Goal: Task Accomplishment & Management: Use online tool/utility

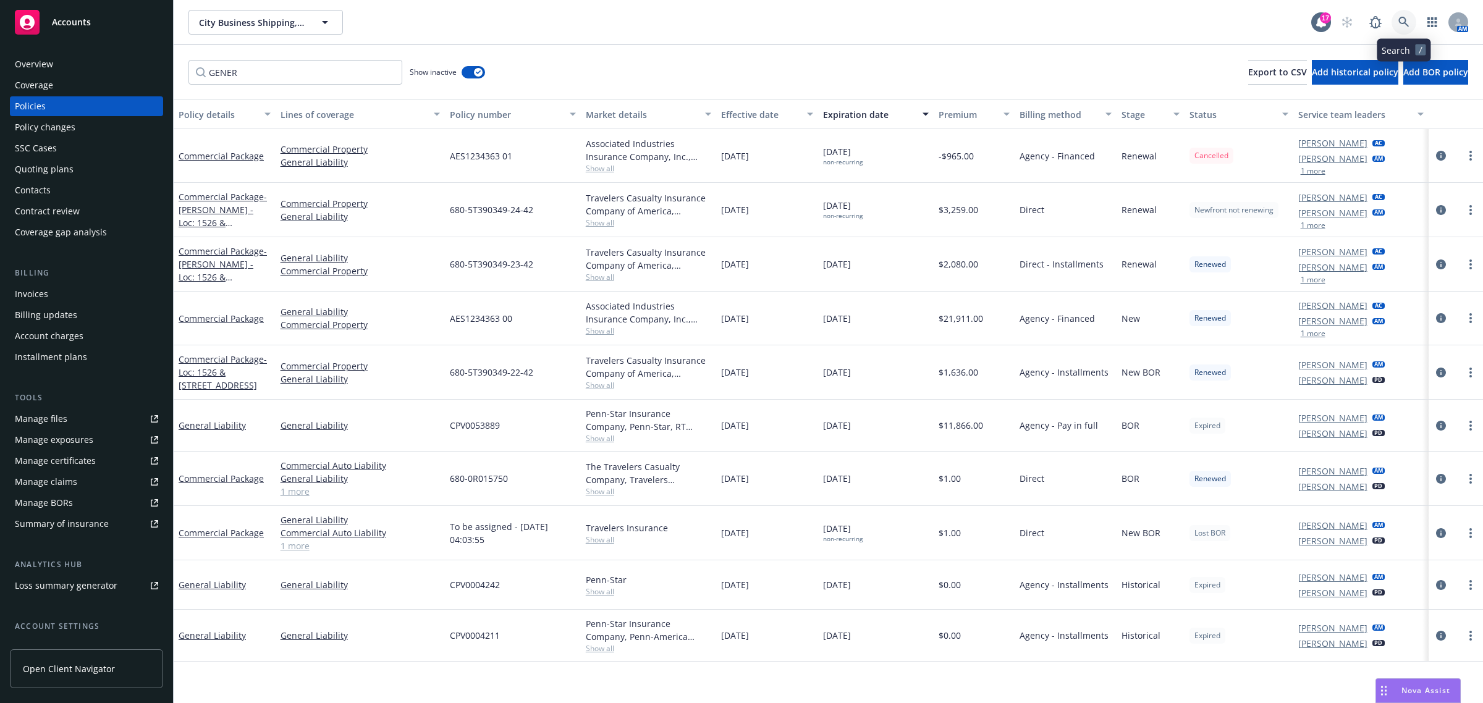
click at [1396, 22] on link at bounding box center [1403, 22] width 25 height 25
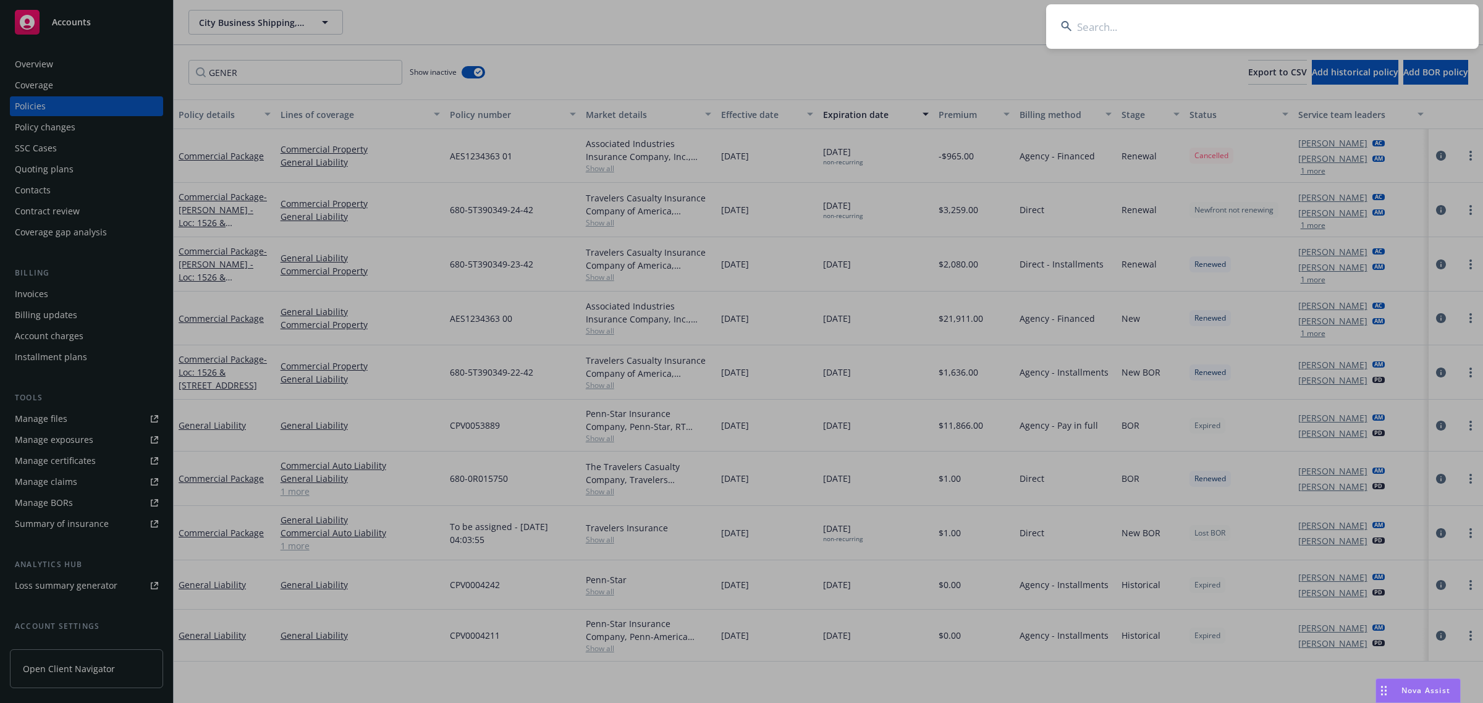
click at [1396, 22] on input at bounding box center [1262, 26] width 432 height 44
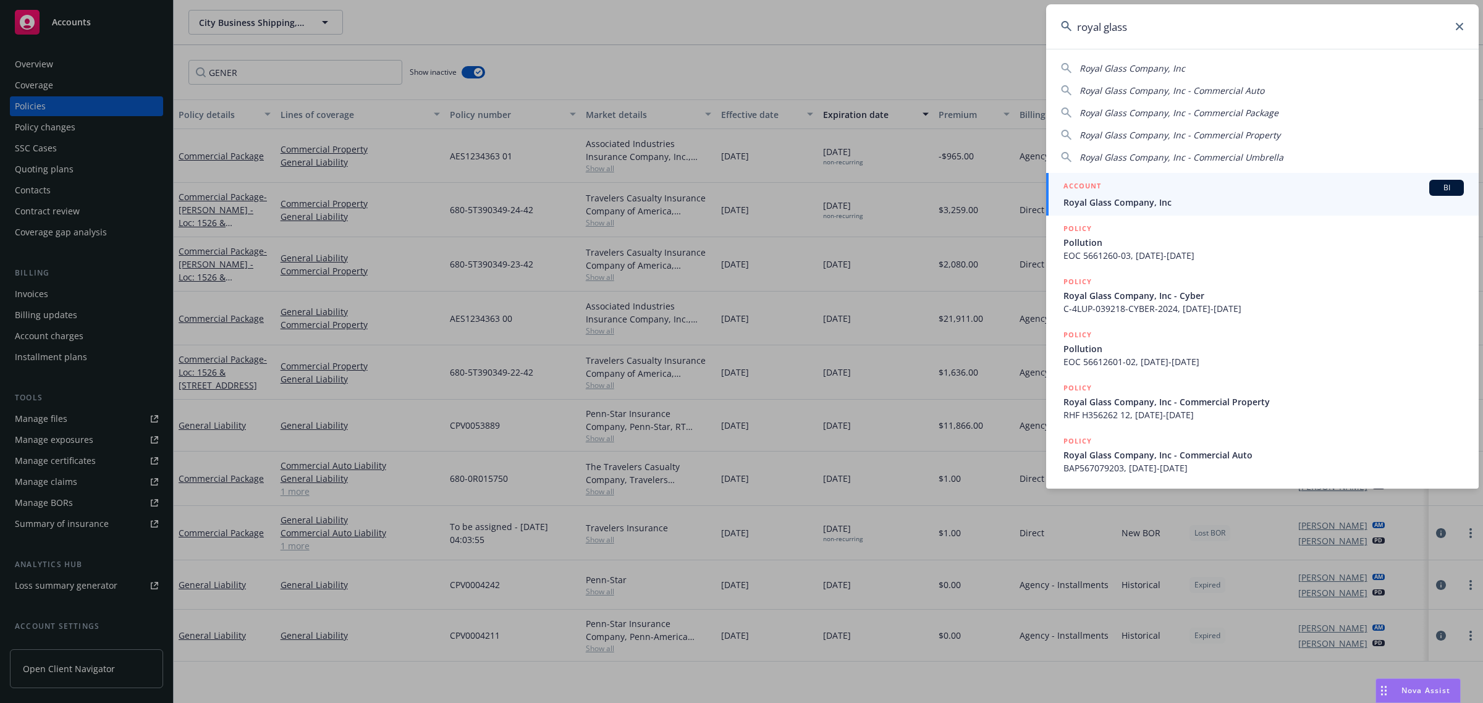
type input "royal glass"
click at [1103, 188] on div "ACCOUNT BI" at bounding box center [1263, 188] width 400 height 16
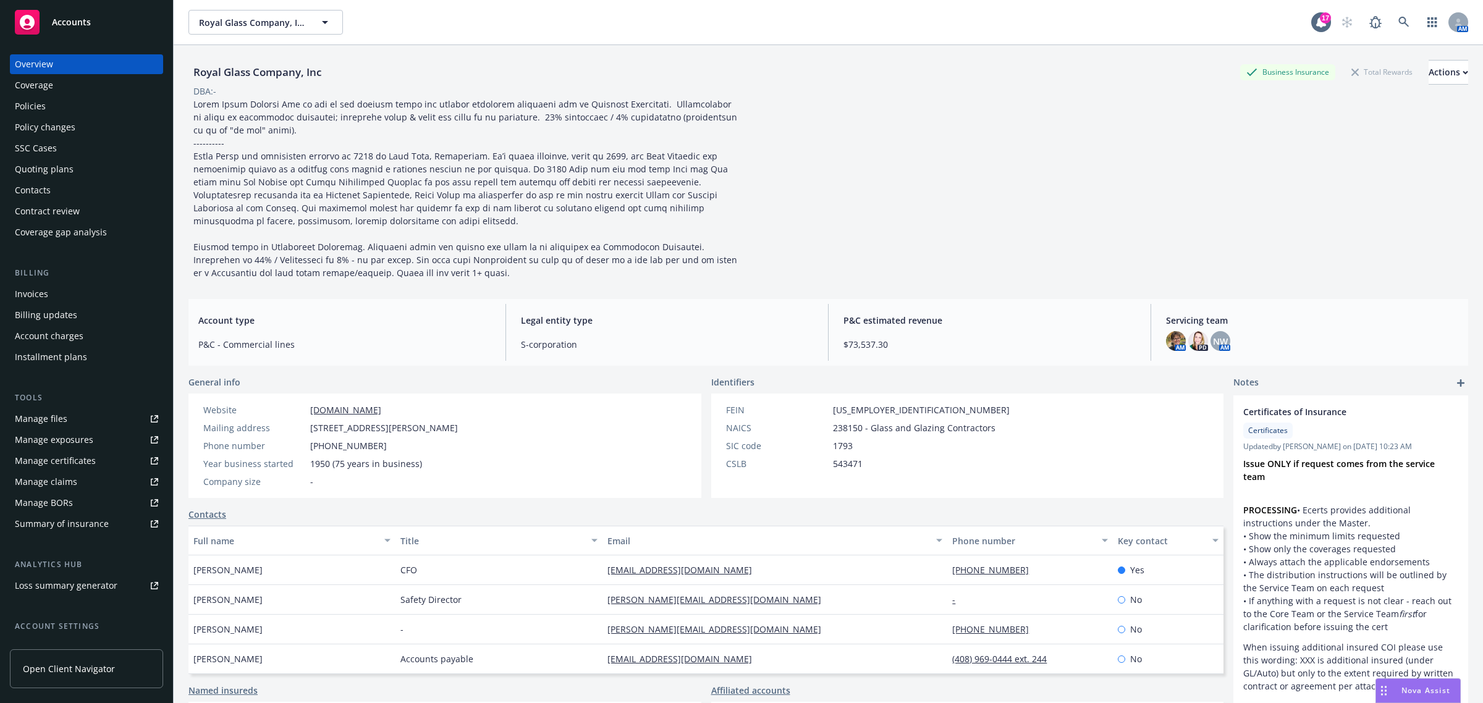
click at [88, 456] on div "Manage certificates" at bounding box center [55, 461] width 81 height 20
drag, startPoint x: 1231, startPoint y: 201, endPoint x: 1185, endPoint y: 191, distance: 46.6
click at [1232, 200] on div "Royal Glass Company, Inc Business Insurance Total Rewards Actions DBA: -" at bounding box center [827, 169] width 1279 height 219
click at [1398, 23] on icon at bounding box center [1403, 22] width 11 height 11
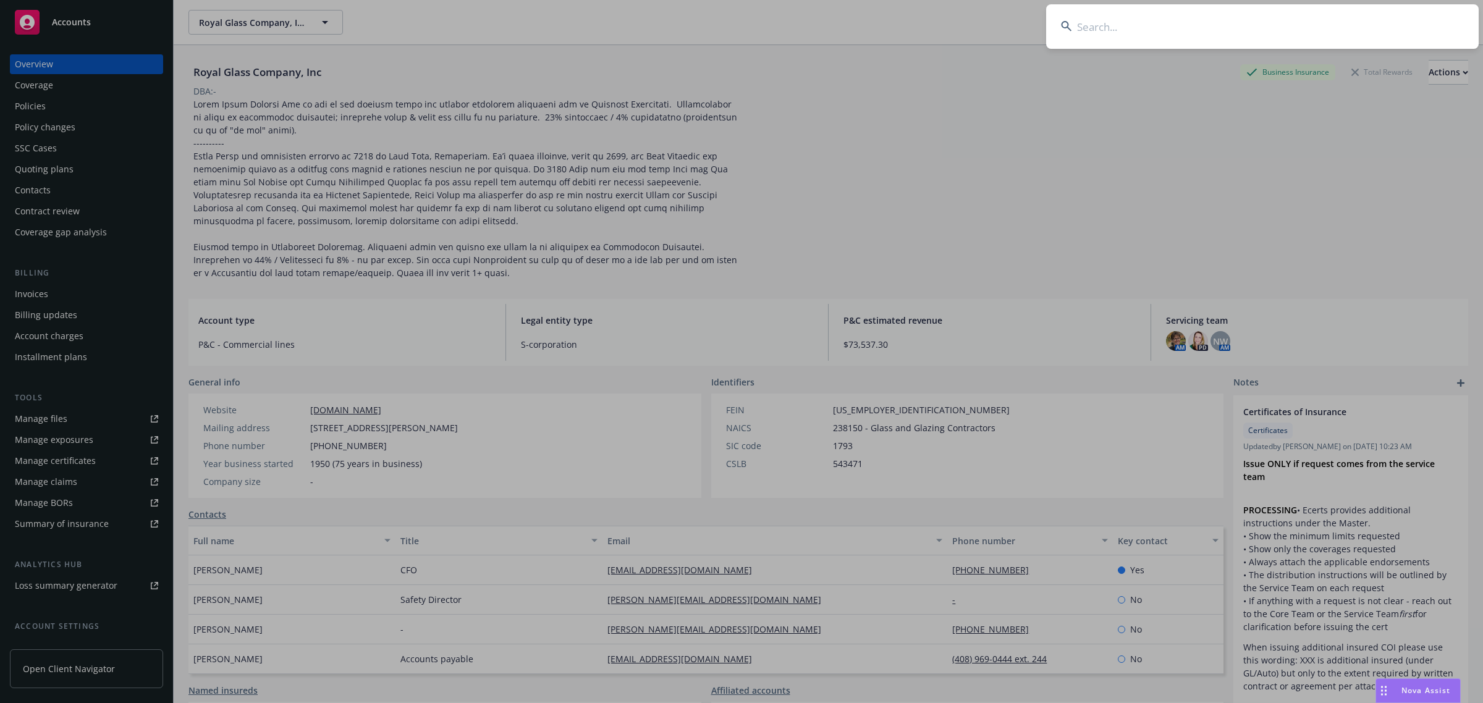
click at [1313, 27] on input at bounding box center [1262, 26] width 432 height 44
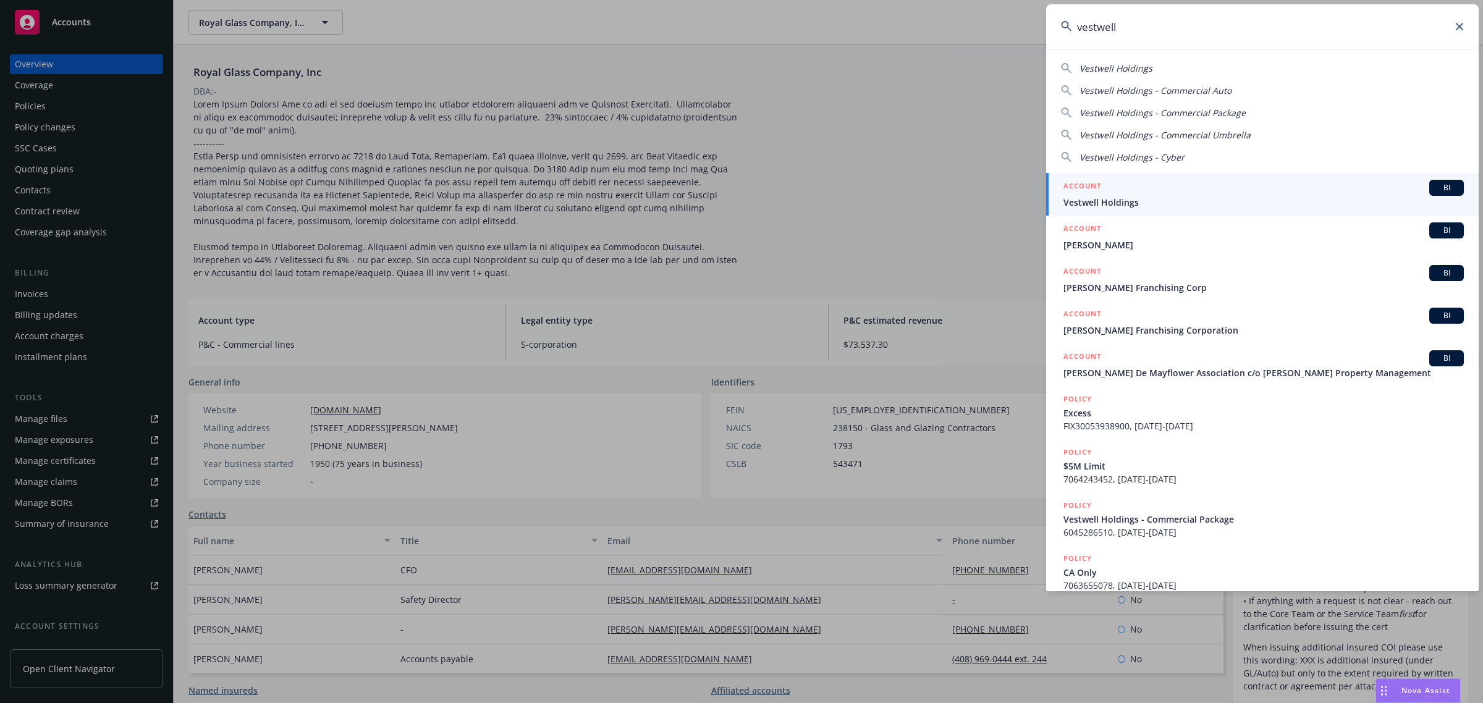
type input "vestwell"
click at [1152, 190] on div "ACCOUNT BI" at bounding box center [1263, 188] width 400 height 16
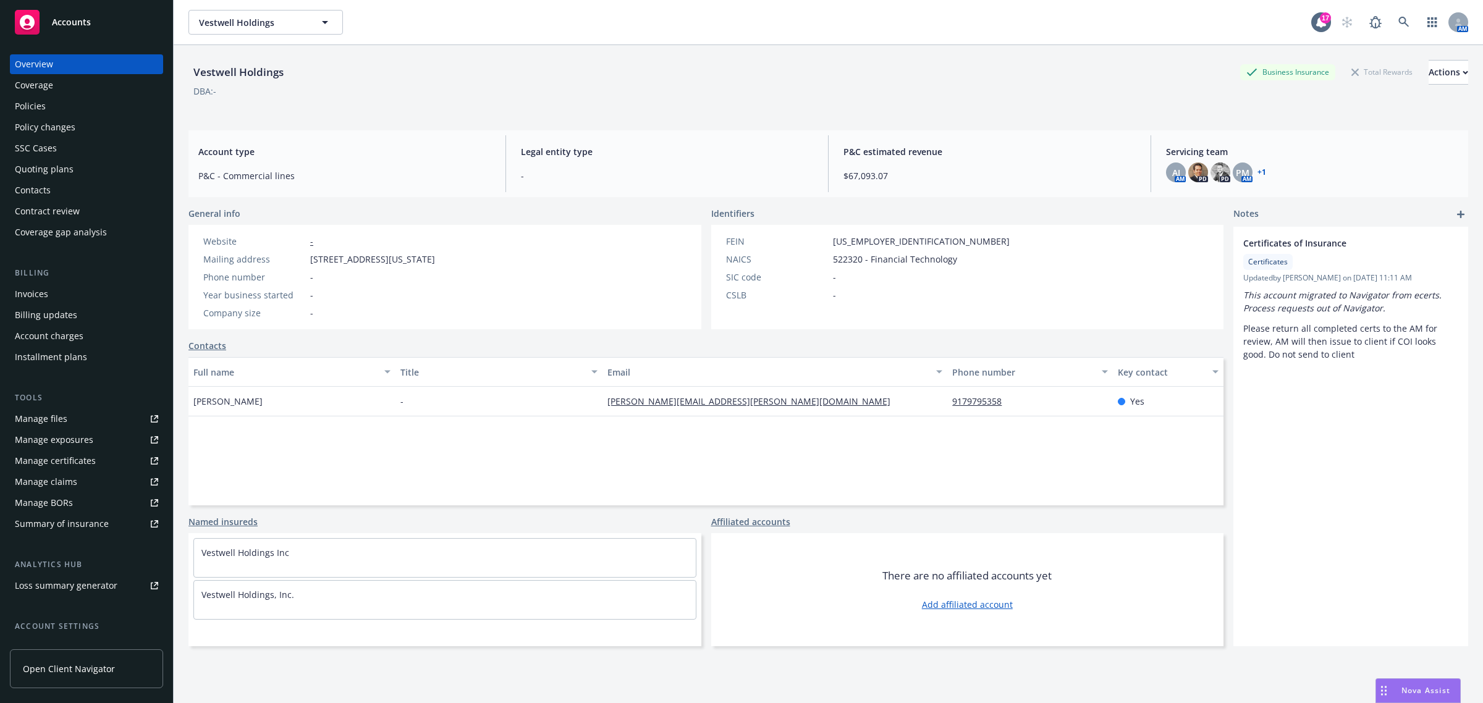
click at [49, 461] on div "Manage certificates" at bounding box center [55, 461] width 81 height 20
click at [74, 84] on div "Coverage" at bounding box center [86, 85] width 143 height 20
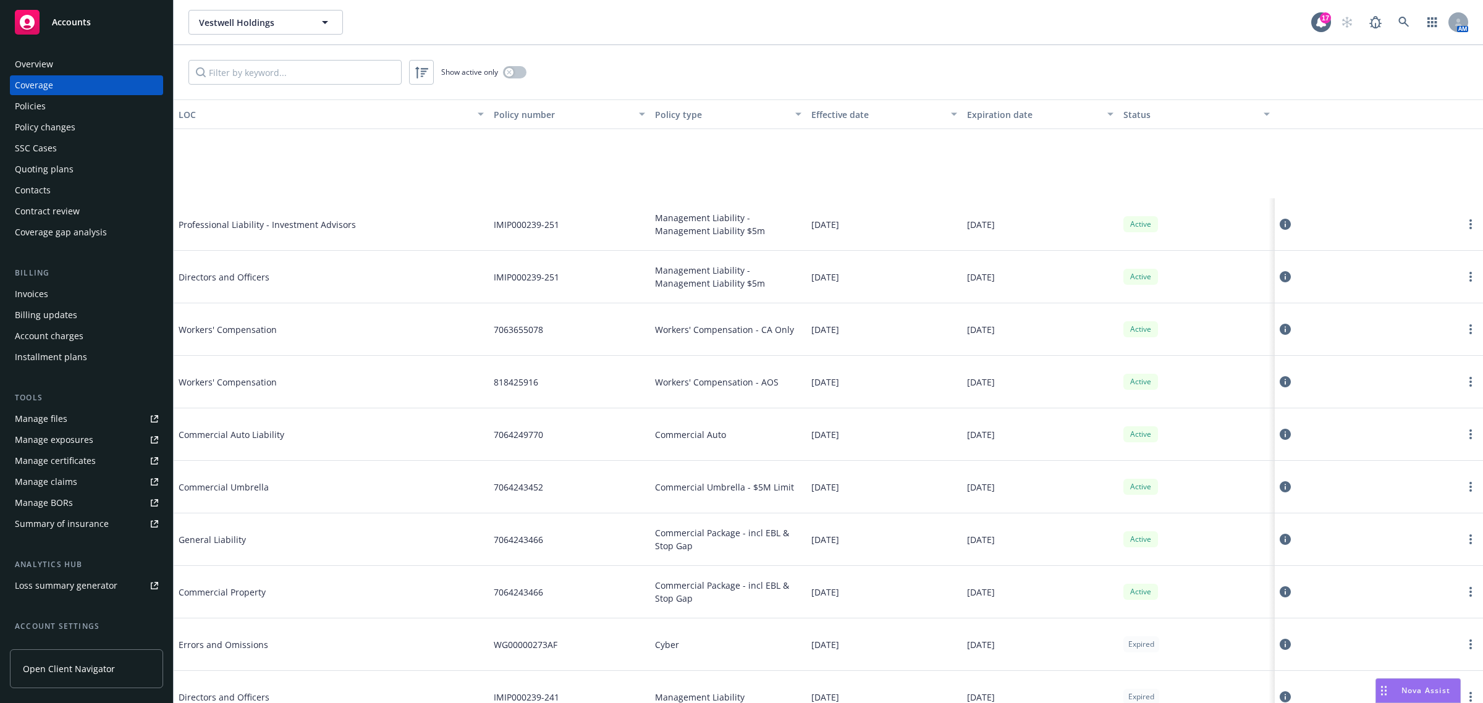
scroll to position [849, 0]
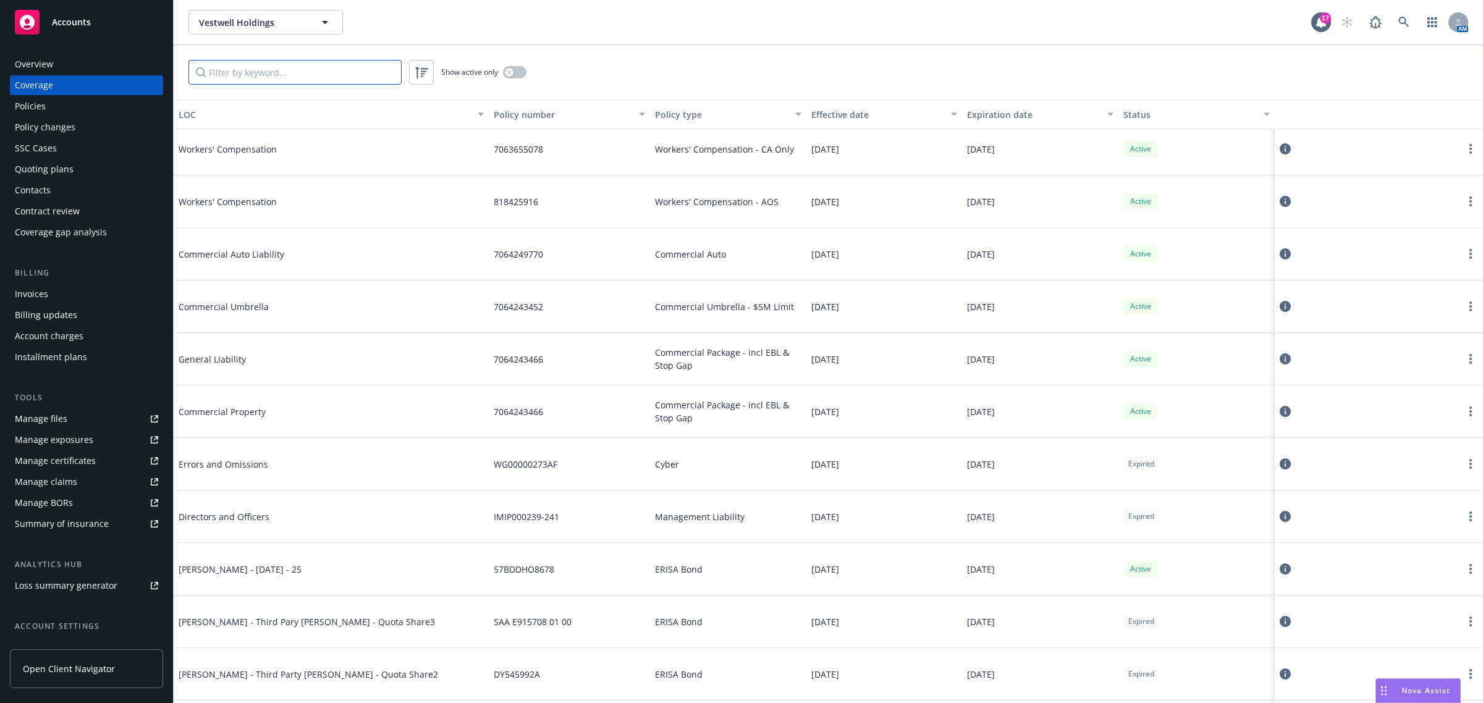
click at [313, 65] on input "Filter by keyword..." at bounding box center [294, 72] width 213 height 25
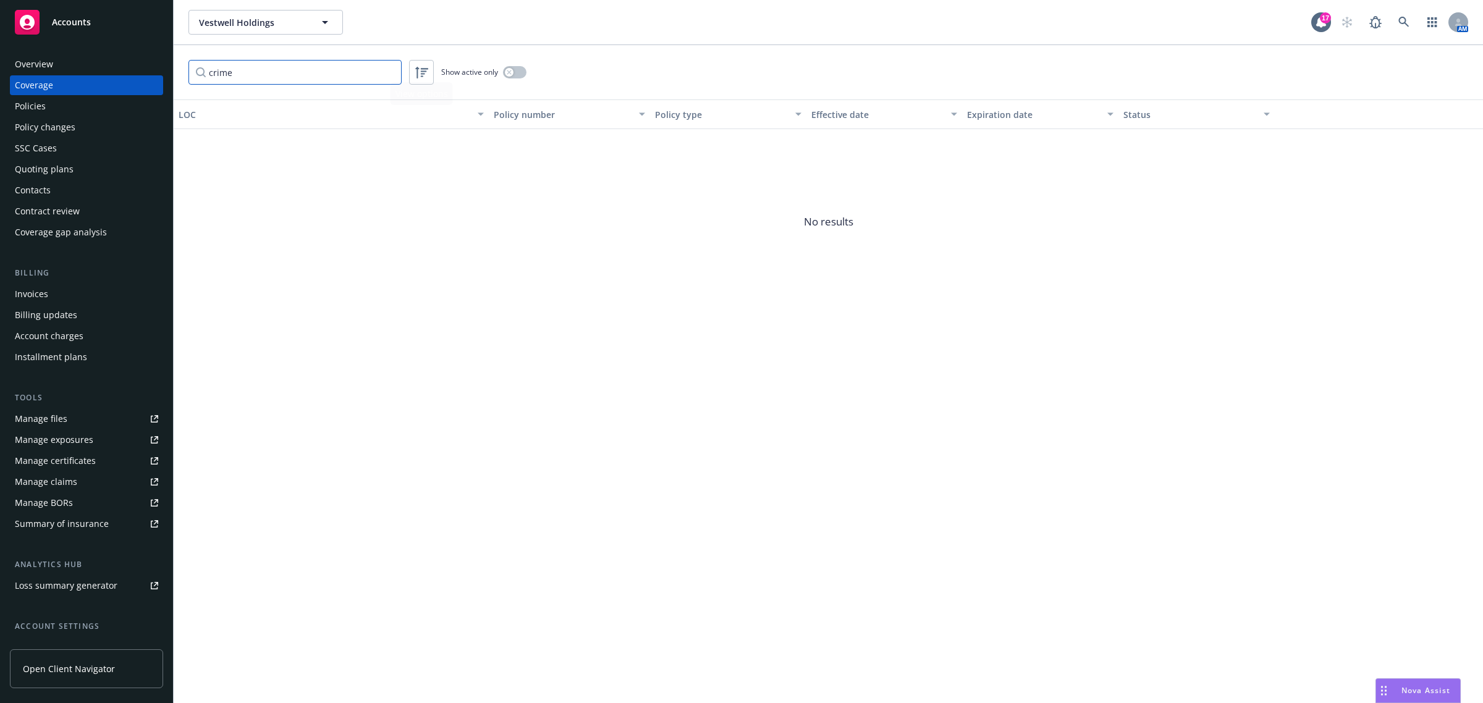
type input "crime"
click at [1405, 19] on icon at bounding box center [1403, 22] width 11 height 11
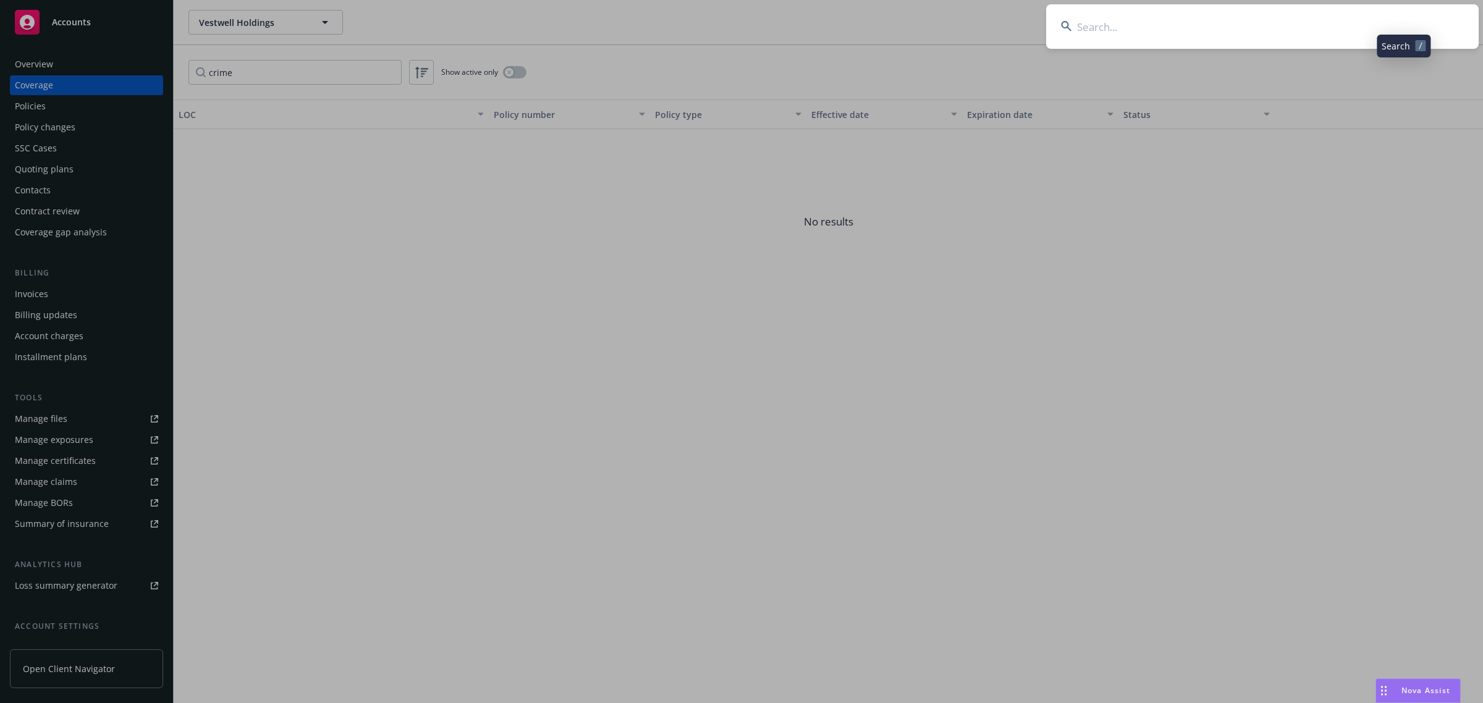
click at [1350, 20] on input at bounding box center [1262, 26] width 432 height 44
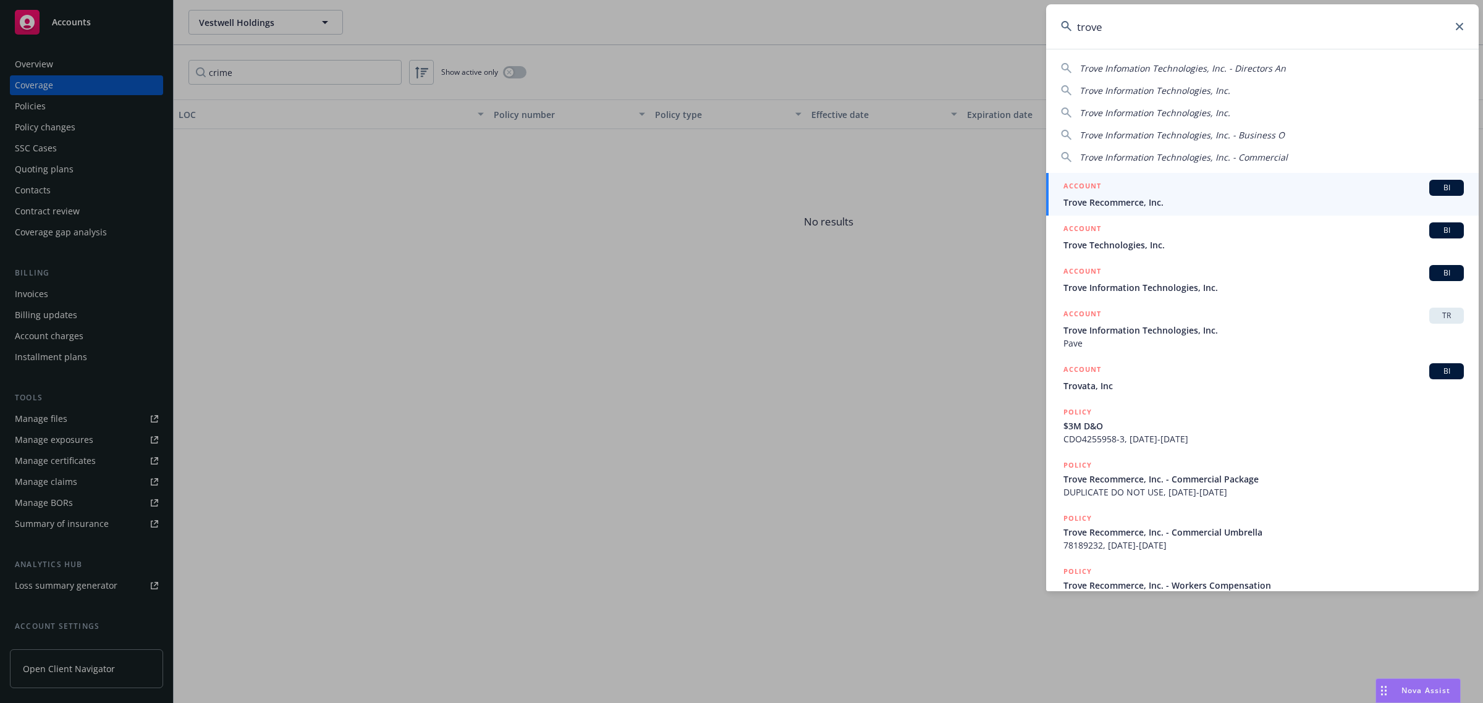
type input "trove"
click at [1197, 193] on div "ACCOUNT BI" at bounding box center [1263, 188] width 400 height 16
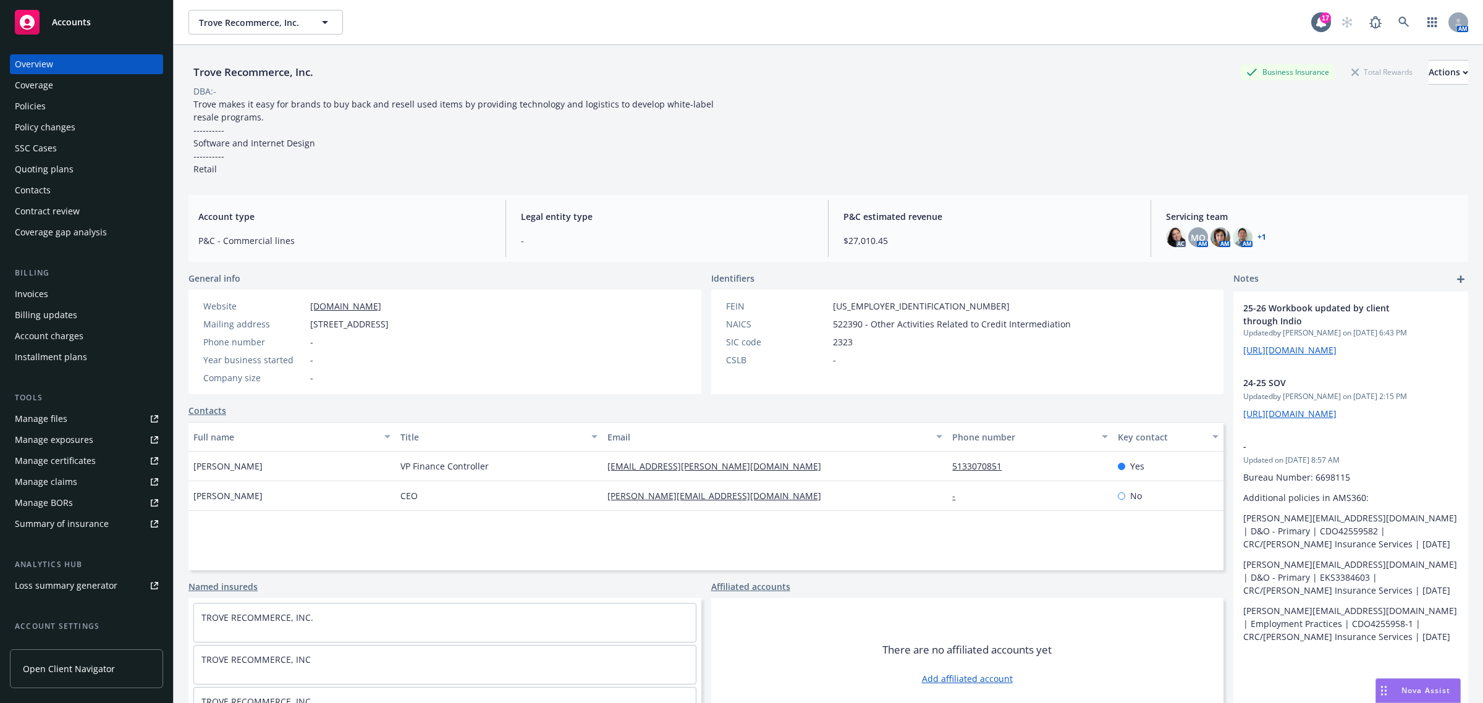
click at [1378, 12] on div "AM" at bounding box center [1400, 22] width 133 height 25
click at [1398, 20] on icon at bounding box center [1403, 22] width 11 height 11
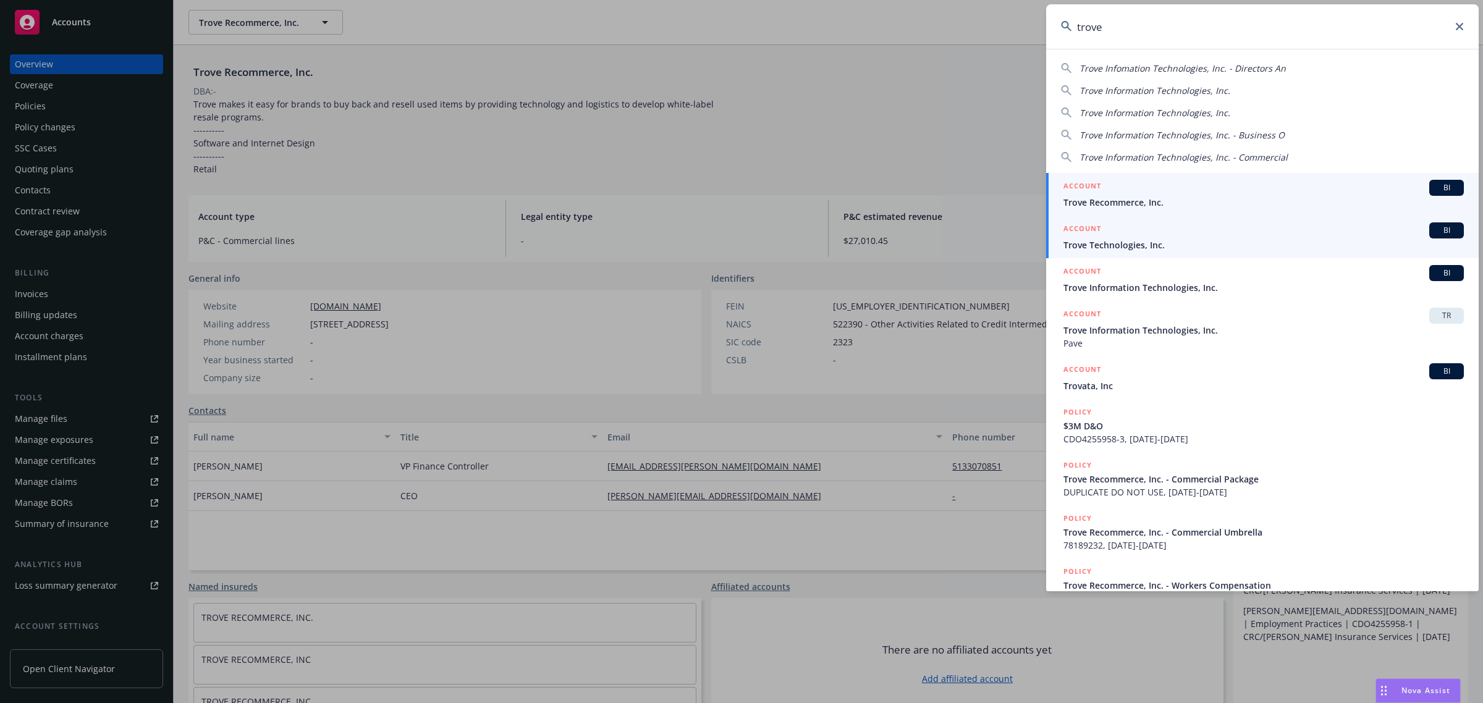
type input "trove"
click at [1177, 242] on span "Trove Technologies, Inc." at bounding box center [1263, 244] width 400 height 13
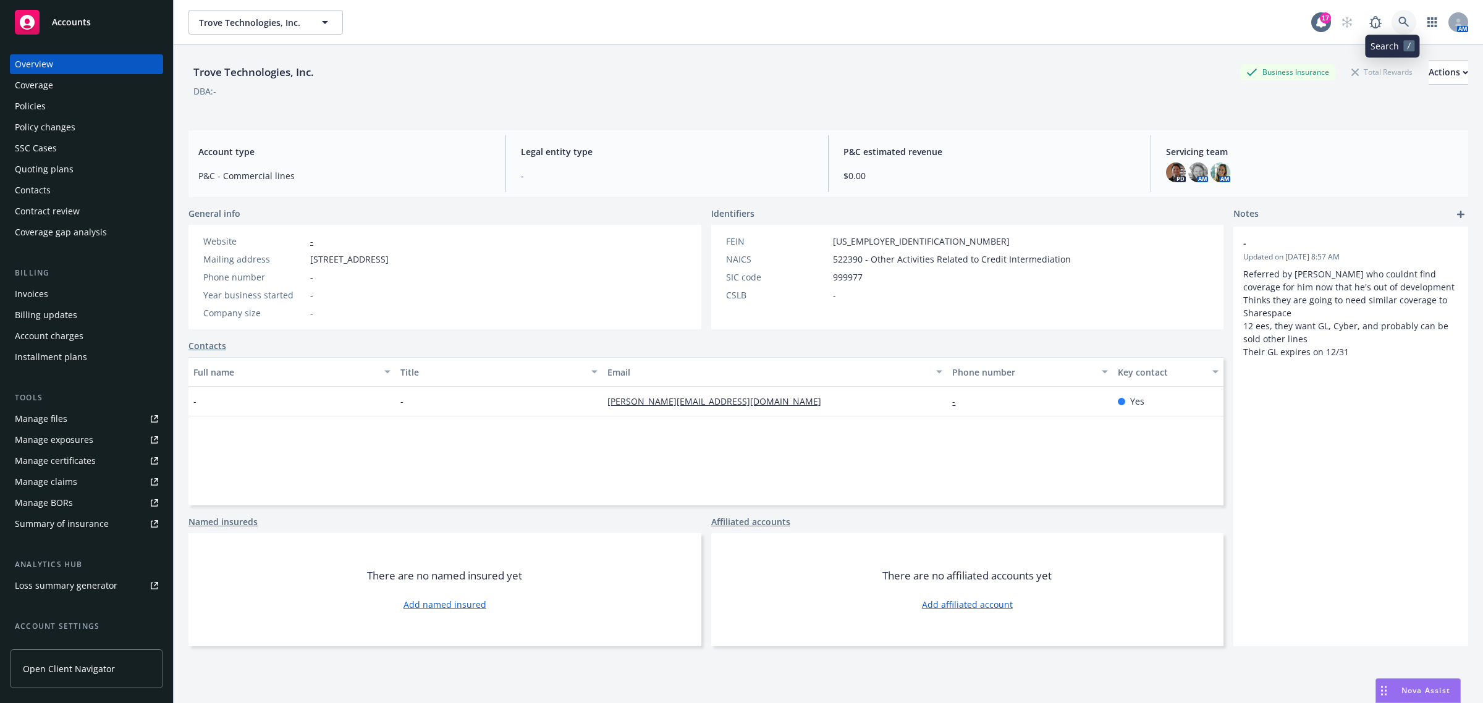
click at [1391, 19] on link at bounding box center [1403, 22] width 25 height 25
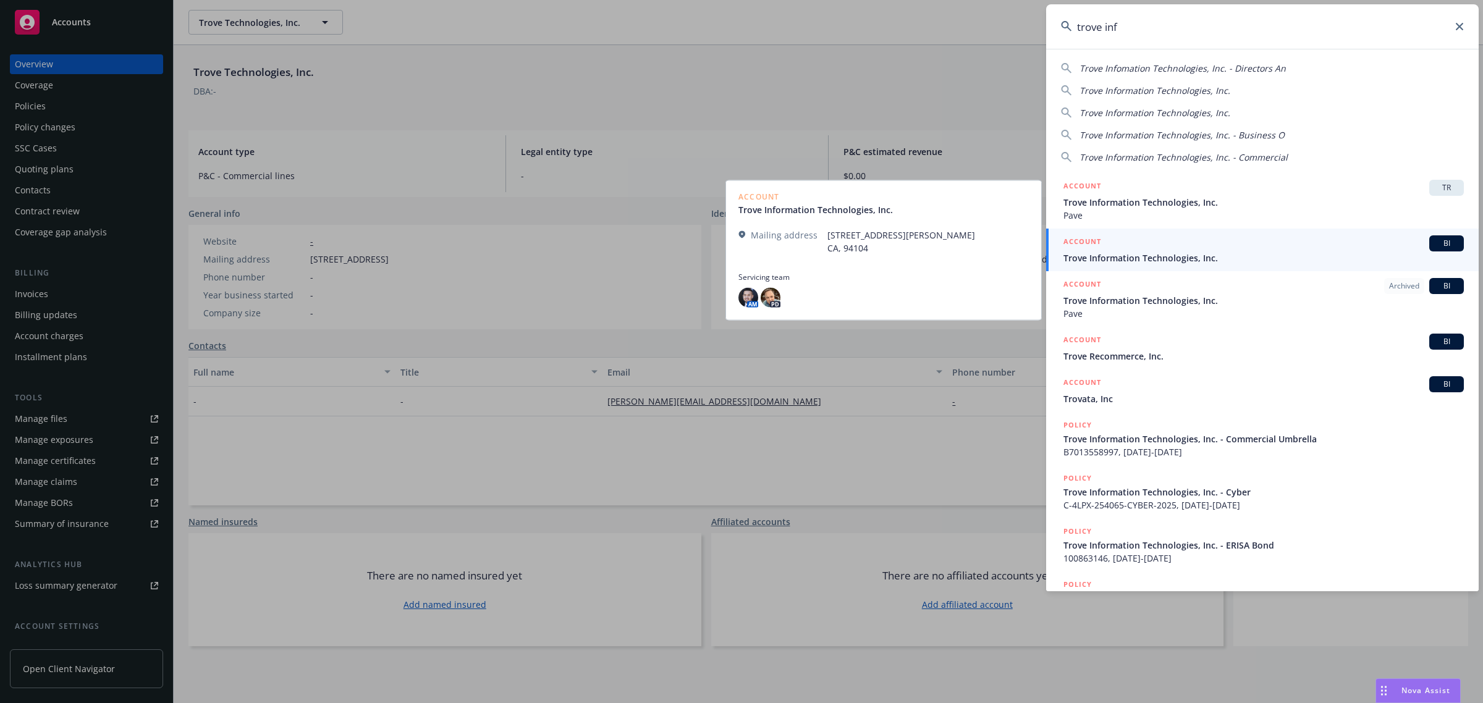
type input "trove inf"
click at [1076, 257] on span "Trove Information Technologies, Inc." at bounding box center [1263, 257] width 400 height 13
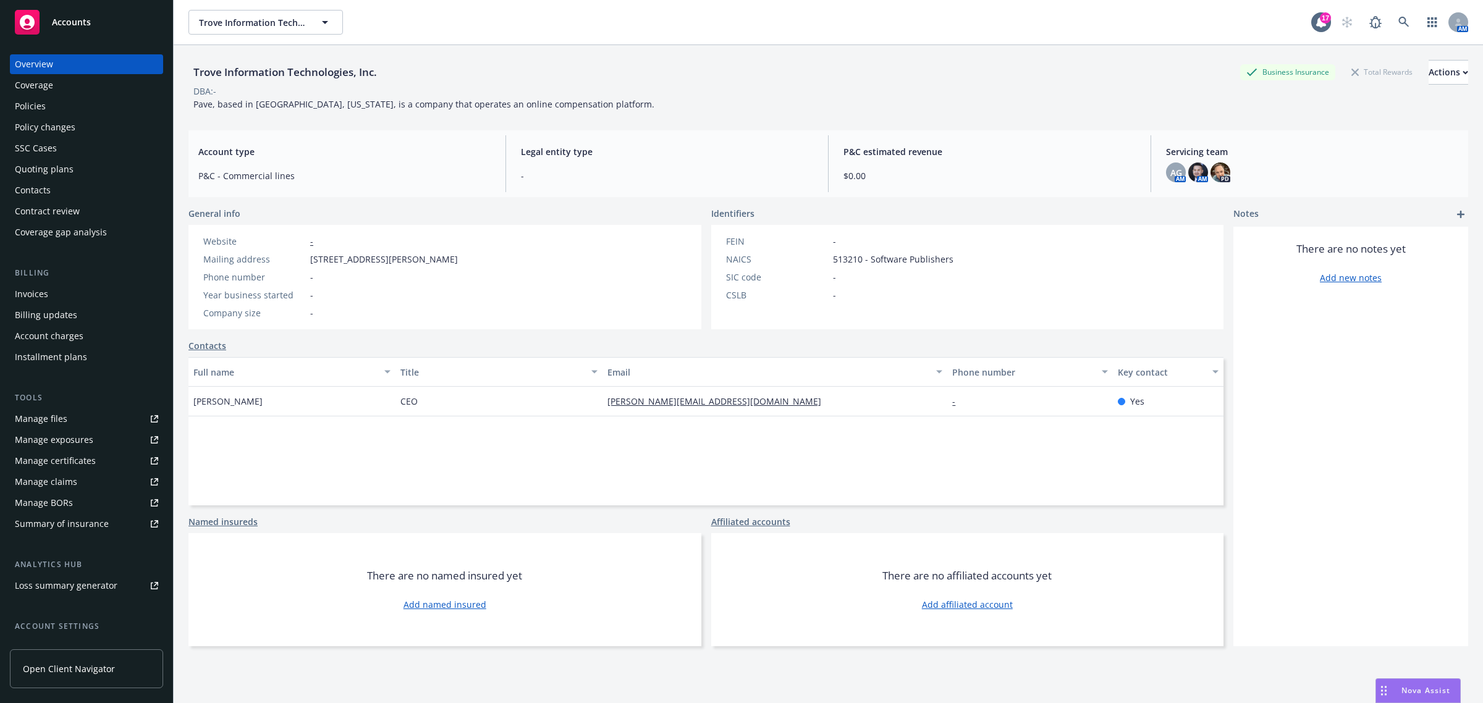
click at [51, 461] on div "Manage certificates" at bounding box center [55, 461] width 81 height 20
click at [54, 87] on div "Coverage" at bounding box center [86, 85] width 143 height 20
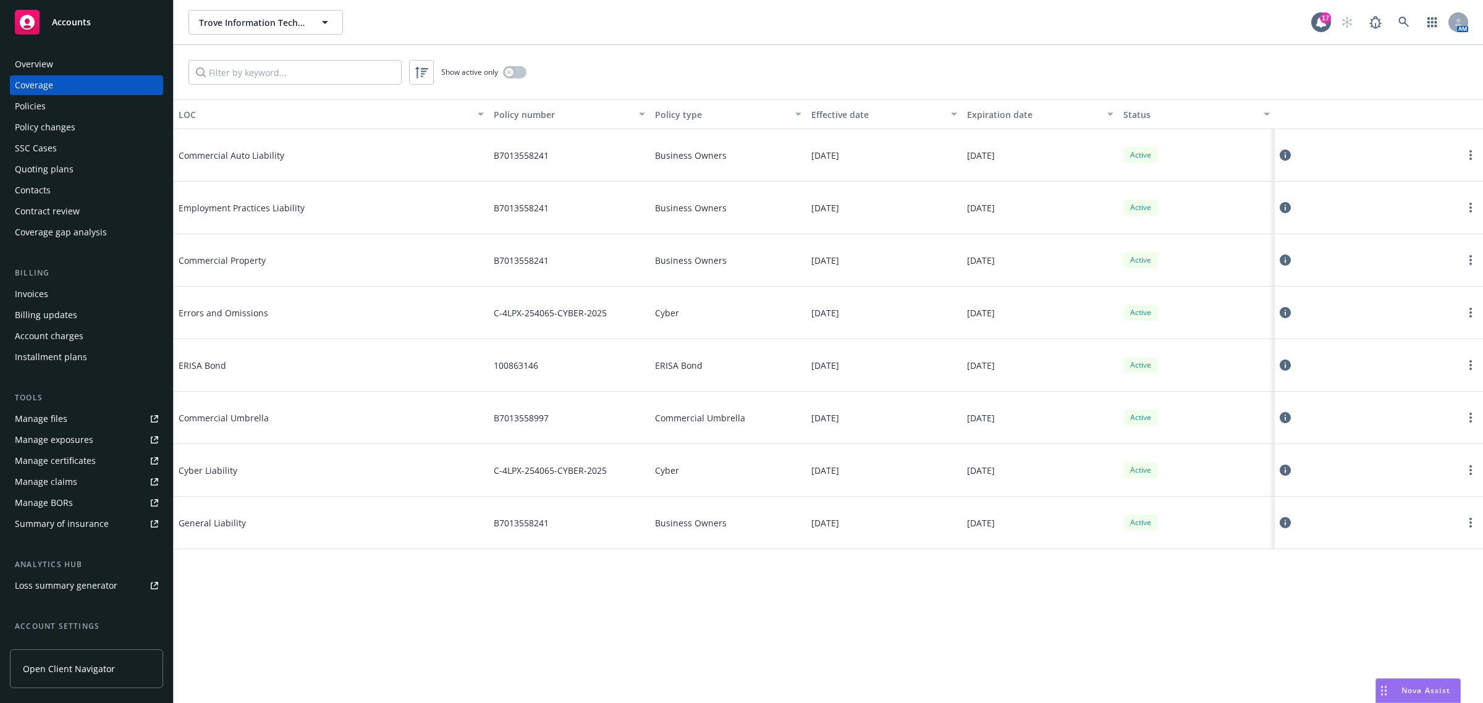
click at [551, 111] on div "Policy number" at bounding box center [563, 114] width 138 height 13
click at [1282, 470] on icon at bounding box center [1284, 470] width 11 height 11
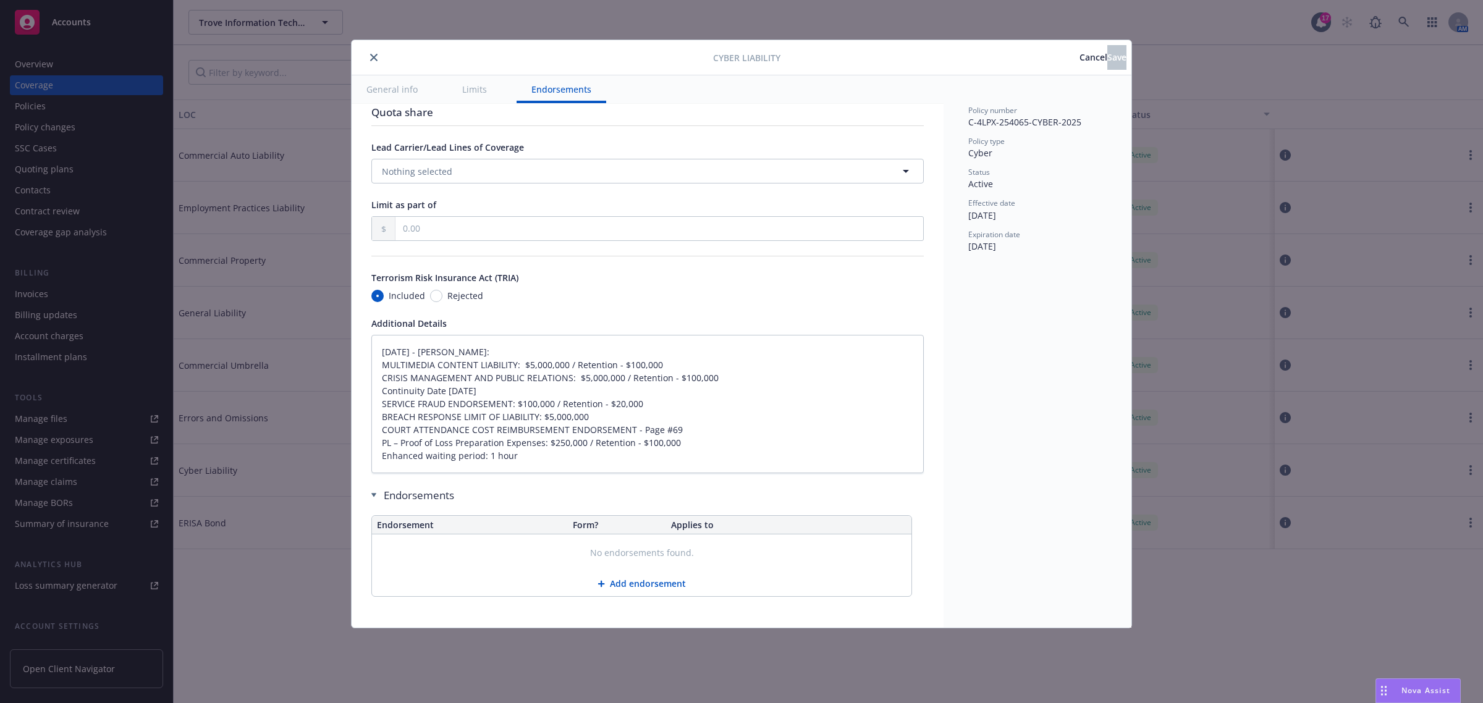
scroll to position [2419, 0]
click at [1079, 56] on span "Cancel" at bounding box center [1093, 57] width 28 height 12
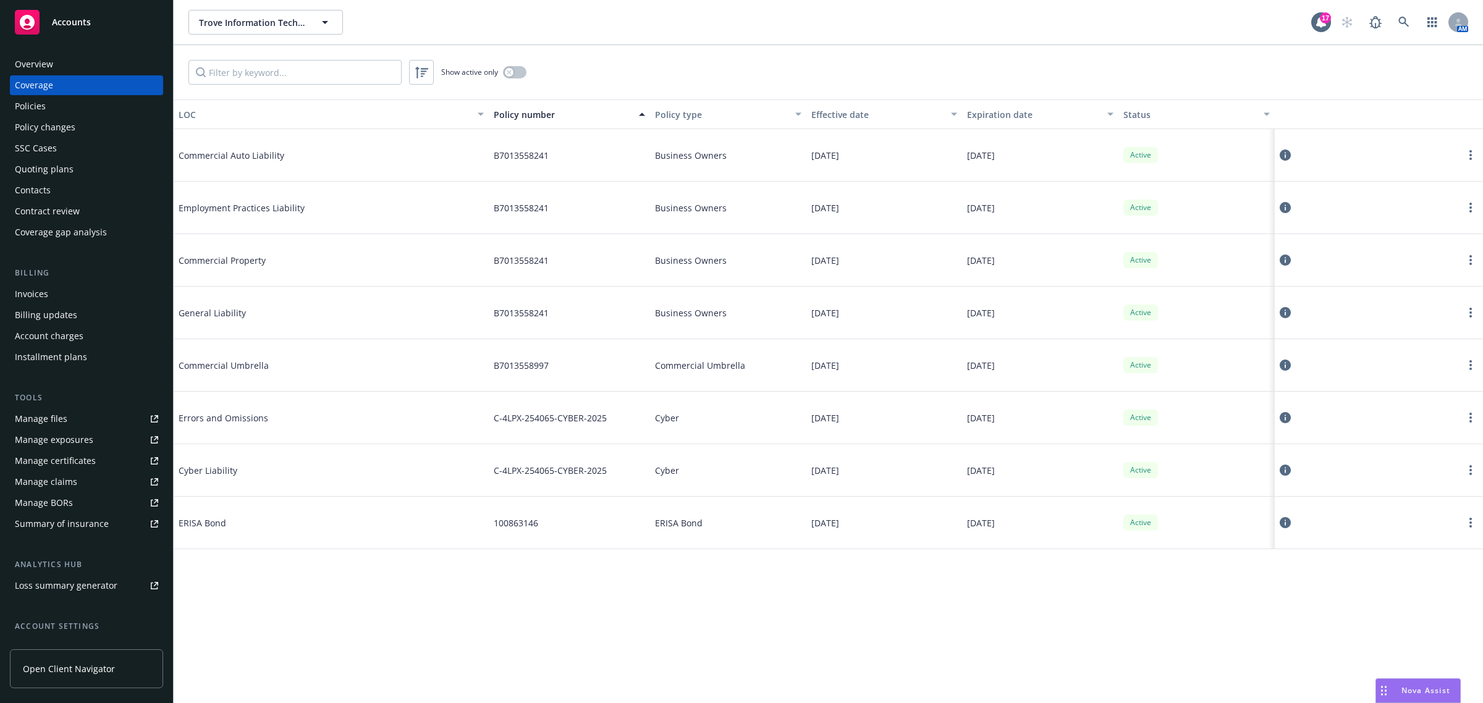
click at [586, 420] on span "C-4LPX-254065-CYBER-2025" at bounding box center [550, 417] width 113 height 13
click at [1285, 419] on icon at bounding box center [1284, 417] width 11 height 11
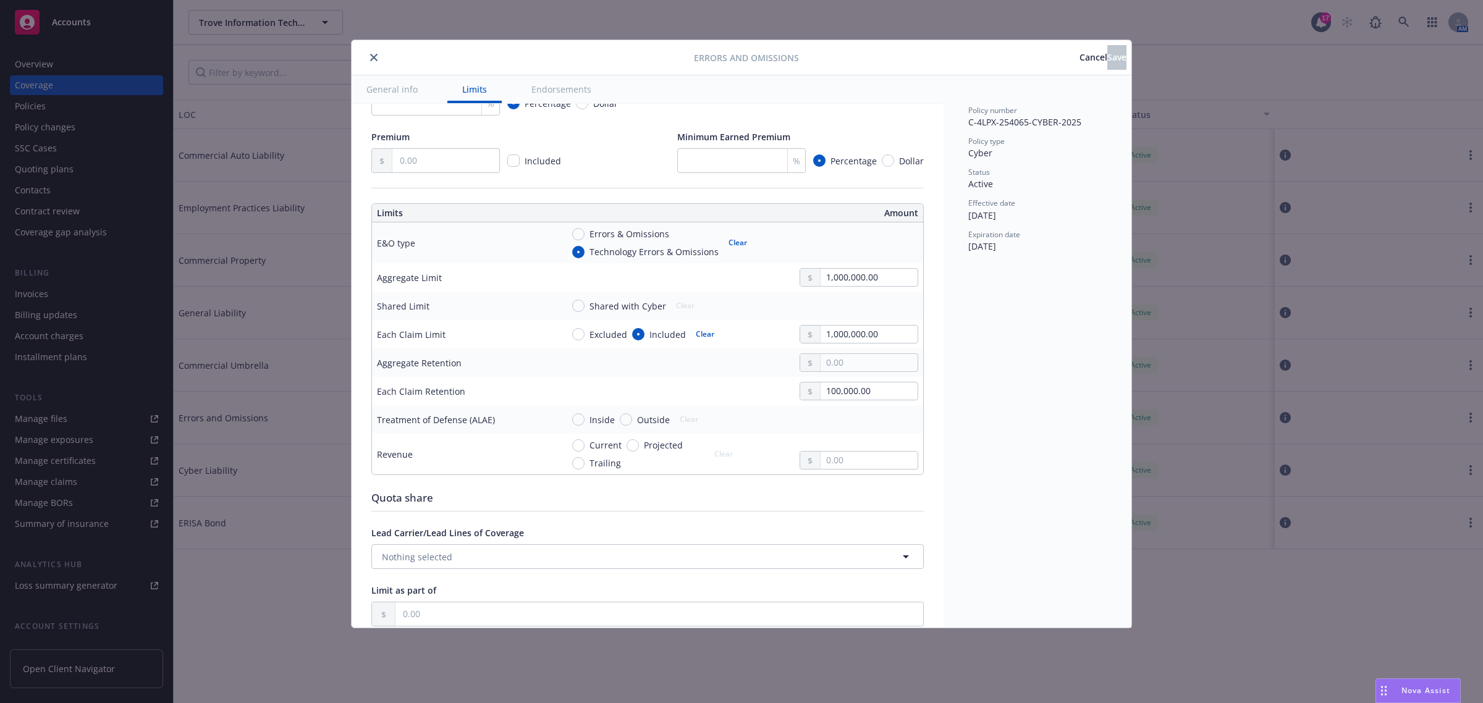
scroll to position [309, 0]
click at [1079, 62] on span "Cancel" at bounding box center [1093, 57] width 28 height 12
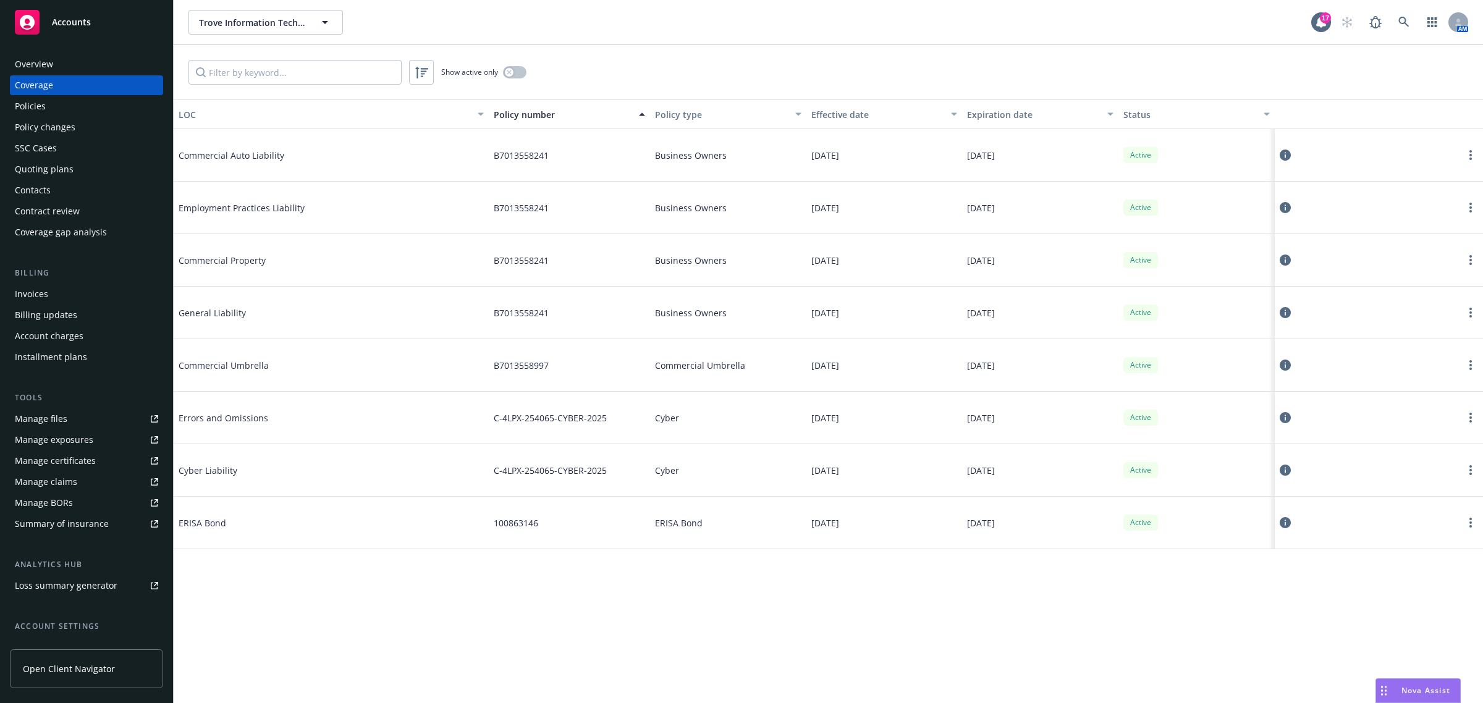
click at [574, 484] on div "C-4LPX-254065-CYBER-2025" at bounding box center [569, 470] width 161 height 53
click at [597, 408] on div "C-4LPX-254065-CYBER-2025" at bounding box center [569, 418] width 161 height 53
drag, startPoint x: 600, startPoint y: 418, endPoint x: 608, endPoint y: 419, distance: 8.7
click at [608, 419] on div "C-4LPX-254065-CYBER-2025" at bounding box center [569, 418] width 161 height 53
click at [505, 421] on span "C-4LPX-254065-CYBER-2025" at bounding box center [550, 417] width 113 height 13
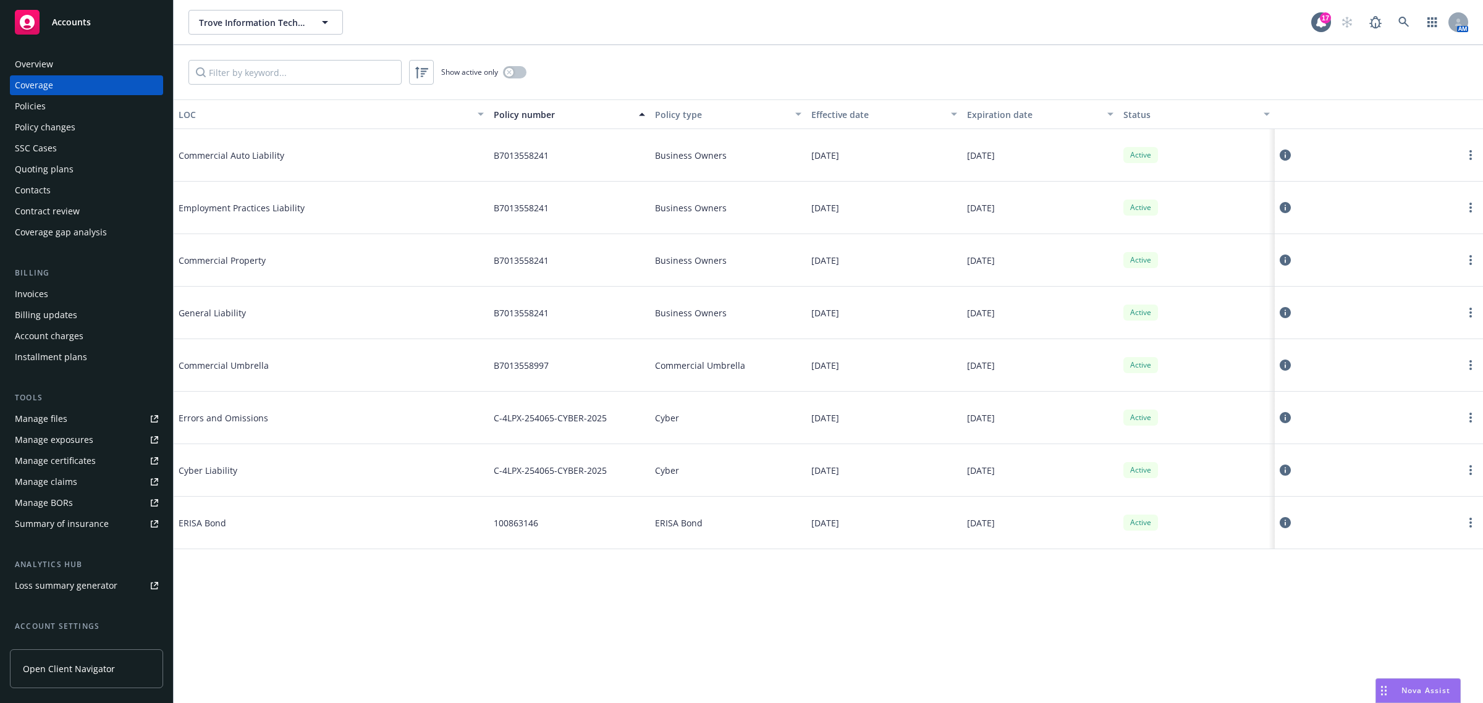
click at [643, 418] on div "C-4LPX-254065-CYBER-2025" at bounding box center [569, 418] width 161 height 53
click at [1282, 418] on icon at bounding box center [1284, 417] width 11 height 11
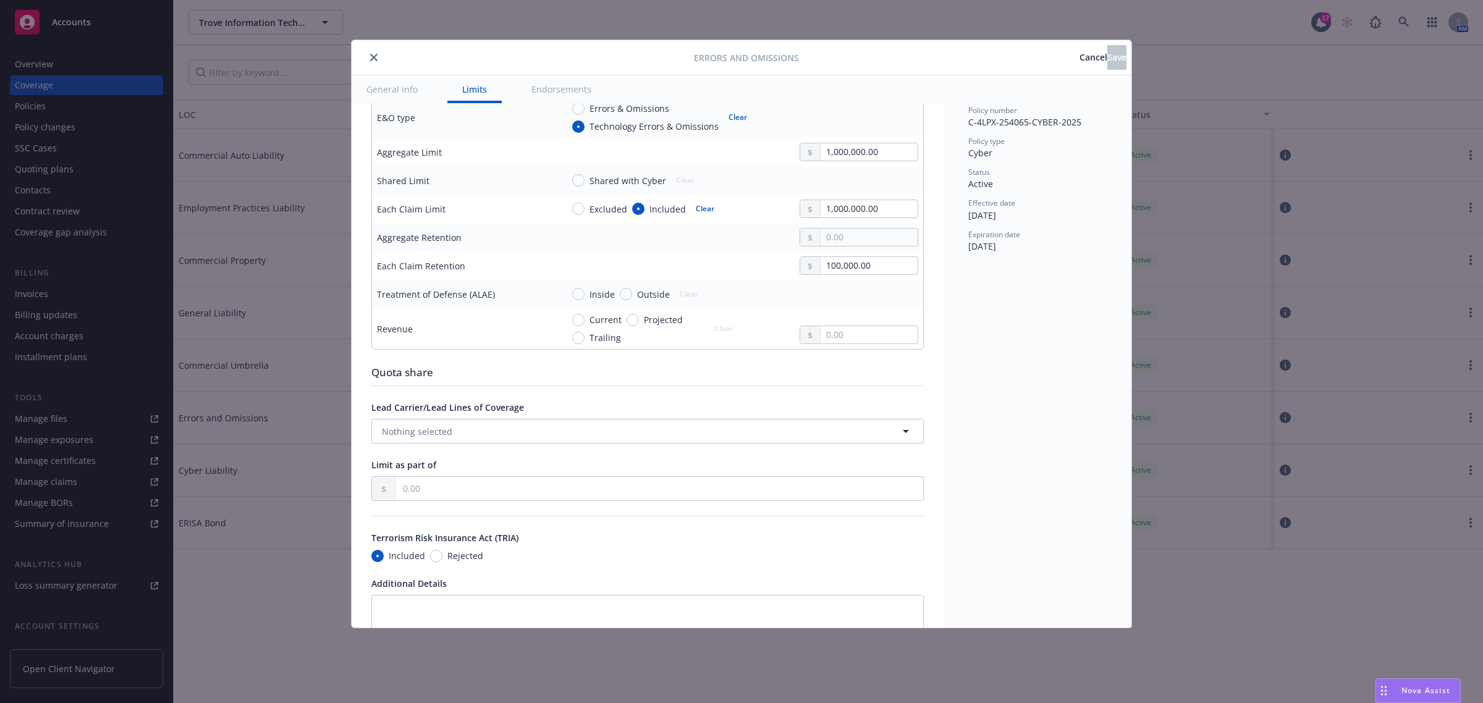
scroll to position [281, 0]
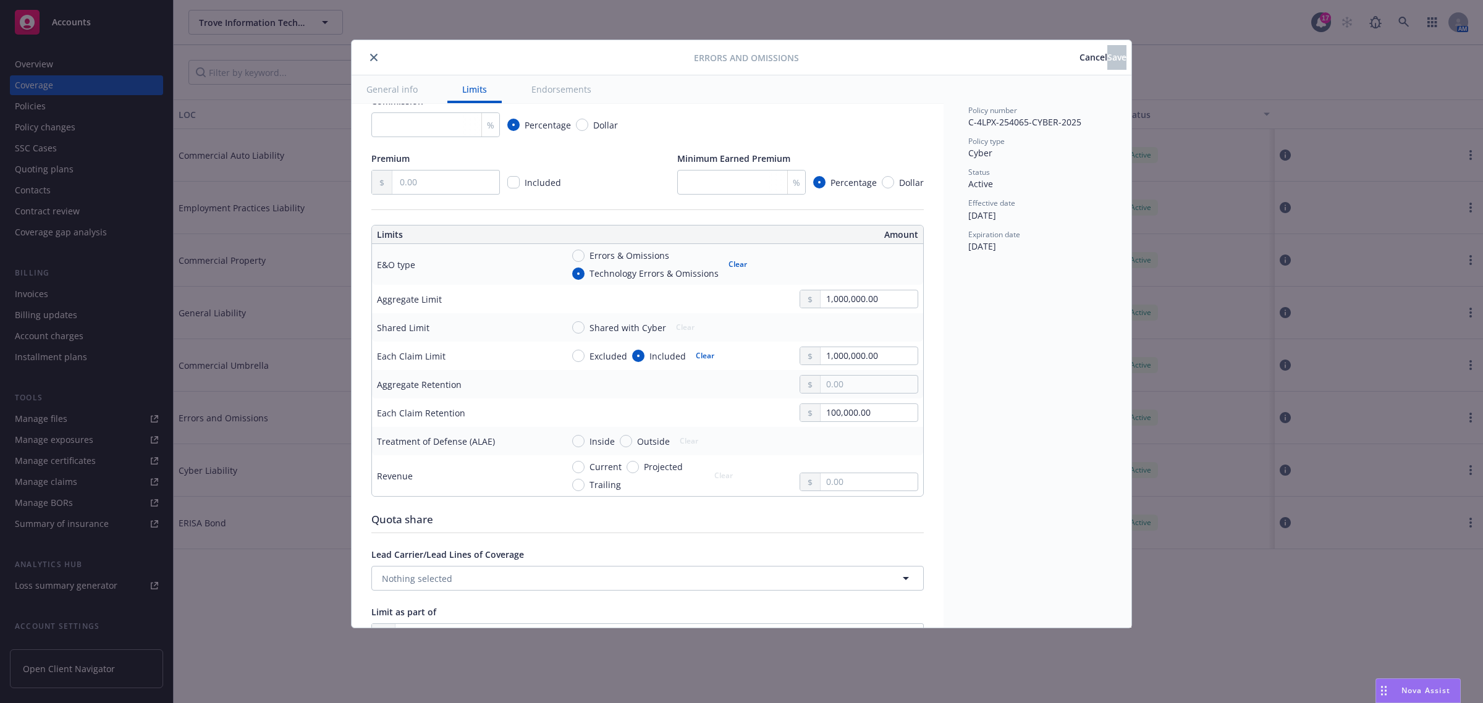
click at [1079, 63] on button "Cancel" at bounding box center [1093, 57] width 28 height 25
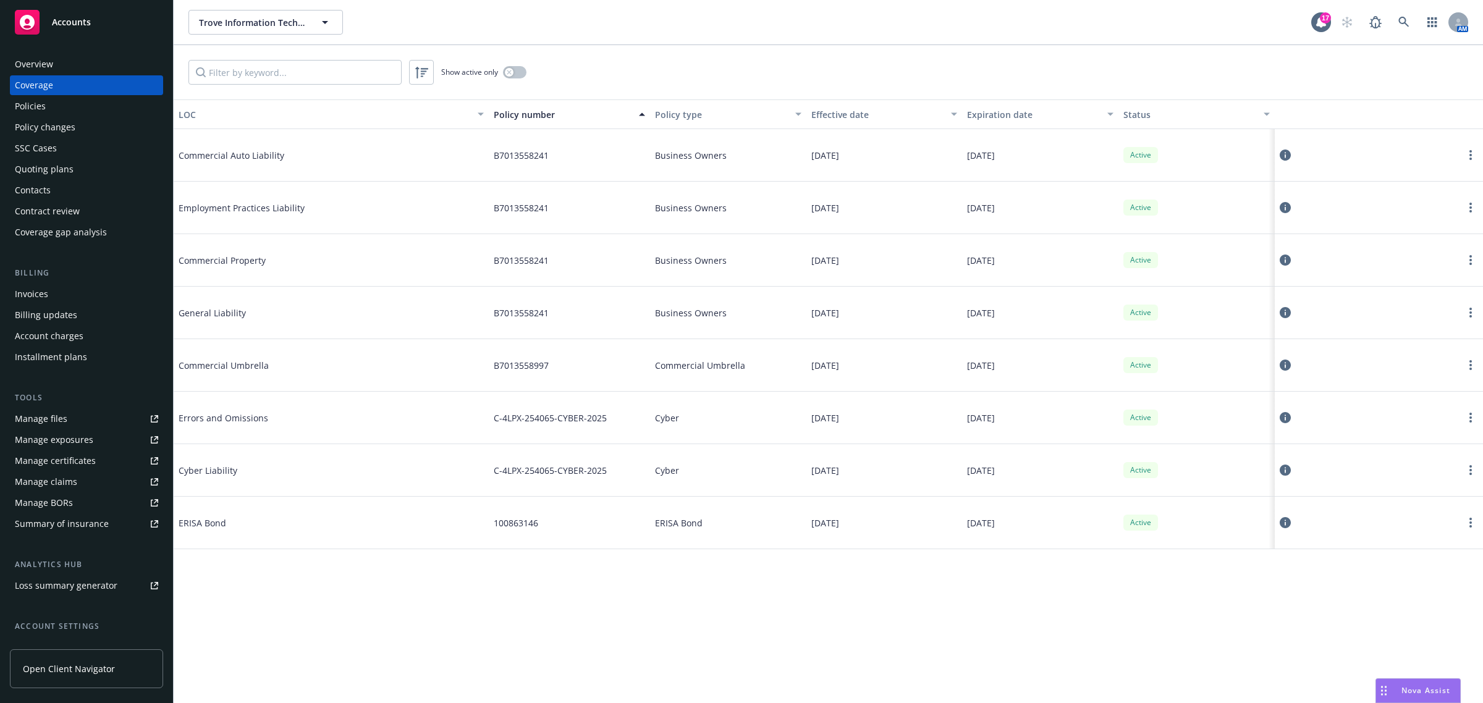
click at [360, 387] on div "Commercial Umbrella" at bounding box center [331, 365] width 315 height 53
click at [378, 433] on div "Errors and Omissions" at bounding box center [331, 418] width 315 height 53
click at [612, 410] on div "C-4LPX-254065-CYBER-2025" at bounding box center [569, 418] width 161 height 53
click at [678, 418] on span "Cyber" at bounding box center [667, 417] width 24 height 13
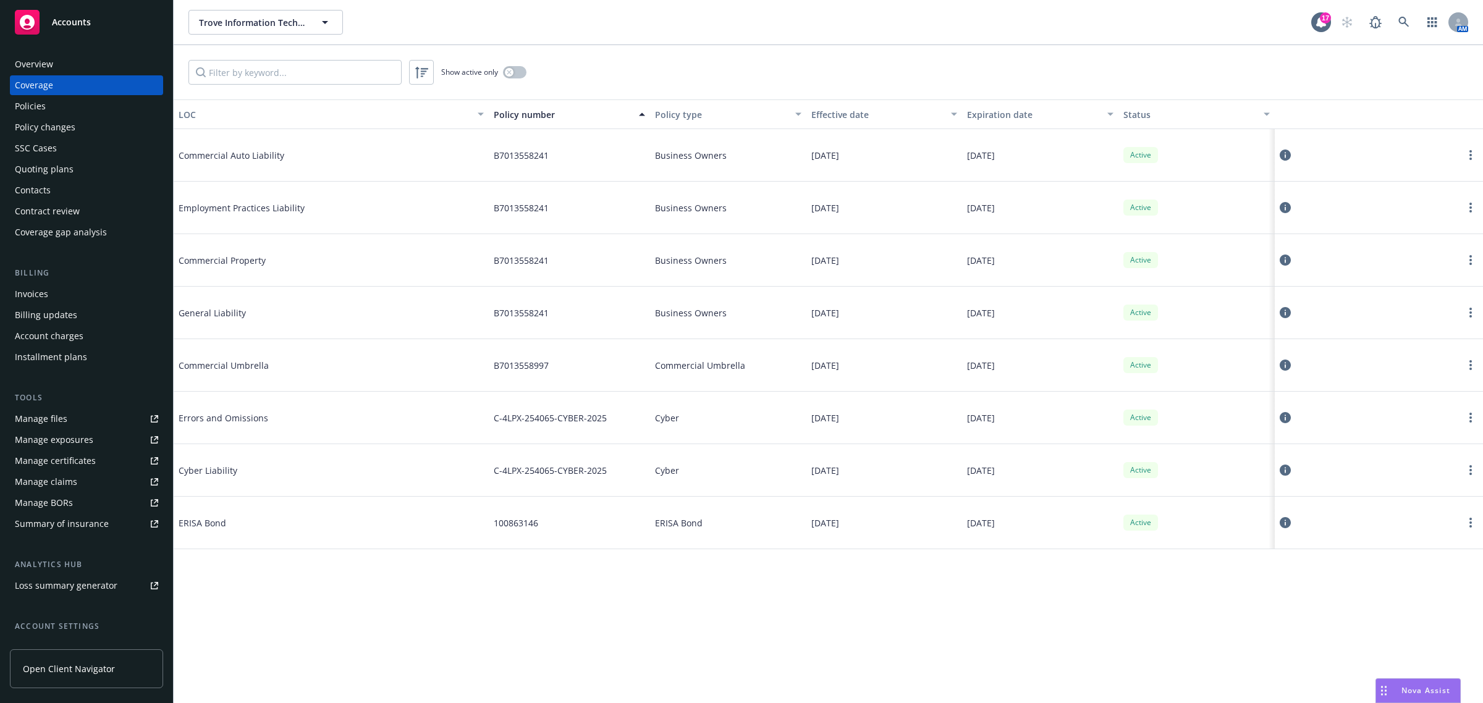
click at [679, 418] on div "Cyber" at bounding box center [728, 418] width 156 height 53
click at [1285, 415] on icon at bounding box center [1284, 417] width 11 height 11
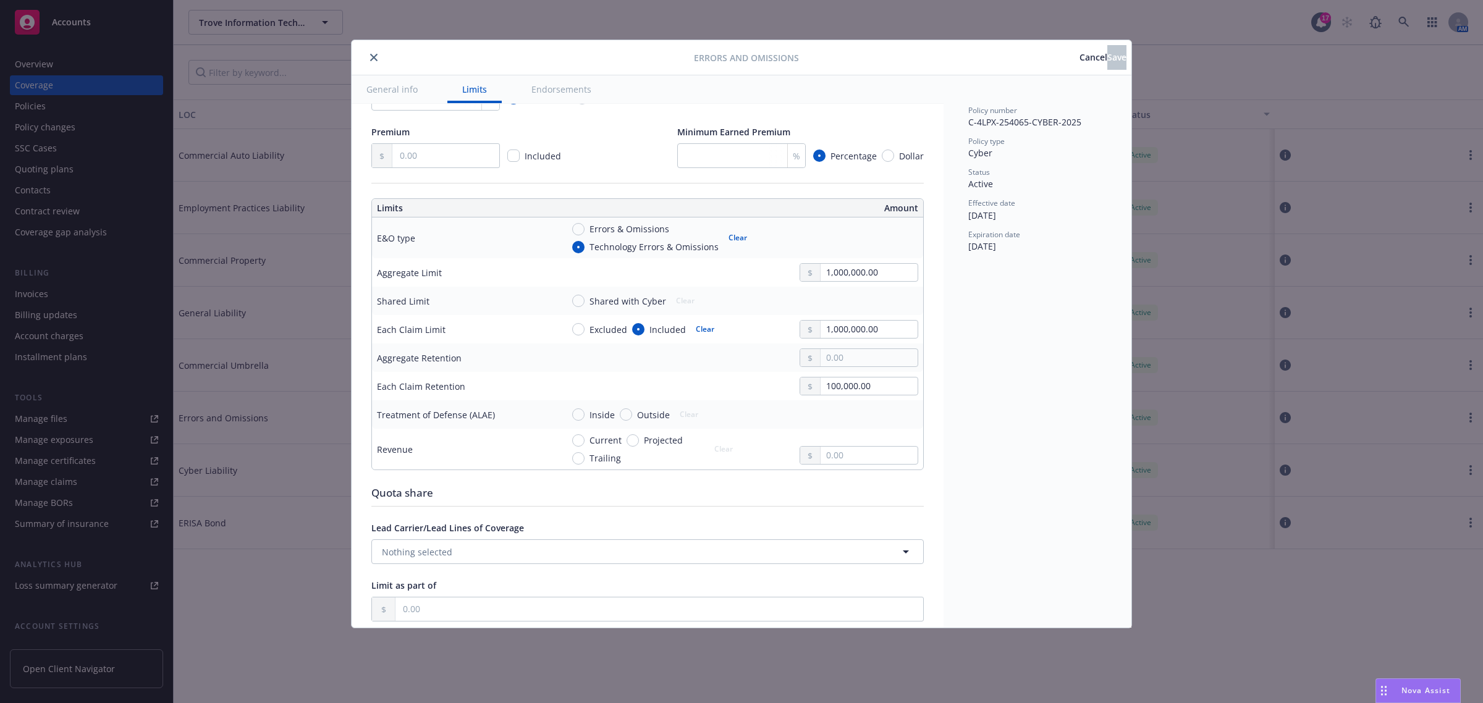
scroll to position [309, 0]
click at [1079, 65] on button "Cancel" at bounding box center [1093, 57] width 28 height 25
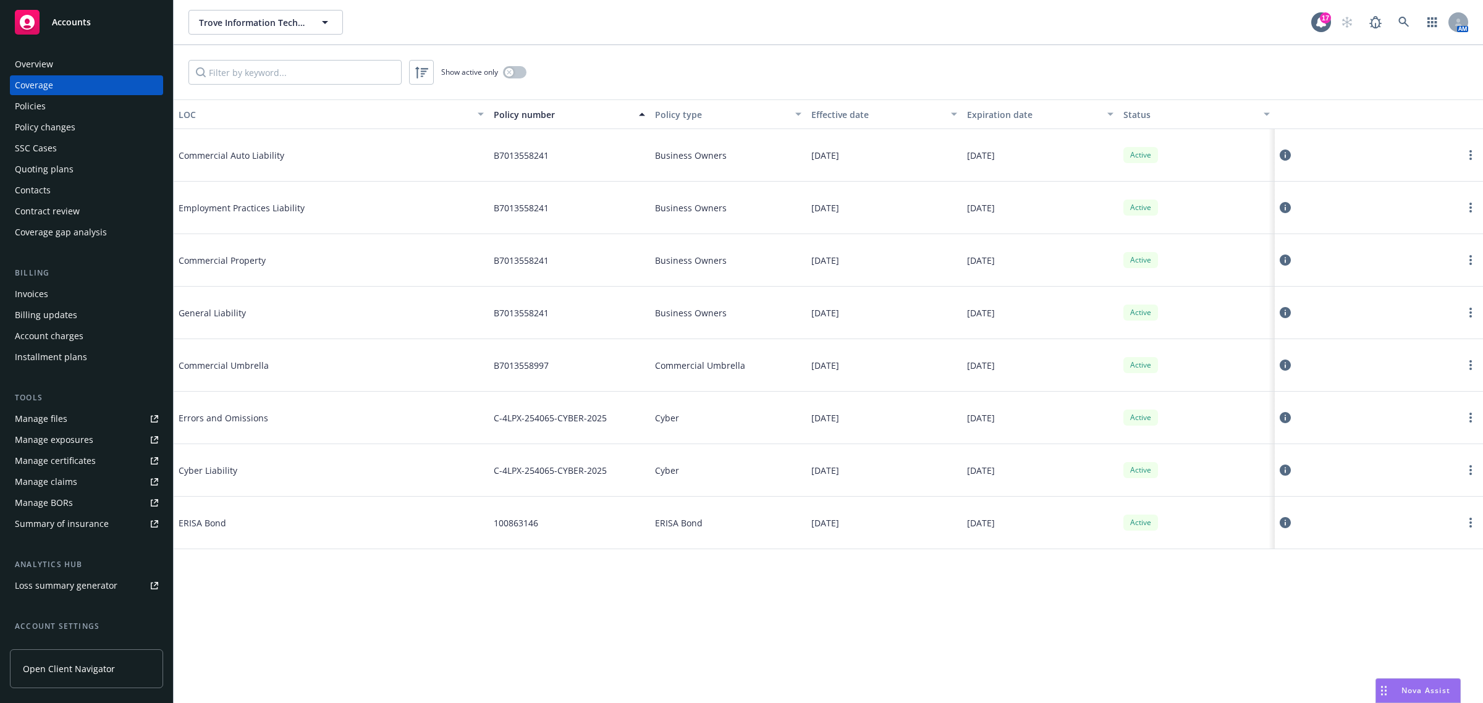
click at [1285, 470] on icon at bounding box center [1284, 470] width 11 height 11
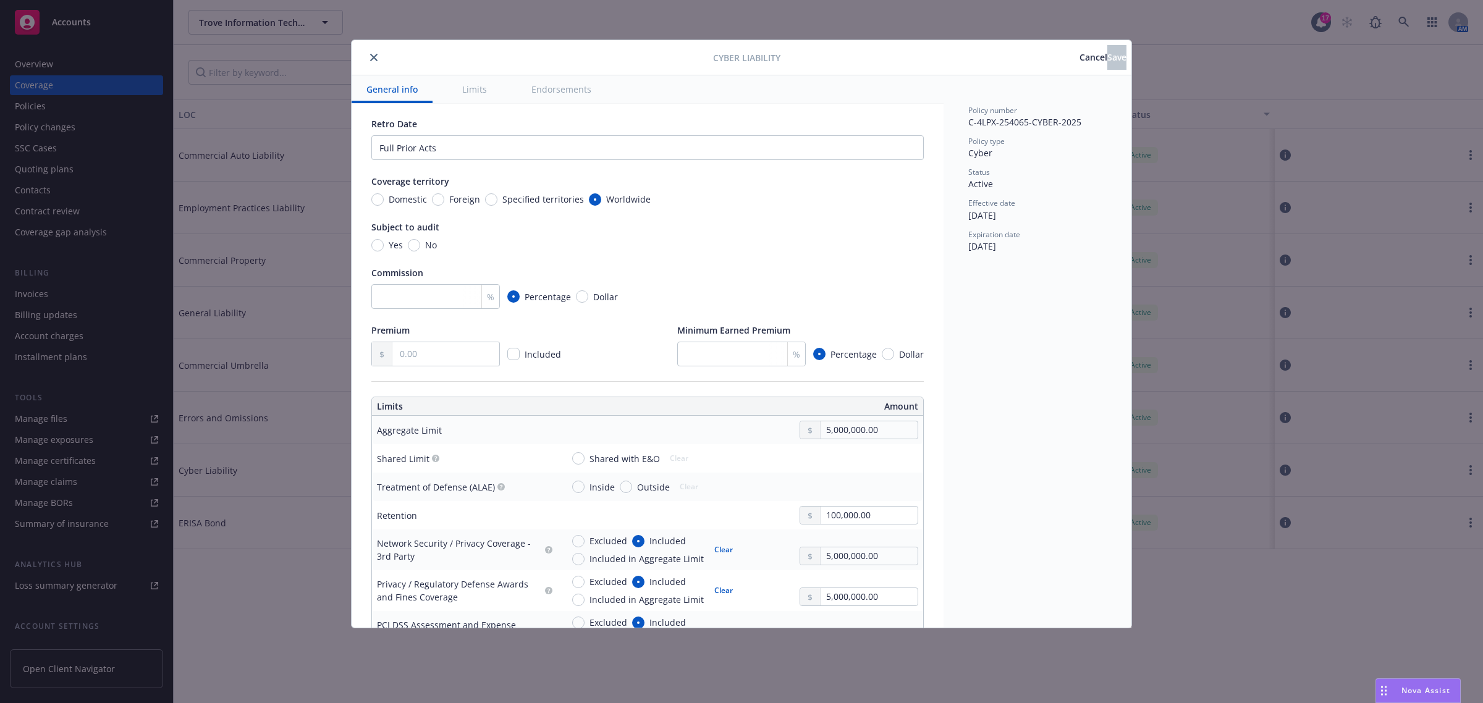
type textarea "x"
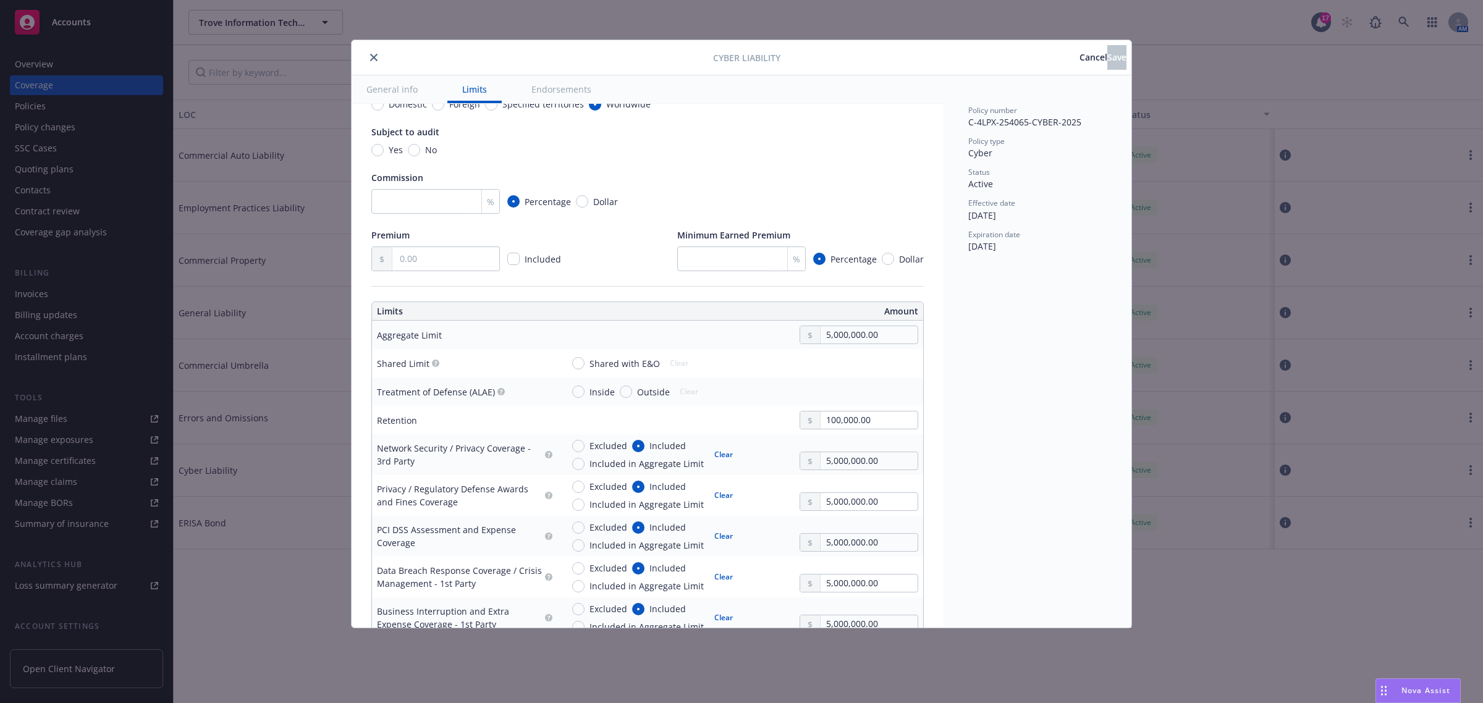
scroll to position [232, 0]
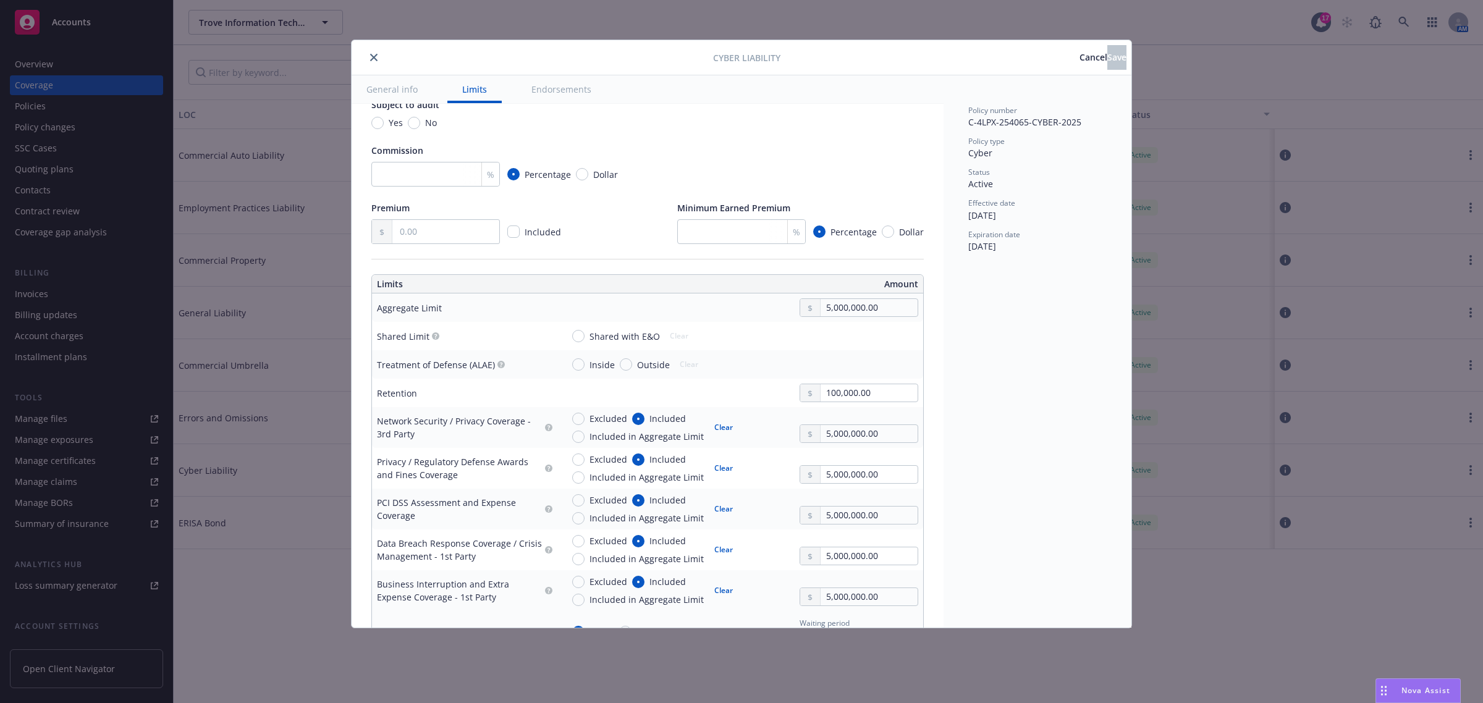
click at [1079, 51] on span "Cancel" at bounding box center [1093, 57] width 28 height 12
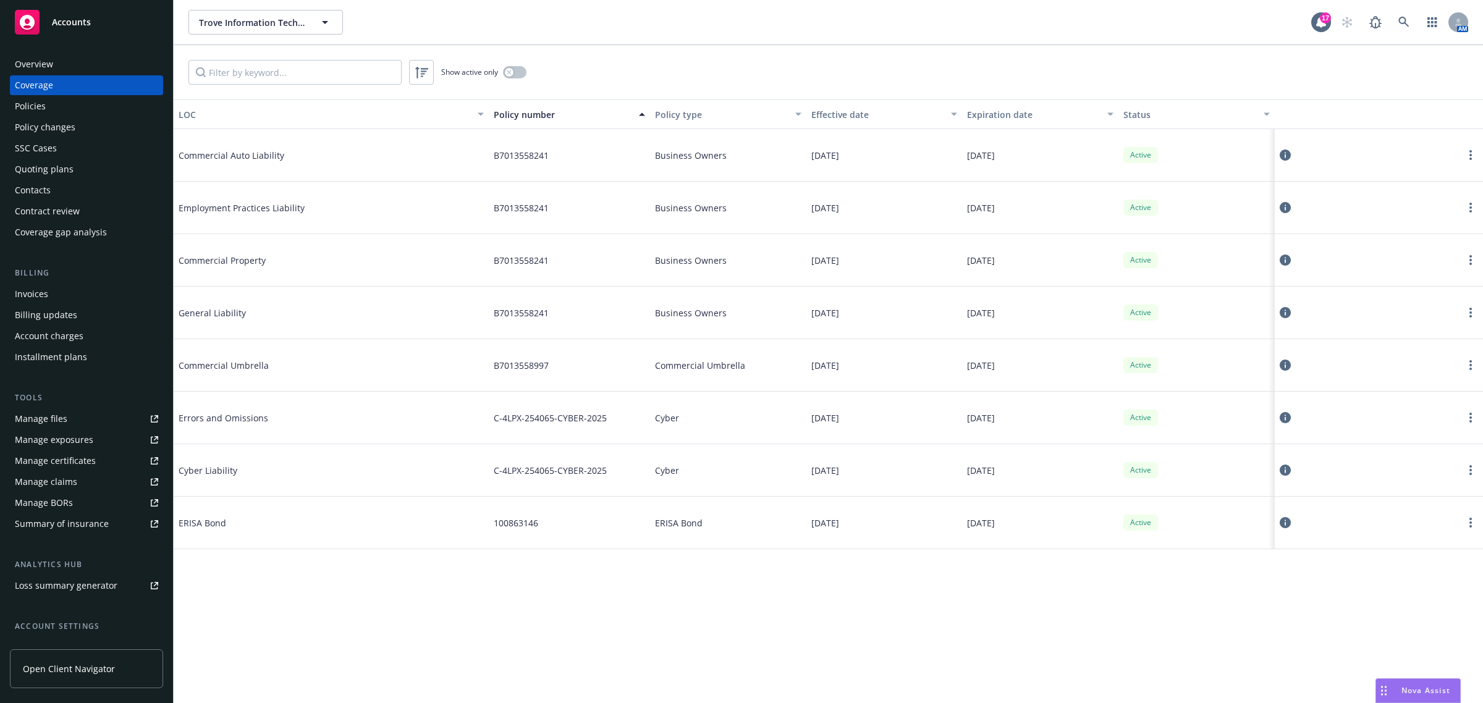
click at [448, 417] on div "Errors and Omissions" at bounding box center [331, 418] width 315 height 53
drag, startPoint x: 502, startPoint y: 414, endPoint x: 691, endPoint y: 427, distance: 188.8
click at [691, 427] on div "Errors and Omissions C-4LPX-254065-CYBER-2025 Cyber [DATE] [DATE] Active" at bounding box center [828, 418] width 1309 height 53
click at [697, 426] on div "Cyber" at bounding box center [728, 418] width 156 height 53
click at [699, 426] on div "Cyber" at bounding box center [728, 418] width 156 height 53
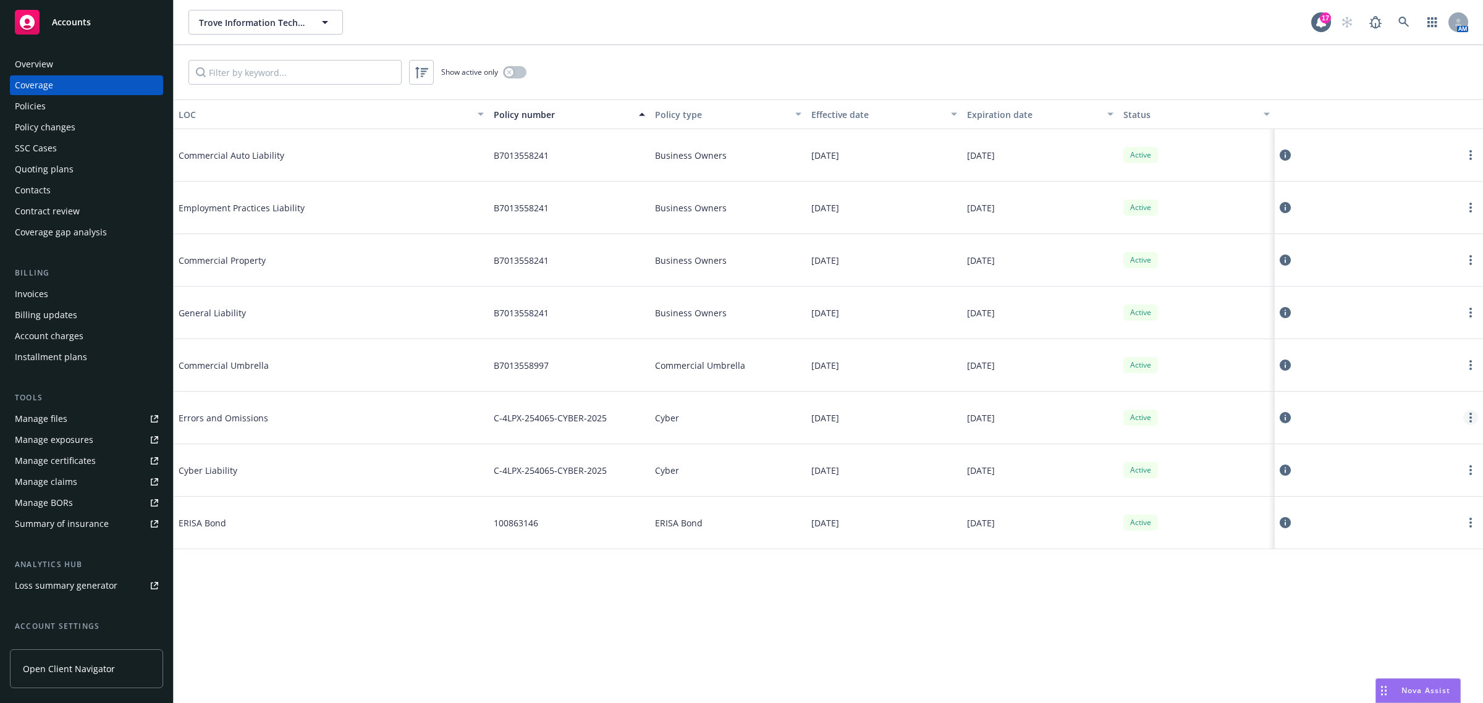
click at [1471, 415] on circle "more" at bounding box center [1470, 414] width 2 height 2
click at [1406, 492] on link "View policy" at bounding box center [1396, 493] width 162 height 25
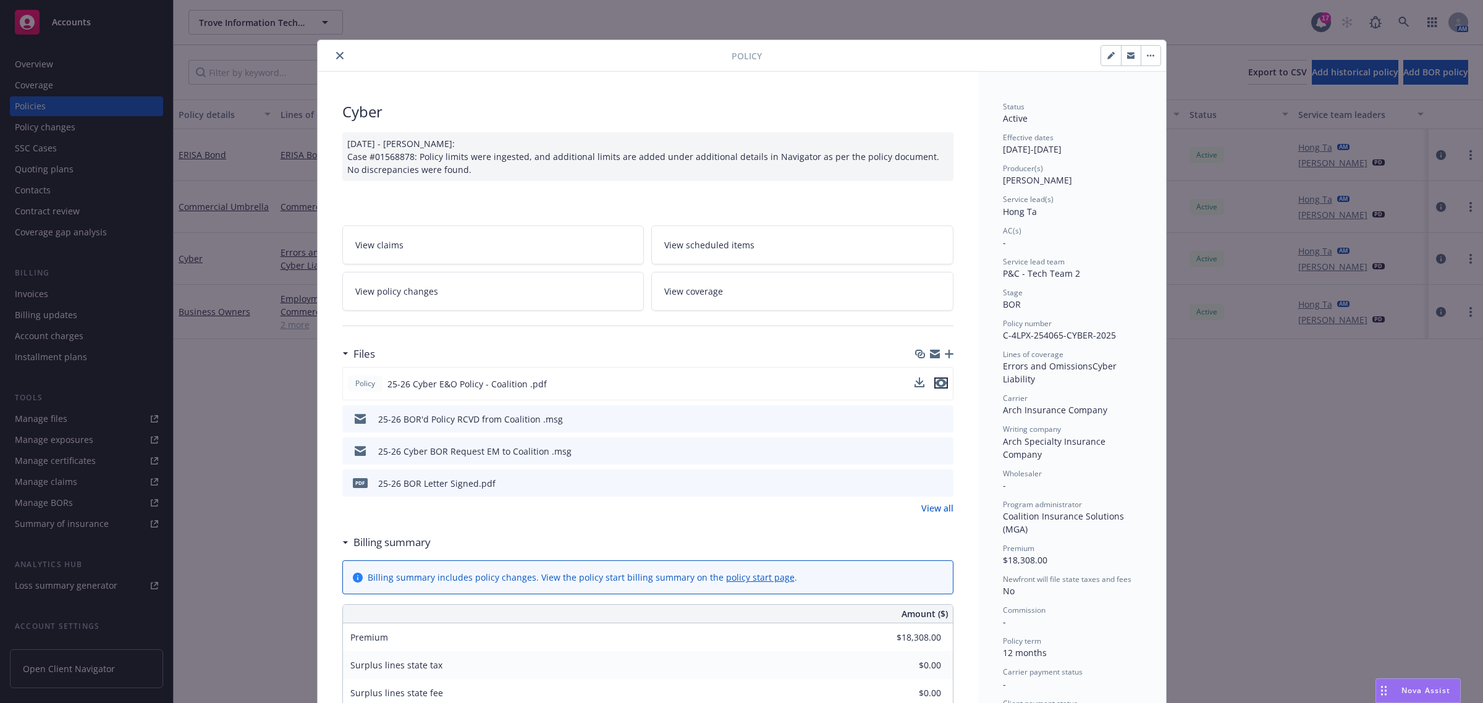
click at [935, 386] on icon "preview file" at bounding box center [940, 383] width 11 height 9
click at [336, 53] on icon "close" at bounding box center [339, 55] width 7 height 7
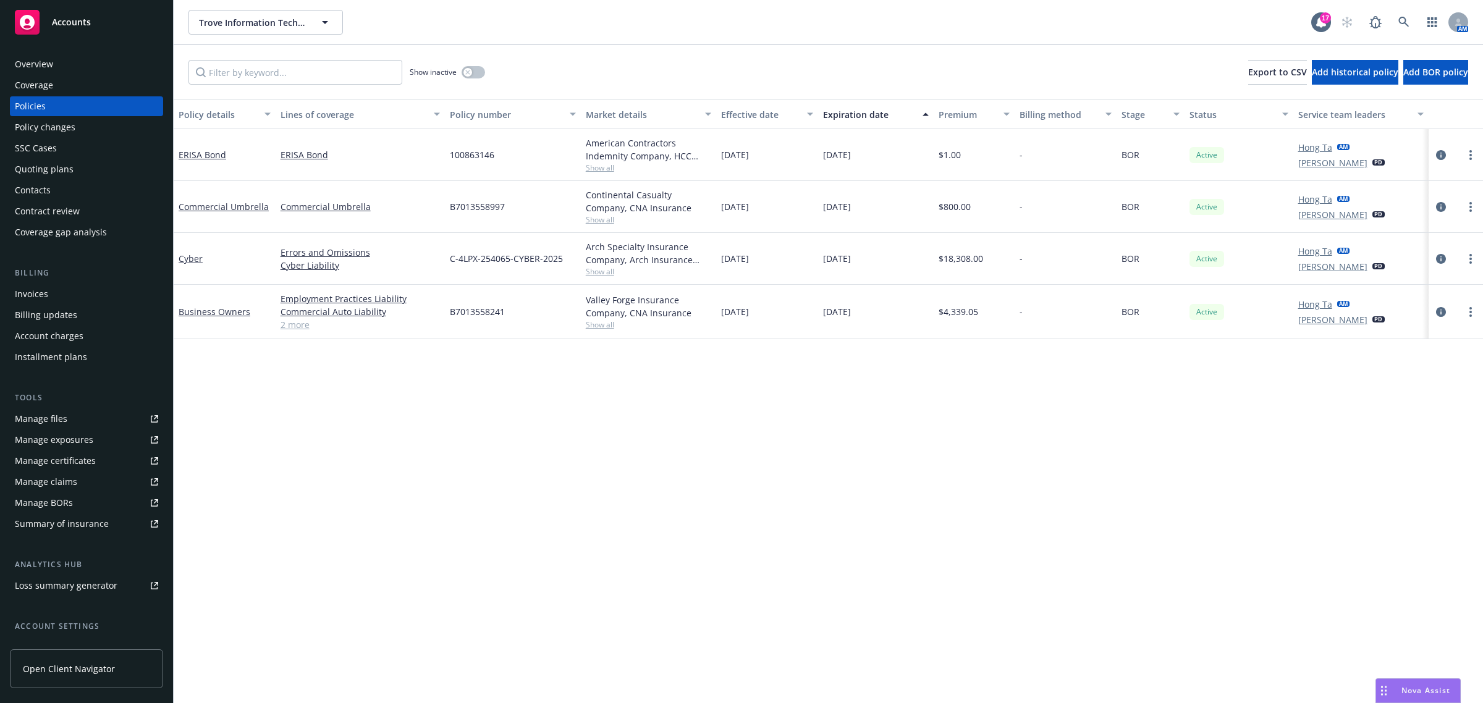
click at [80, 62] on div "Overview" at bounding box center [86, 64] width 143 height 20
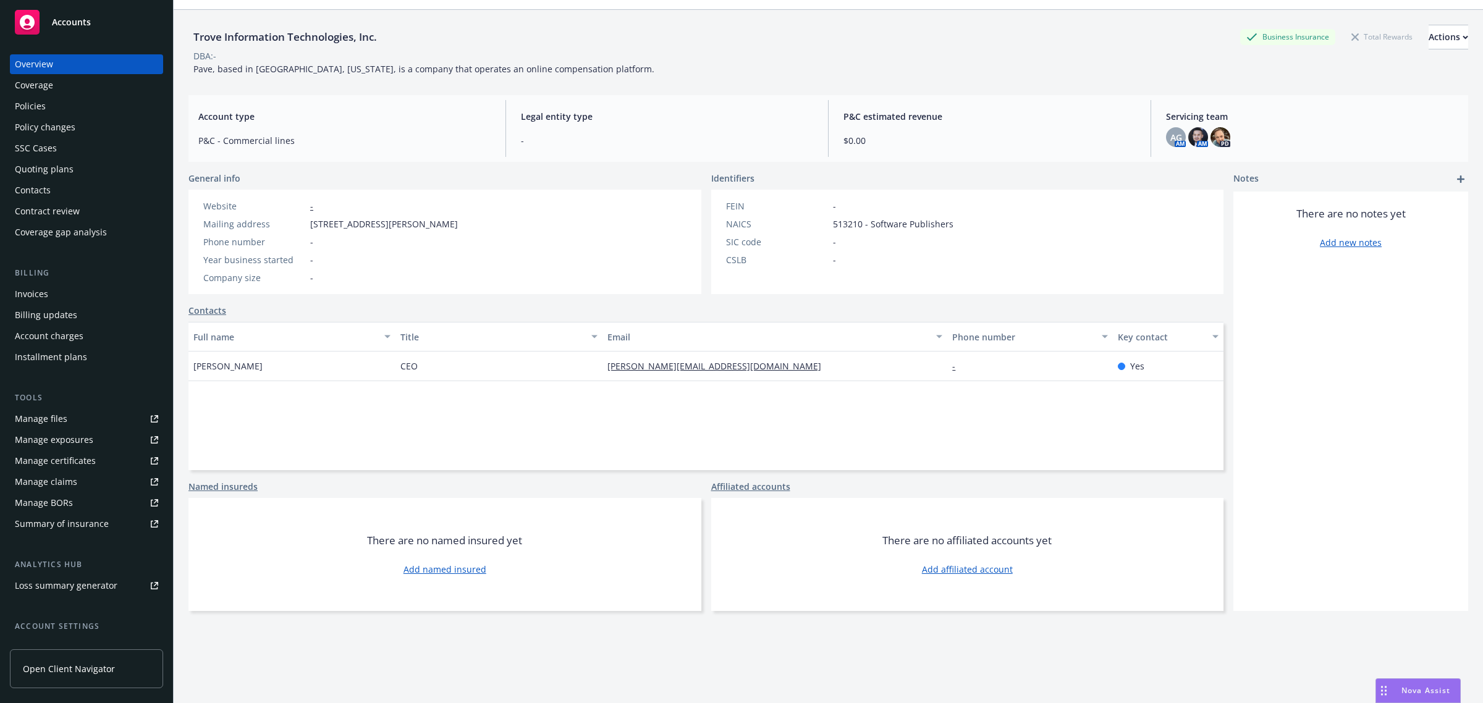
scroll to position [45, 0]
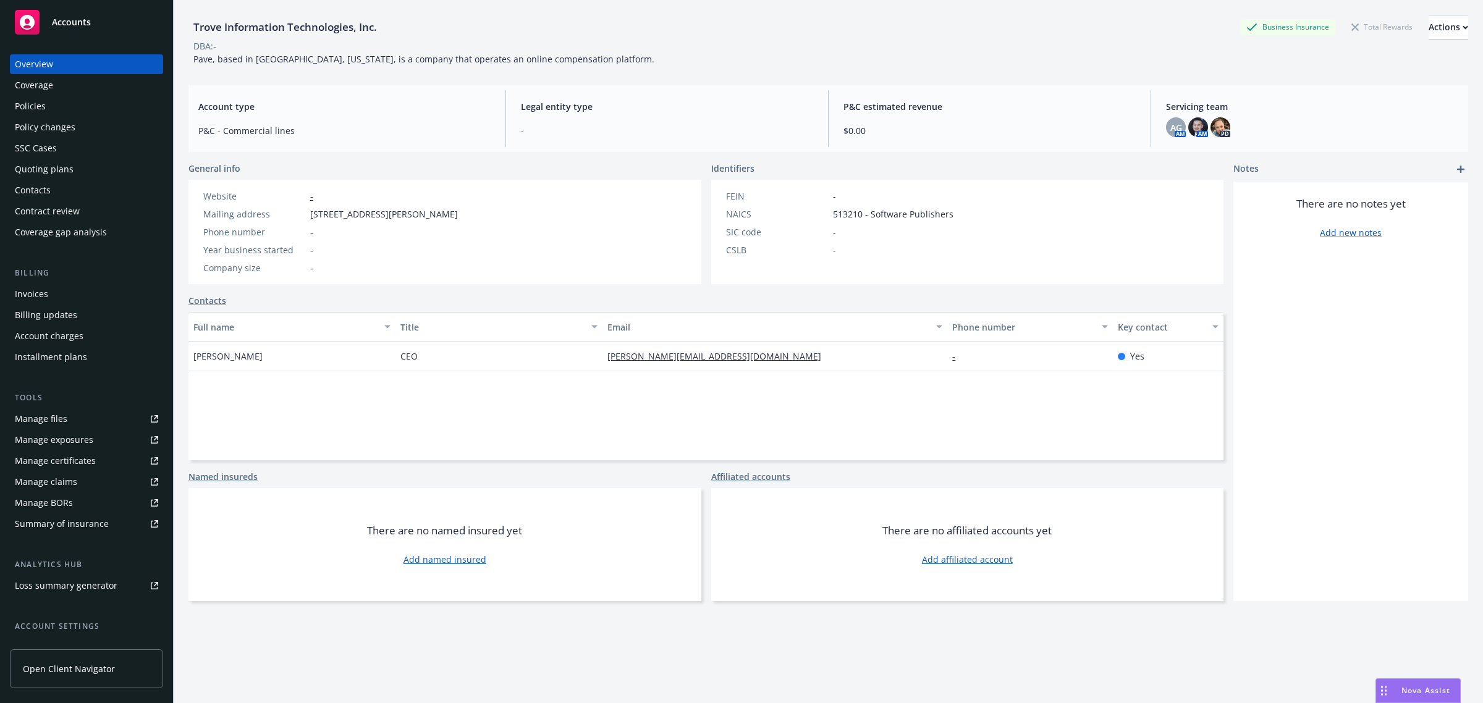
click at [54, 85] on div "Coverage" at bounding box center [86, 85] width 143 height 20
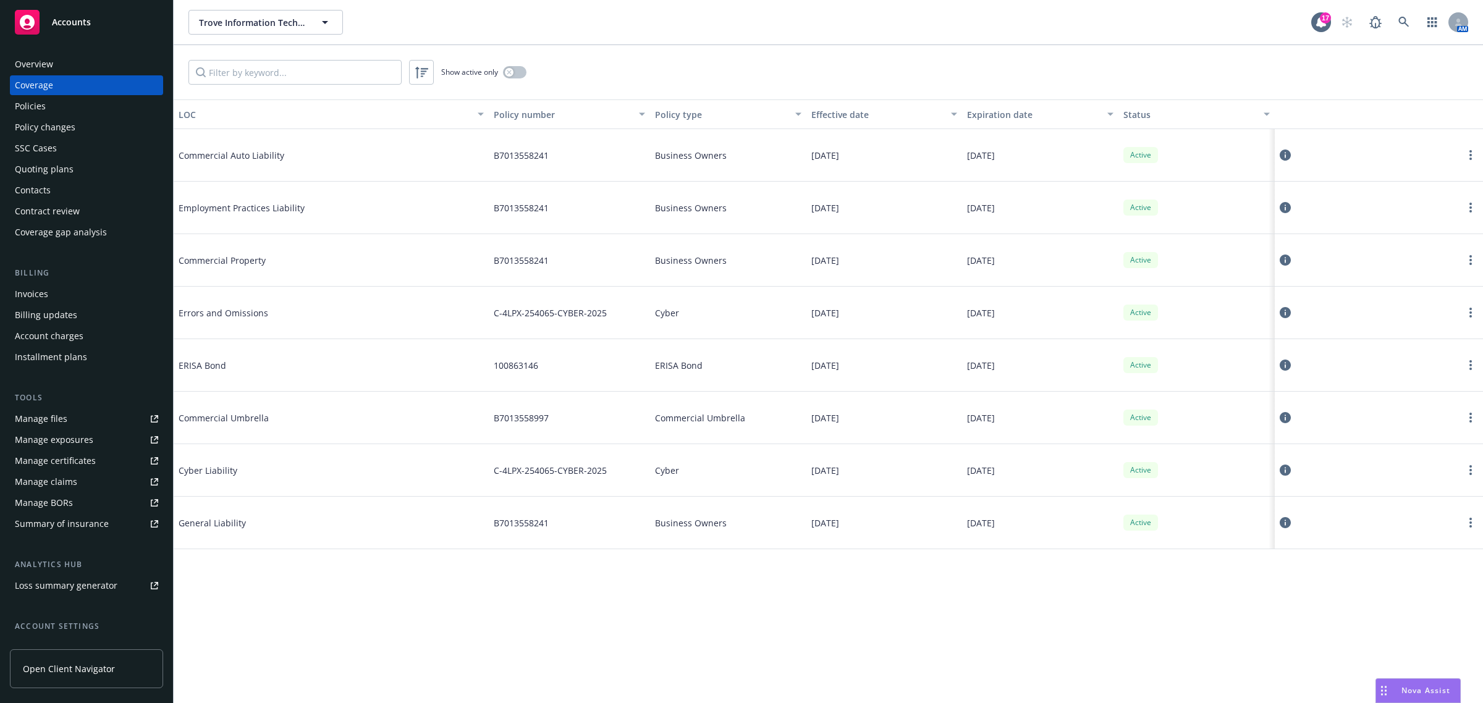
click at [510, 118] on div "Policy number" at bounding box center [563, 114] width 138 height 13
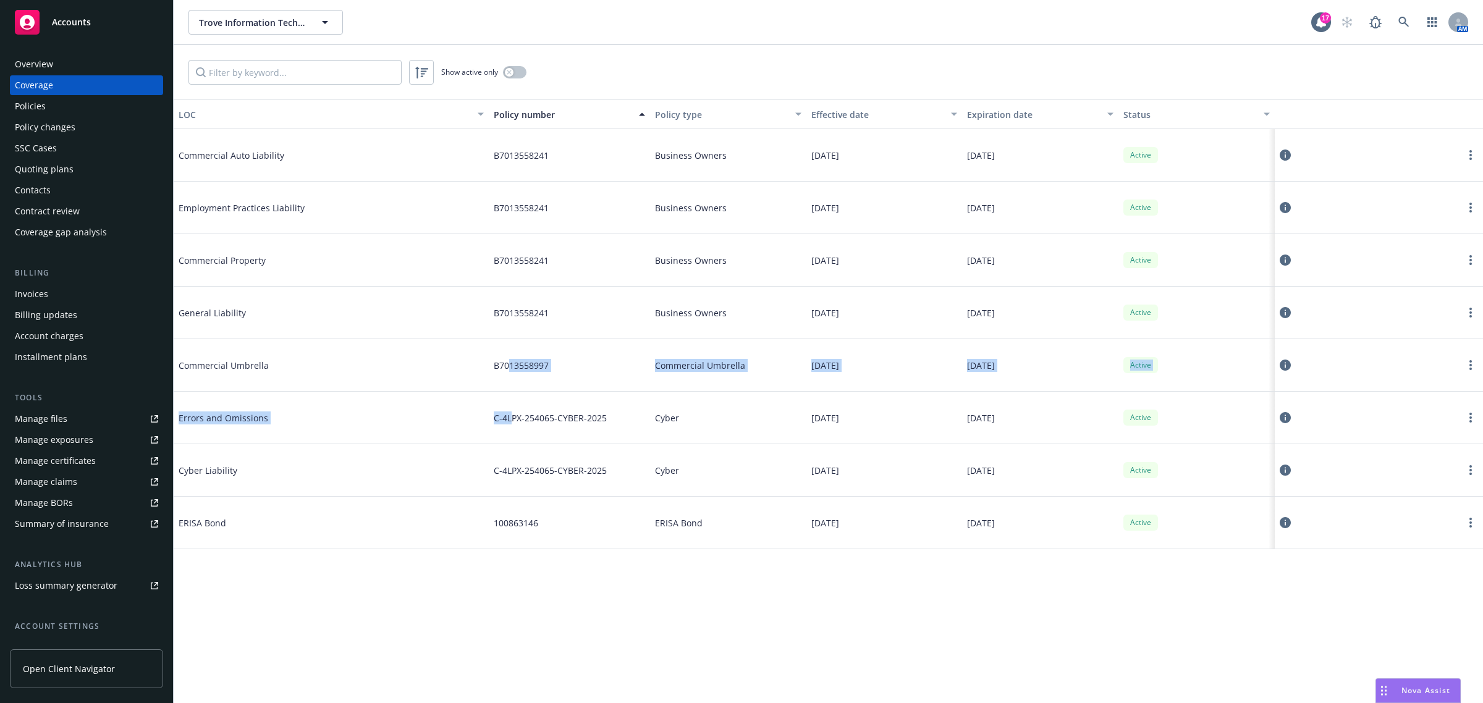
drag, startPoint x: 510, startPoint y: 391, endPoint x: 511, endPoint y: 406, distance: 15.5
click at [511, 406] on div "Commercial Auto Liability B7013558241 Business Owners [DATE] [DATE] Active Empl…" at bounding box center [828, 326] width 1309 height 395
click at [511, 411] on div "C-4LPX-254065-CYBER-2025" at bounding box center [569, 418] width 161 height 53
click at [507, 415] on span "C-4LPX-254065-CYBER-2025" at bounding box center [550, 417] width 113 height 13
click at [513, 450] on div "C-4LPX-254065-CYBER-2025" at bounding box center [569, 470] width 161 height 53
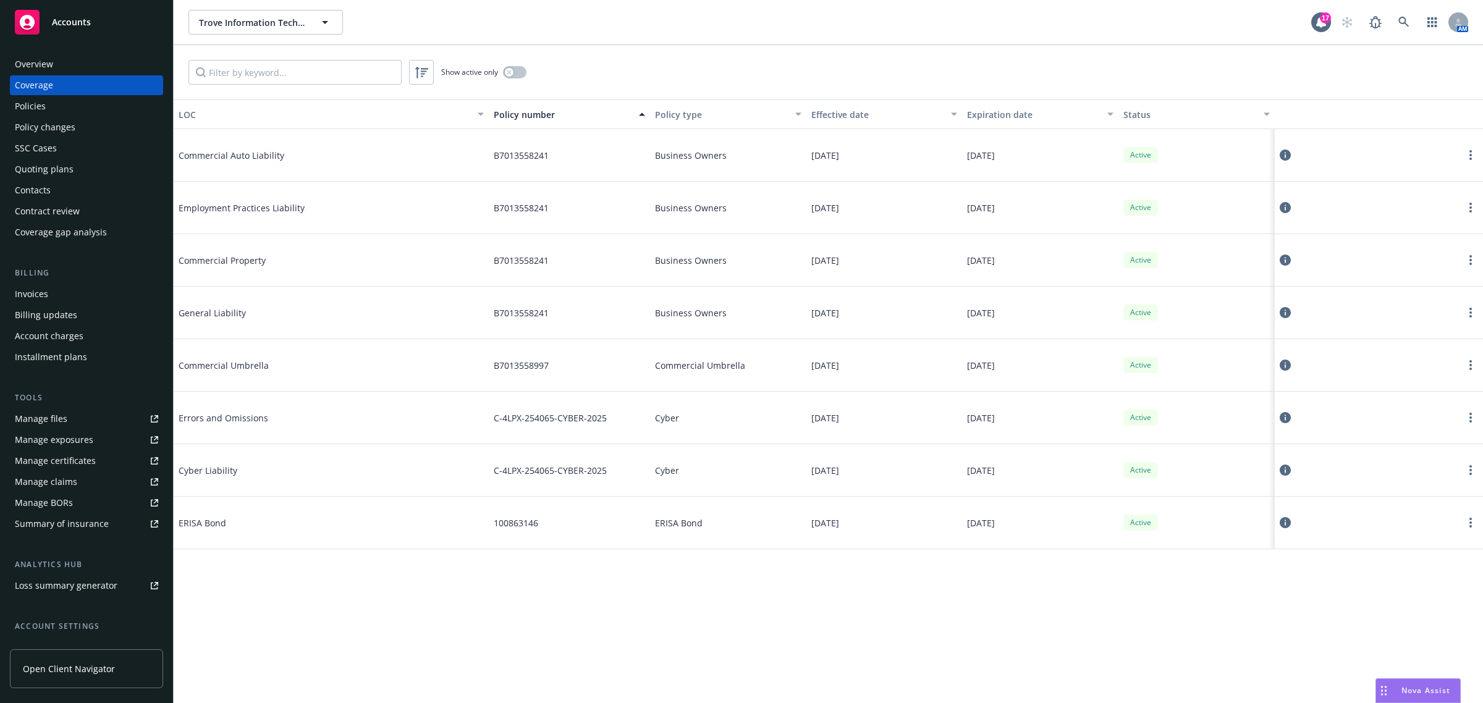
click at [514, 453] on div "C-4LPX-254065-CYBER-2025" at bounding box center [569, 470] width 161 height 53
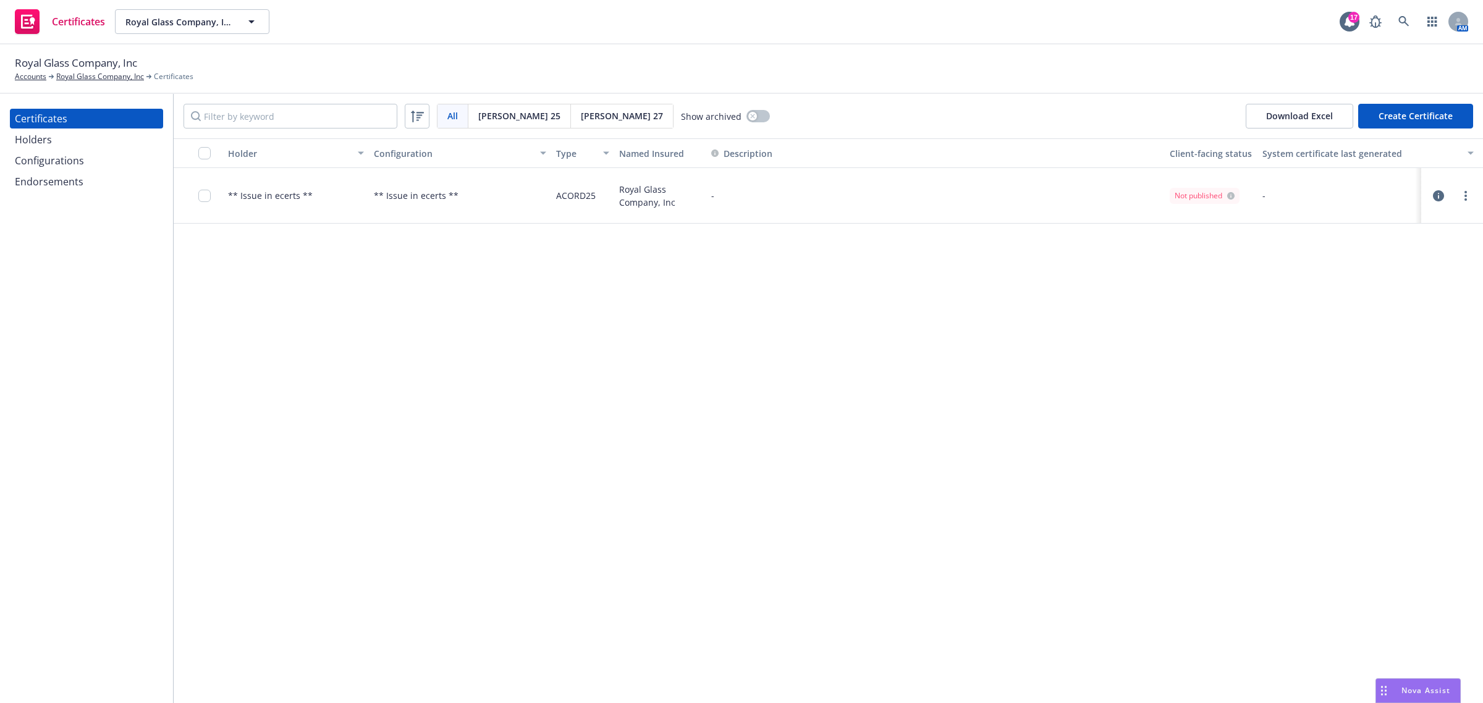
click at [360, 464] on div "Holder Configuration Type Named Insured Description Client-facing status System…" at bounding box center [828, 420] width 1309 height 565
click at [387, 405] on div "Holder Configuration Type Named Insured Description Client-facing status System…" at bounding box center [828, 420] width 1309 height 565
click at [390, 377] on div "Holder Configuration Type Named Insured Description Client-facing status System…" at bounding box center [828, 420] width 1309 height 565
click at [36, 164] on div "Configurations" at bounding box center [49, 161] width 69 height 20
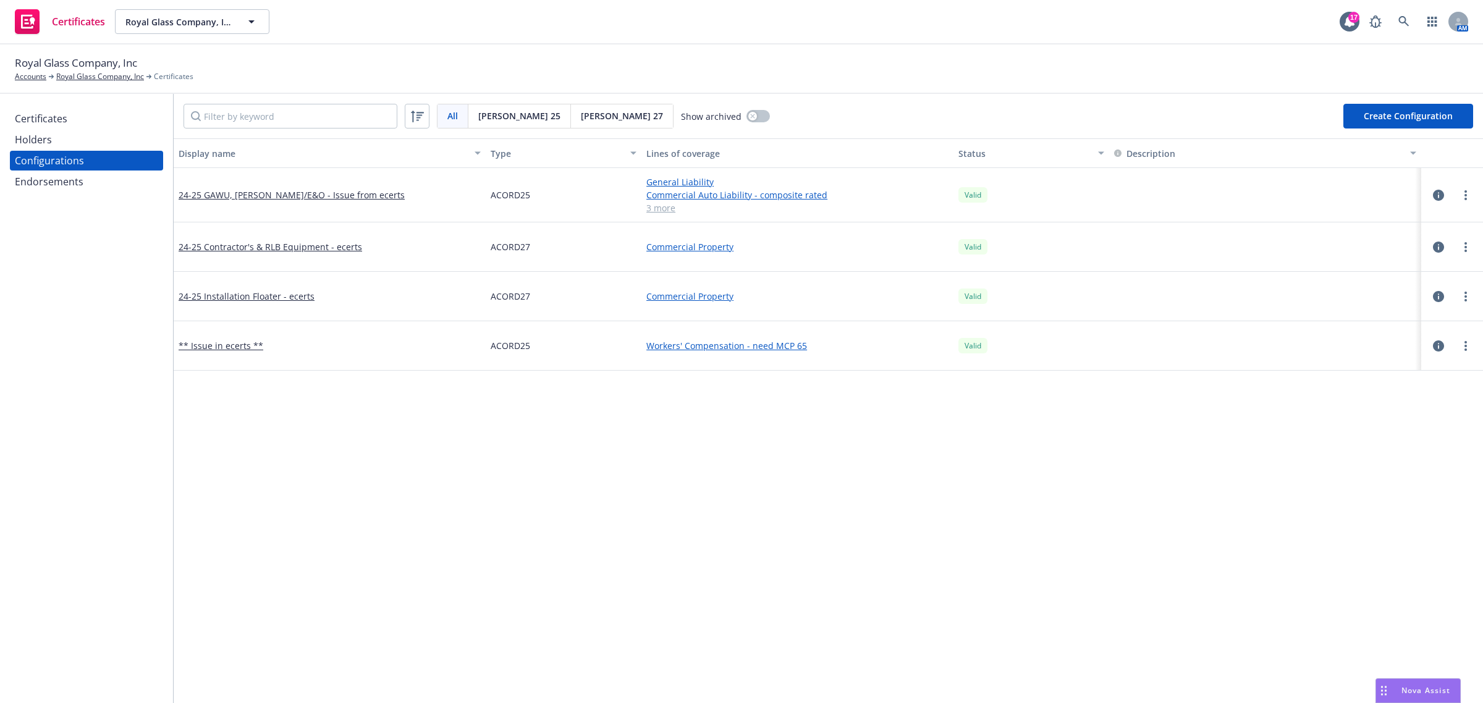
click at [304, 495] on div "Display name Type Lines of coverage Status Description 24-25 GAWU, Poll/E&O - I…" at bounding box center [828, 667] width 1309 height 1059
click at [1433, 192] on icon "button" at bounding box center [1438, 195] width 11 height 11
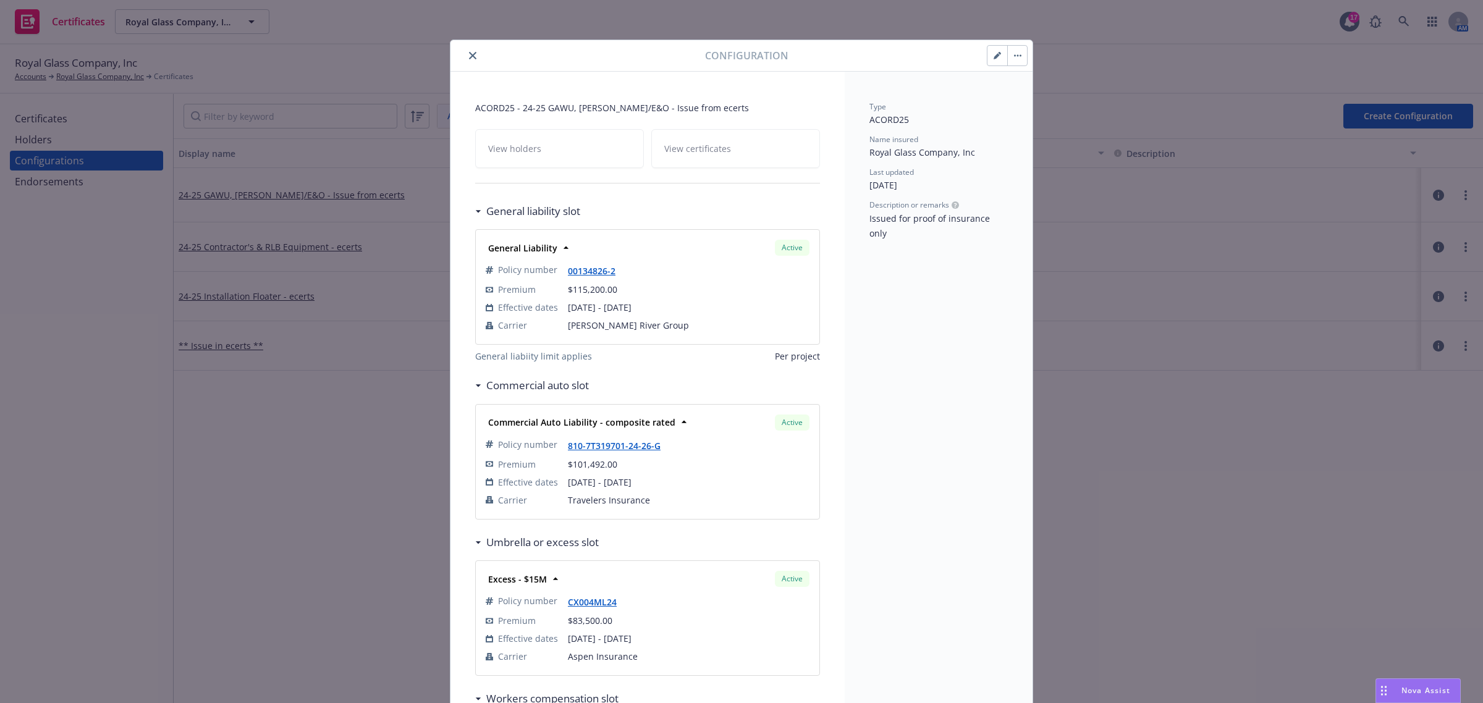
click at [469, 54] on icon "close" at bounding box center [472, 55] width 7 height 7
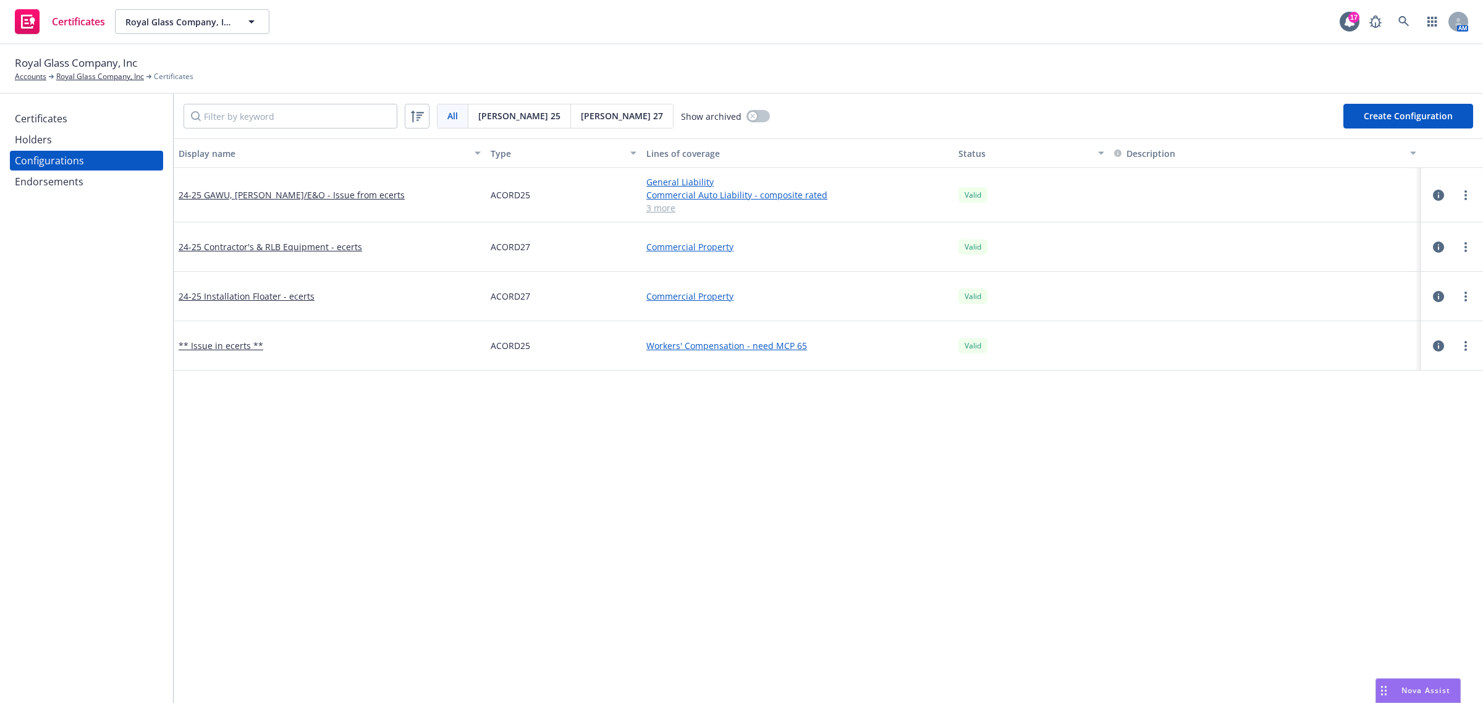
click at [36, 124] on div "Certificates" at bounding box center [41, 119] width 53 height 20
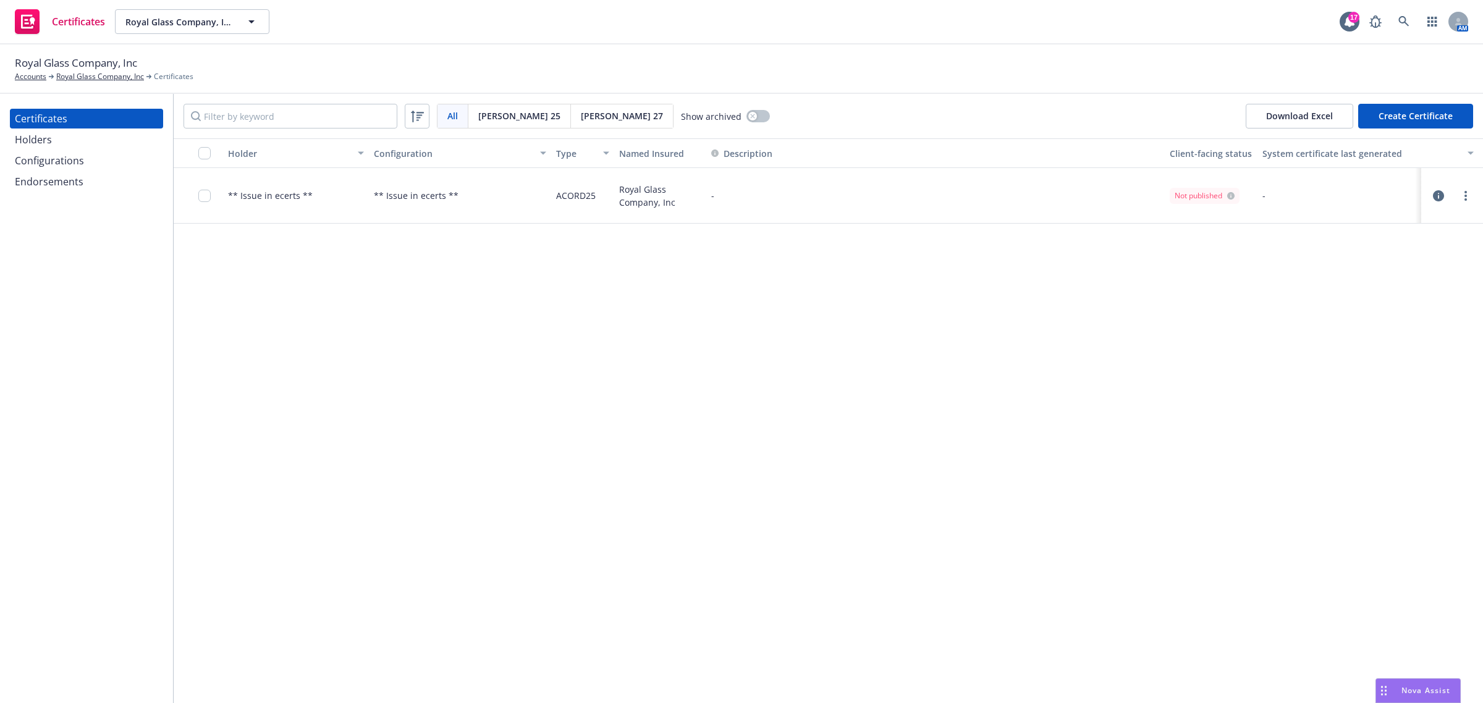
click at [517, 422] on div "Holder Configuration Type Named Insured Description Client-facing status System…" at bounding box center [828, 420] width 1309 height 565
click at [1431, 201] on button "button" at bounding box center [1438, 195] width 15 height 15
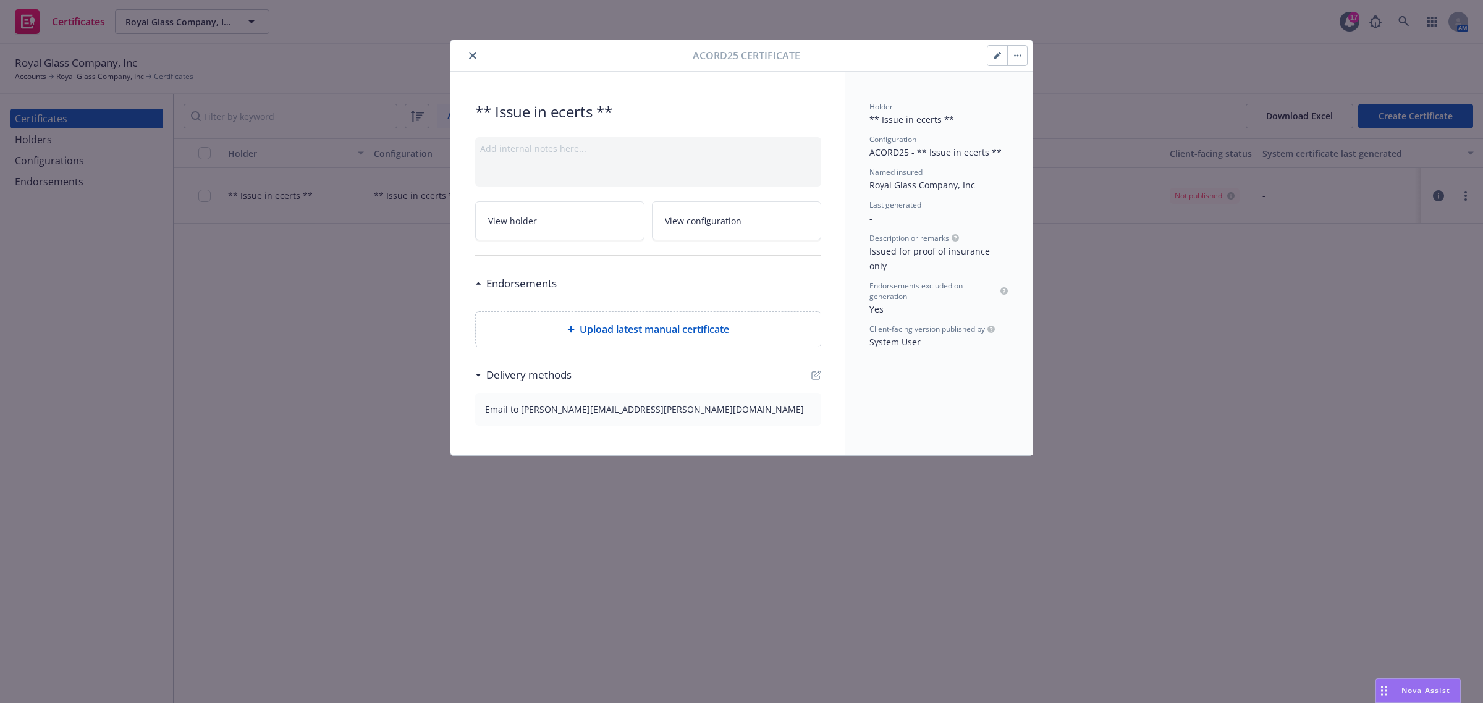
click at [471, 54] on icon "close" at bounding box center [472, 55] width 7 height 7
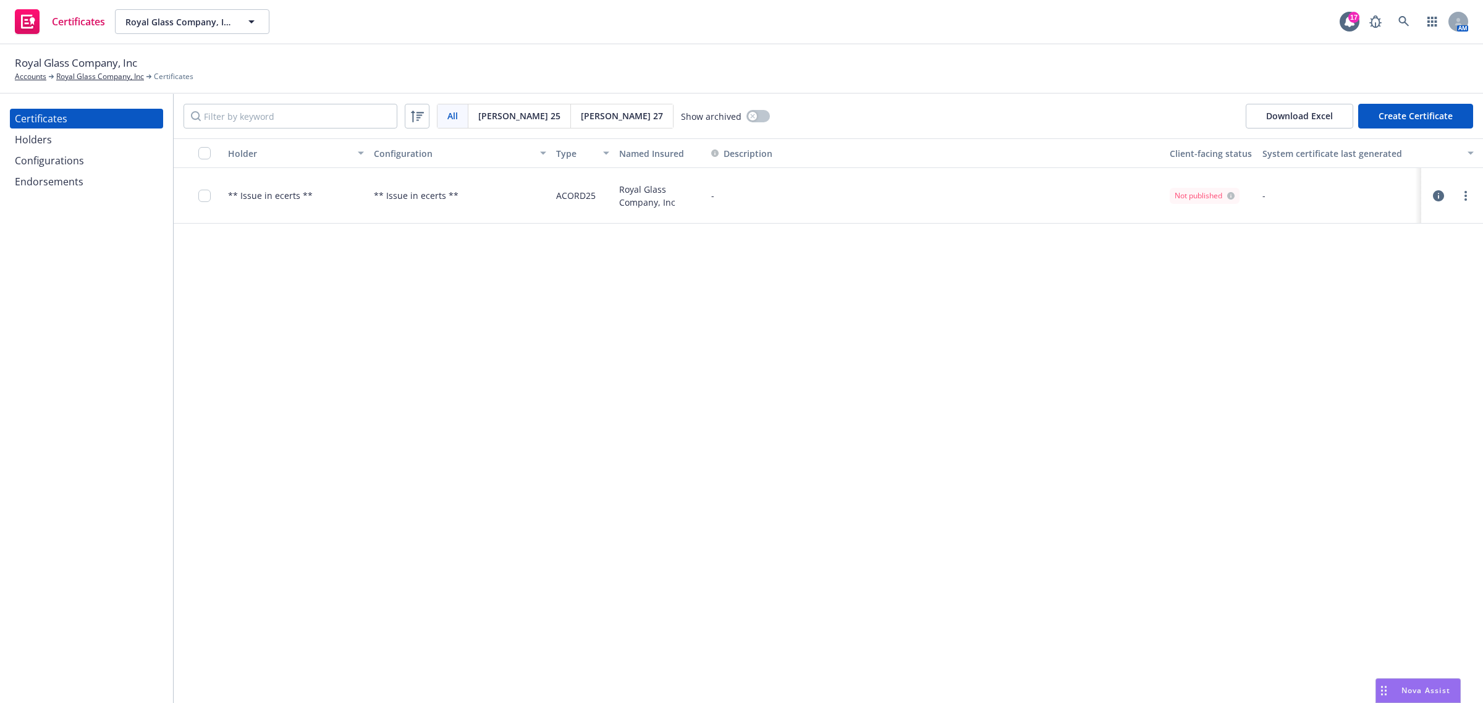
click at [398, 304] on div "Holder Configuration Type Named Insured Description Client-facing status System…" at bounding box center [828, 420] width 1309 height 565
click at [79, 158] on div "Configurations" at bounding box center [49, 161] width 69 height 20
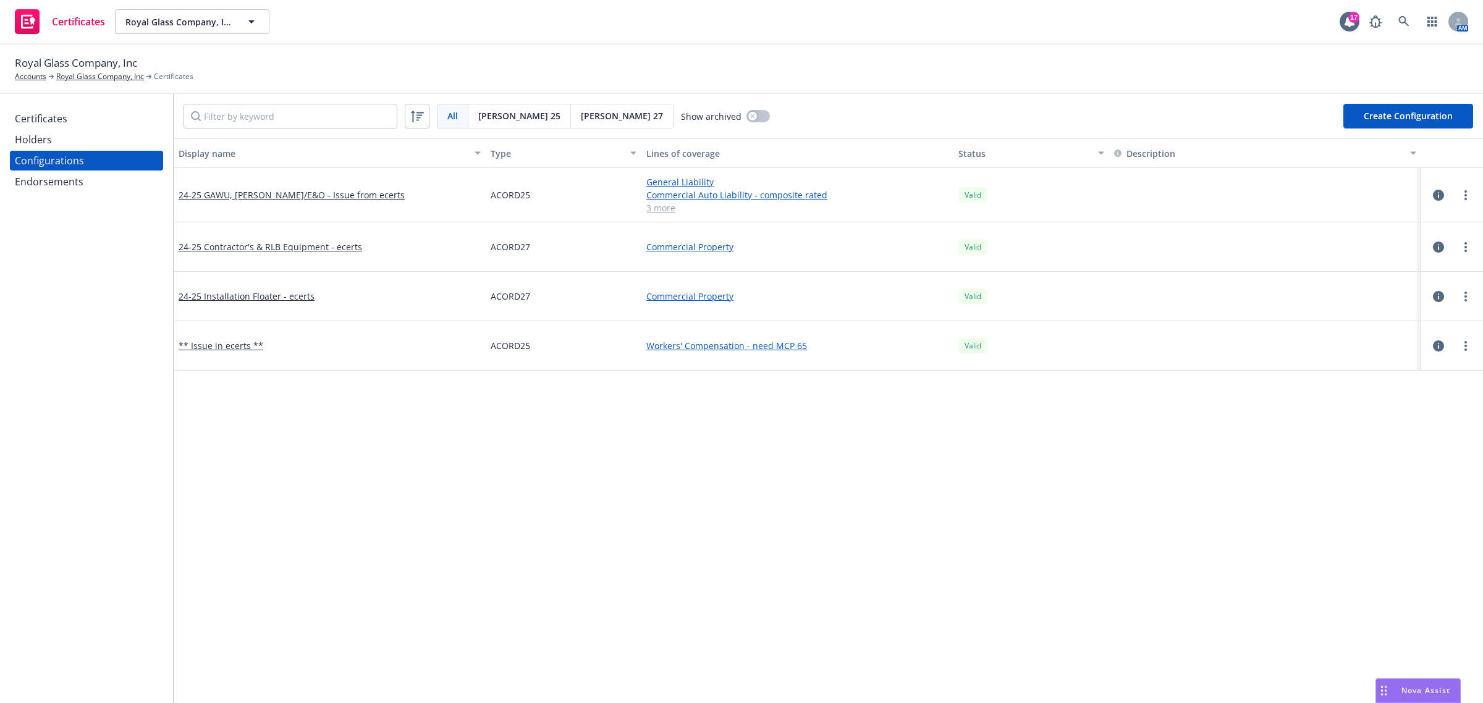
click at [72, 175] on div "Endorsements" at bounding box center [49, 182] width 69 height 20
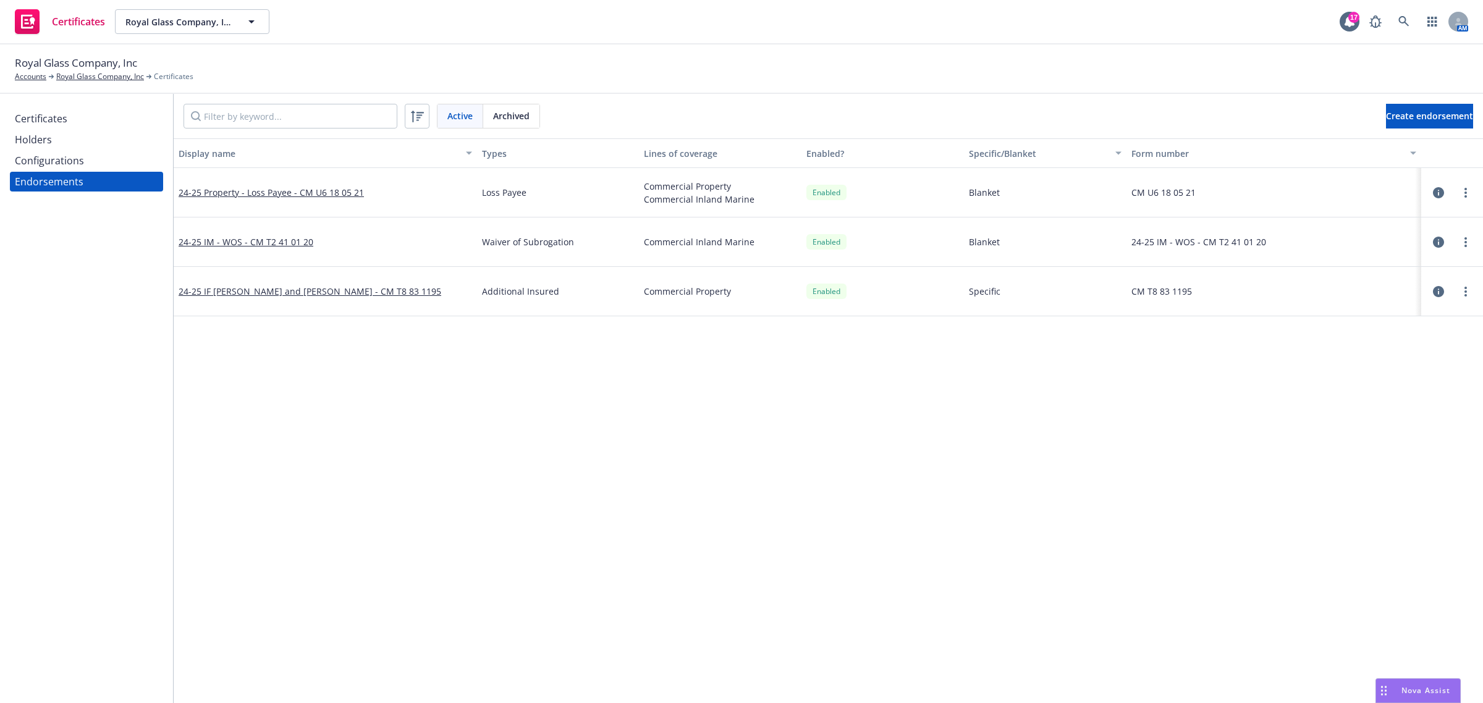
click at [75, 137] on div "Holders" at bounding box center [86, 140] width 143 height 20
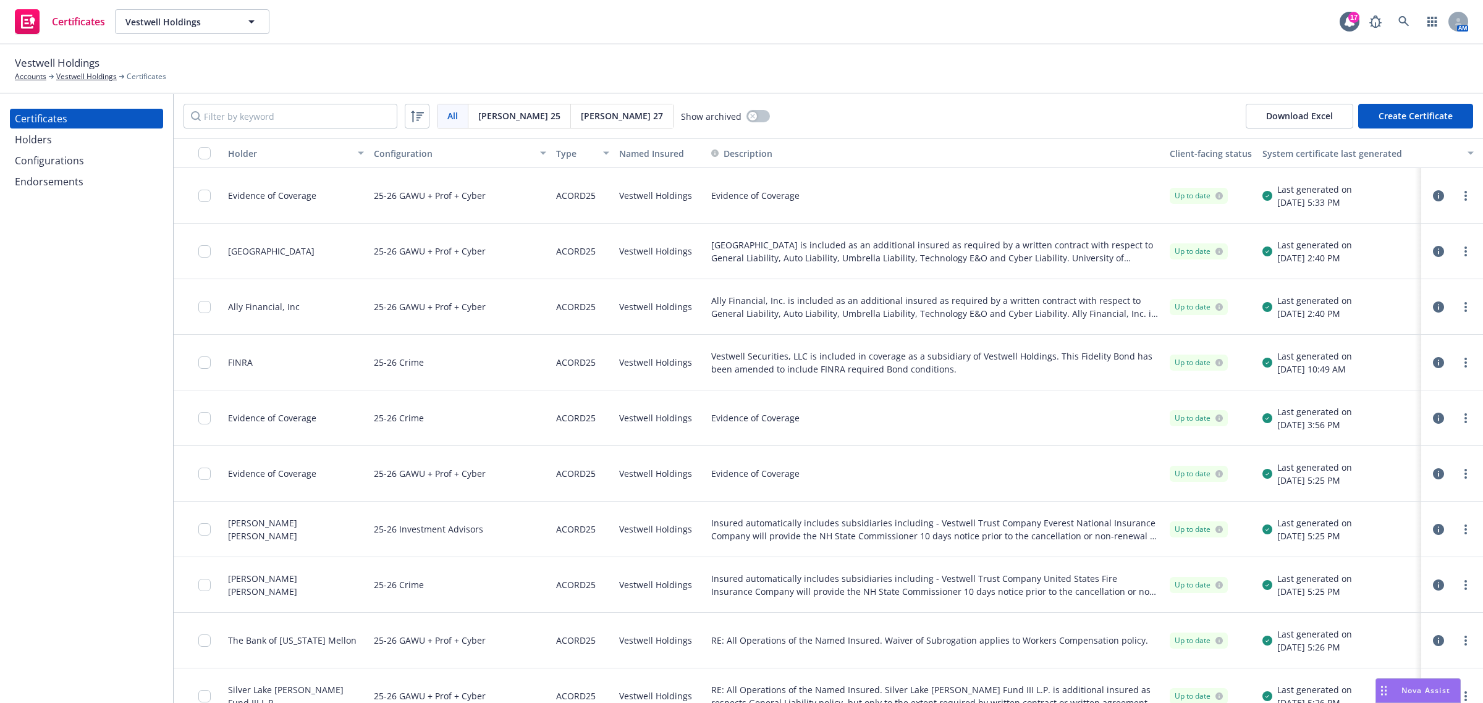
click at [29, 161] on div "Configurations" at bounding box center [49, 161] width 69 height 20
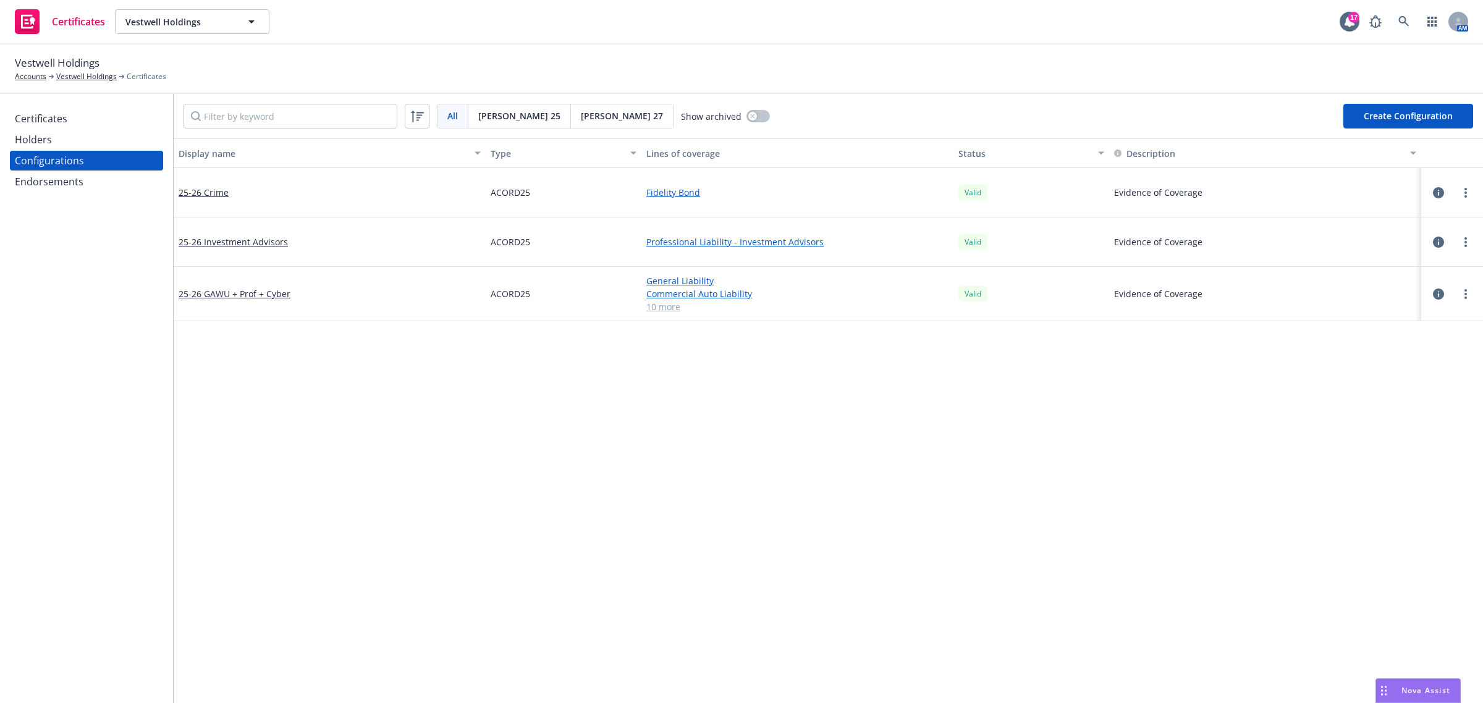
click at [536, 445] on div "Display name Type Lines of coverage Status Description 25-26 Crime ACORD25 Fide…" at bounding box center [828, 667] width 1309 height 1059
click at [1458, 300] on link "more" at bounding box center [1465, 294] width 15 height 15
click at [1376, 436] on link "Preview an ACORD" at bounding box center [1392, 443] width 136 height 25
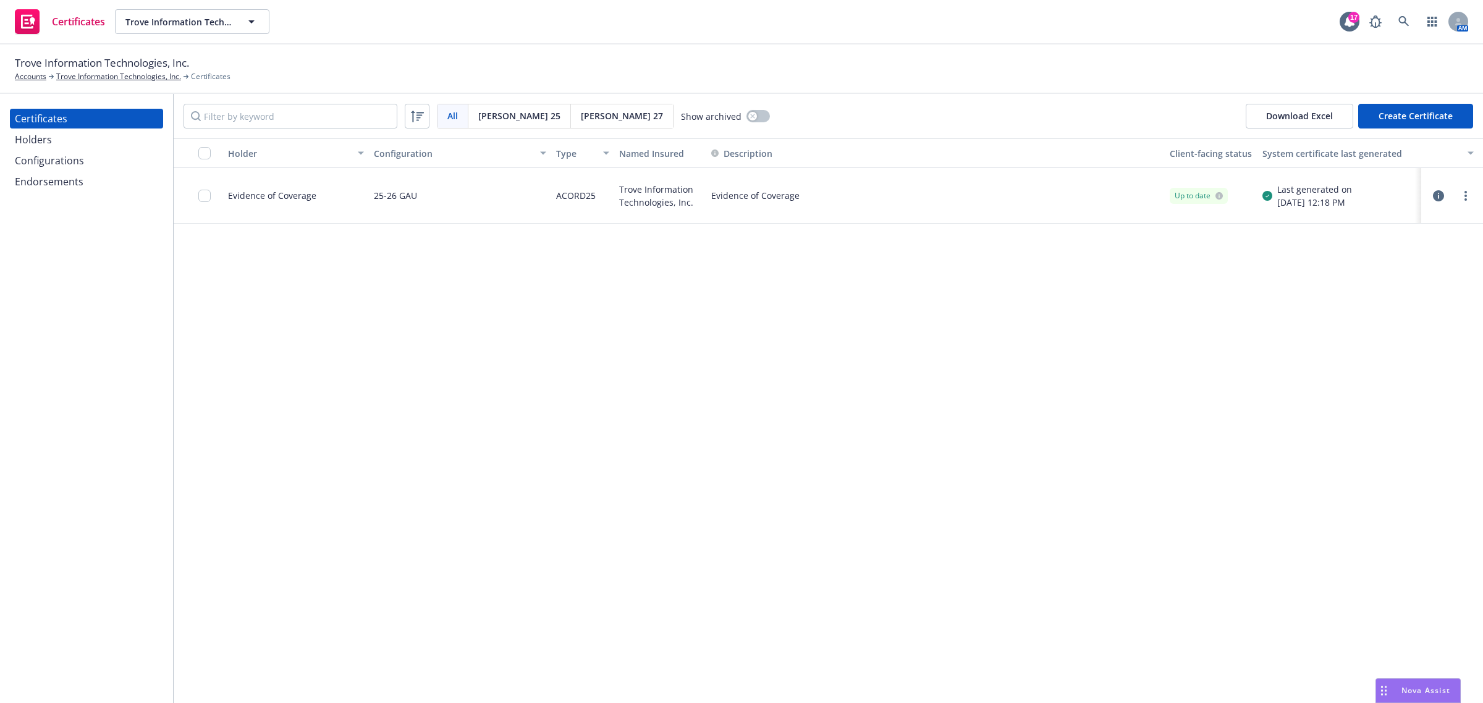
click at [32, 159] on div "Configurations" at bounding box center [49, 161] width 69 height 20
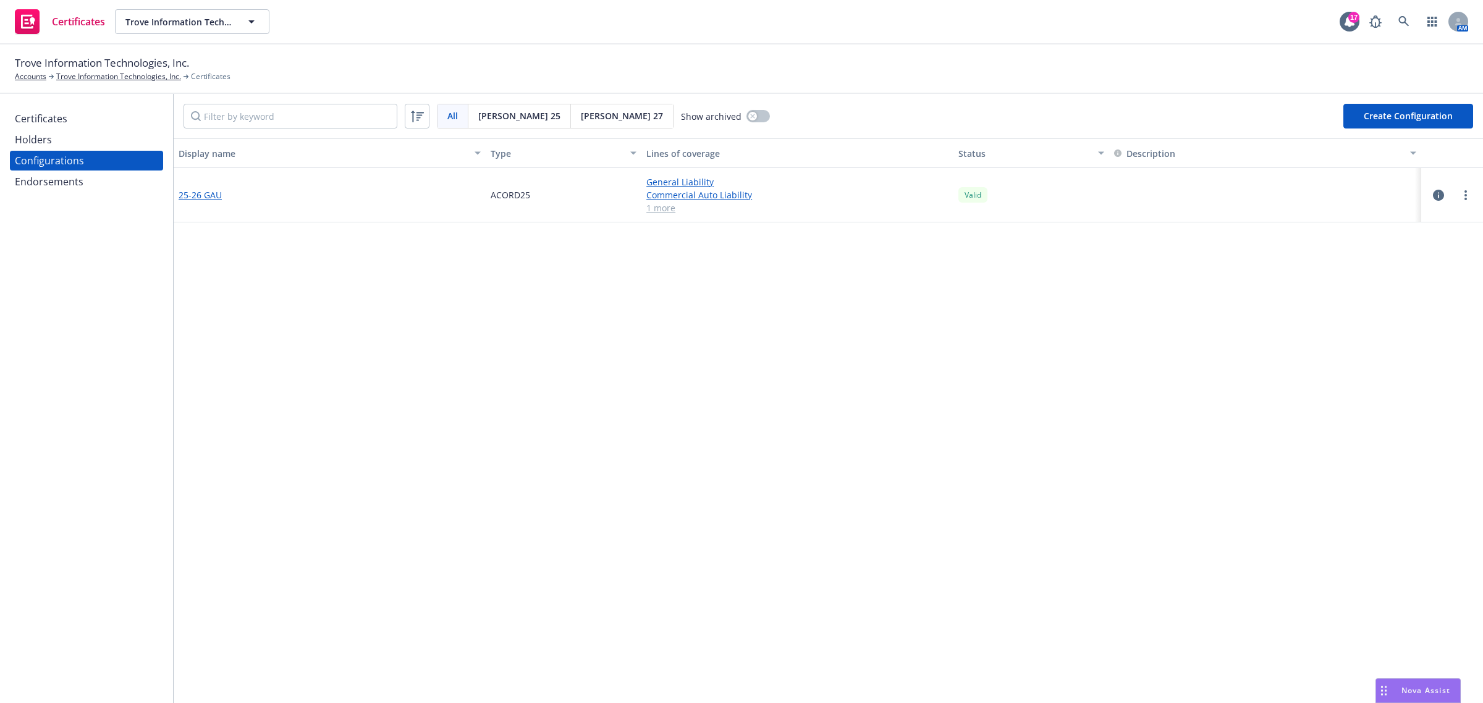
click at [221, 196] on link "25-26 GAU" at bounding box center [200, 194] width 43 height 13
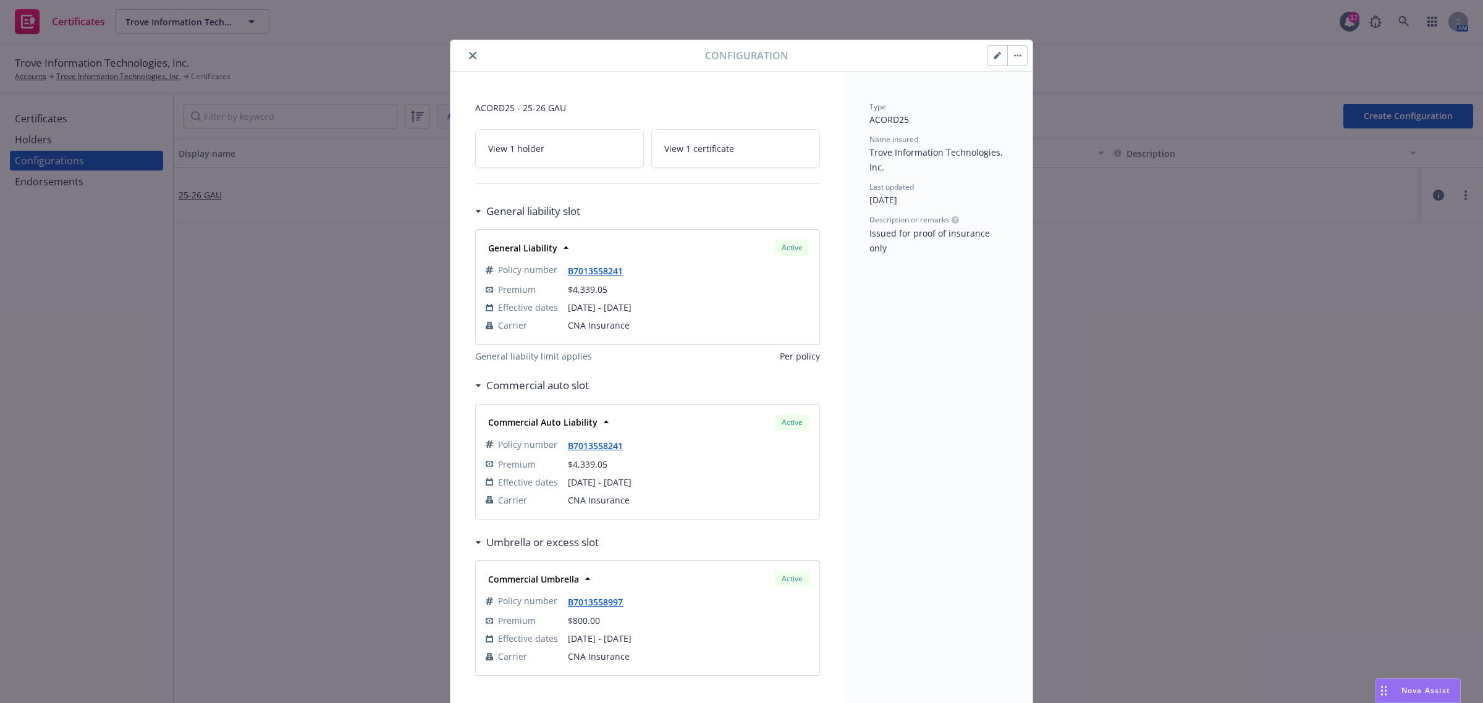
click at [996, 51] on button "button" at bounding box center [997, 56] width 20 height 20
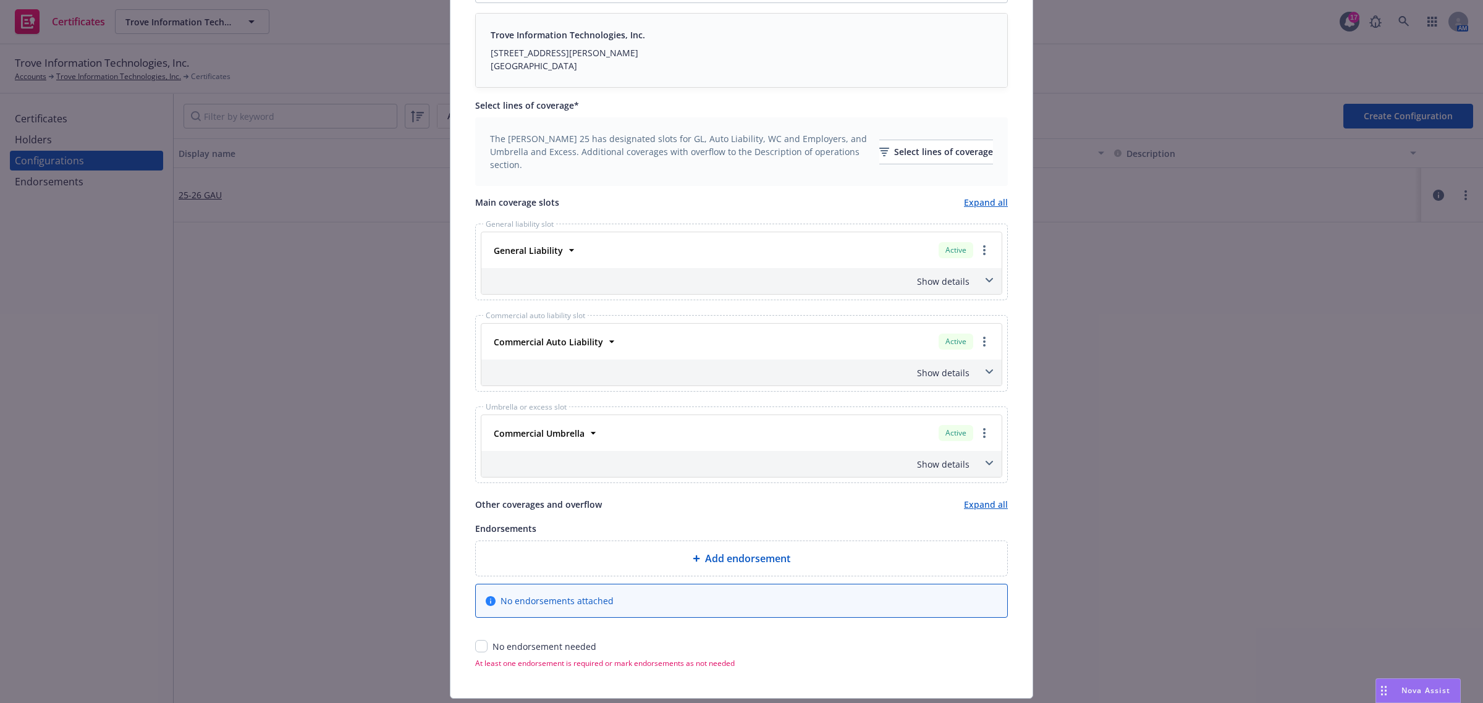
scroll to position [329, 0]
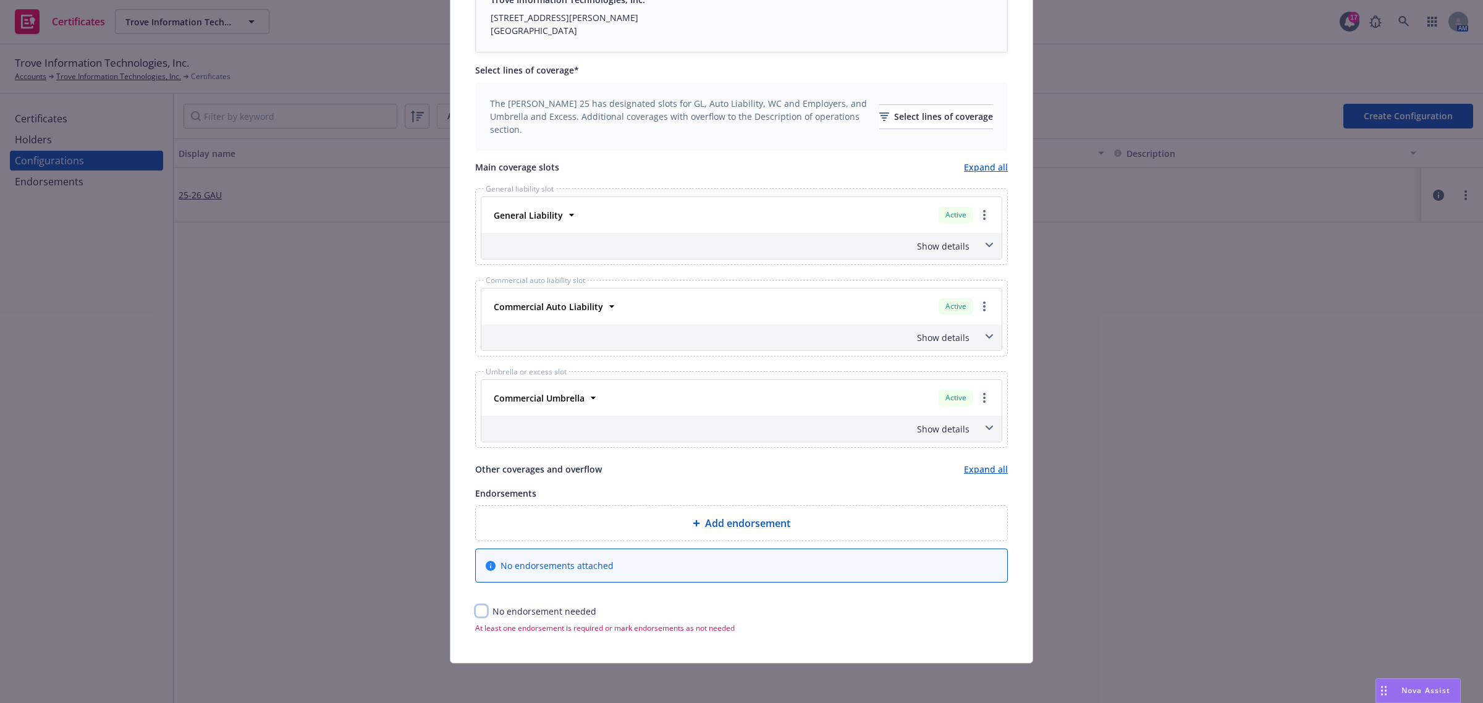
drag, startPoint x: 478, startPoint y: 607, endPoint x: 566, endPoint y: 564, distance: 98.9
click at [478, 607] on input "checkbox" at bounding box center [481, 611] width 12 height 12
checkbox input "true"
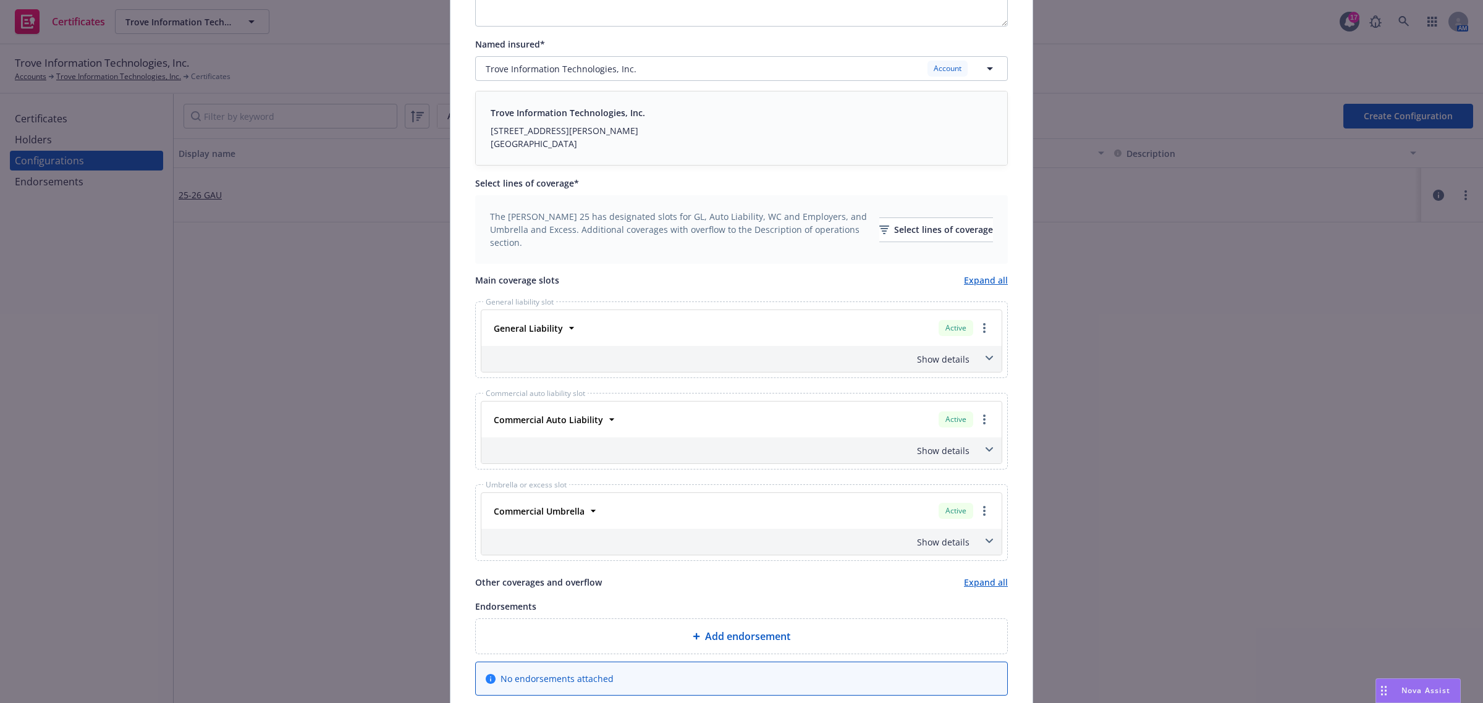
scroll to position [82, 0]
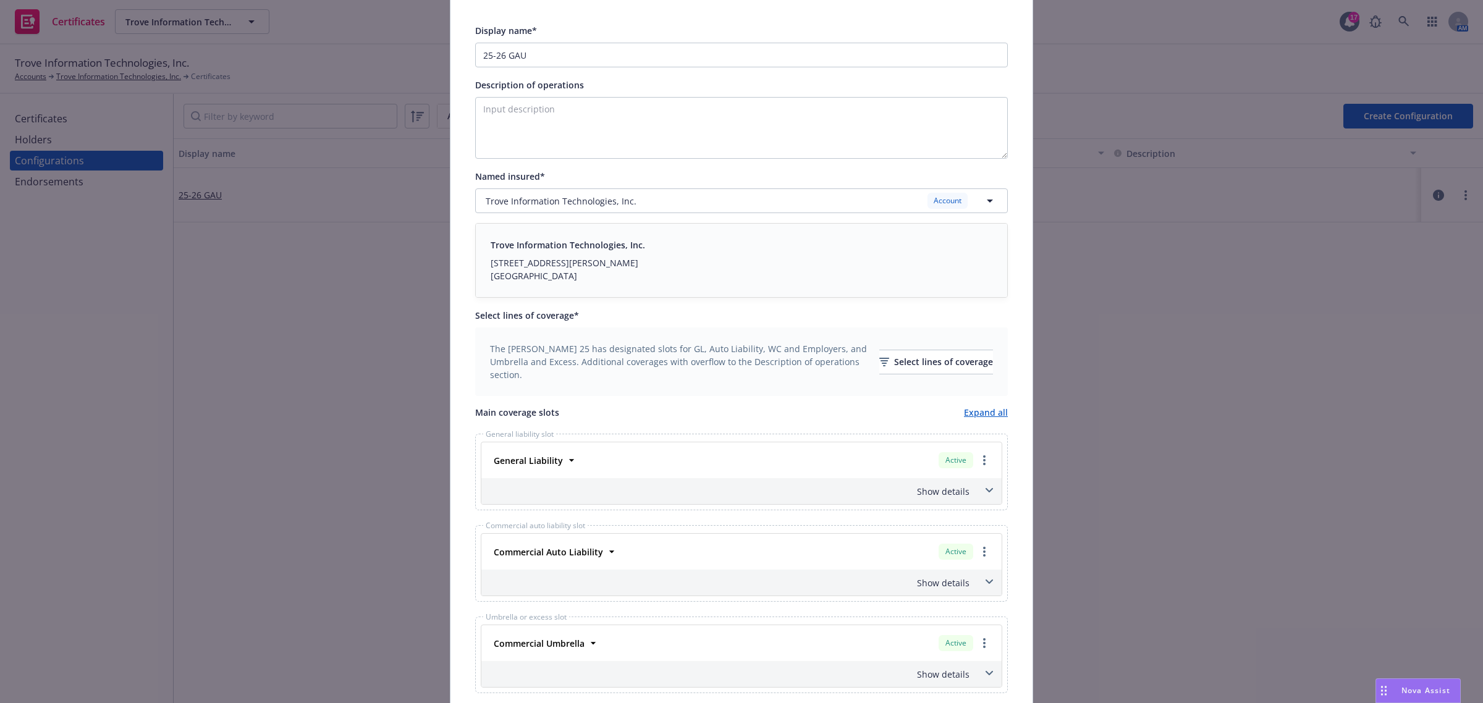
click at [857, 348] on div "The ACORD 25 has designated slots for GL, Auto Liability, WC and Employers, and…" at bounding box center [741, 361] width 503 height 39
click at [879, 363] on icon "button" at bounding box center [884, 362] width 10 height 9
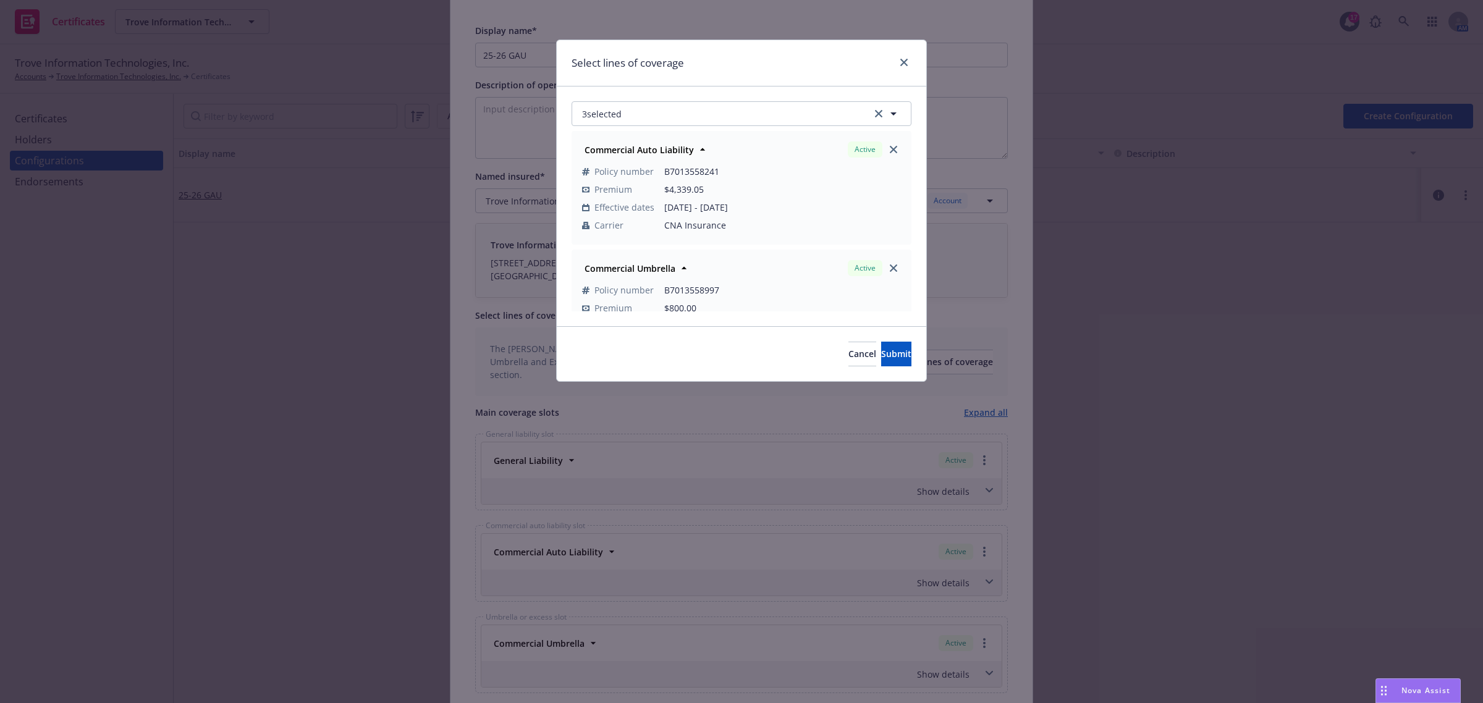
click at [694, 353] on div "Cancel Submit" at bounding box center [741, 353] width 369 height 55
drag, startPoint x: 896, startPoint y: 112, endPoint x: 898, endPoint y: 122, distance: 9.3
click at [896, 112] on icon "button" at bounding box center [893, 113] width 15 height 15
click at [899, 117] on icon "button" at bounding box center [893, 113] width 15 height 15
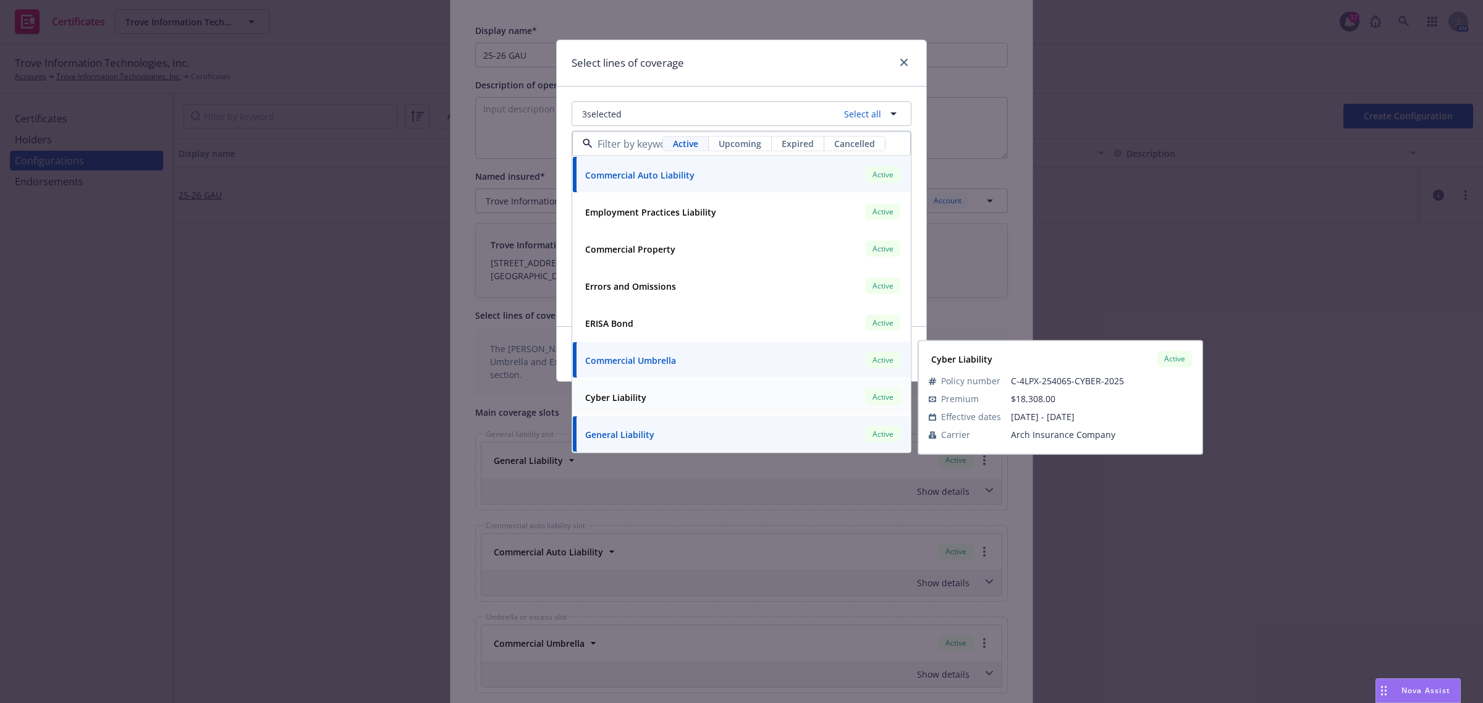
click at [616, 393] on strong "Cyber Liability" at bounding box center [615, 397] width 61 height 12
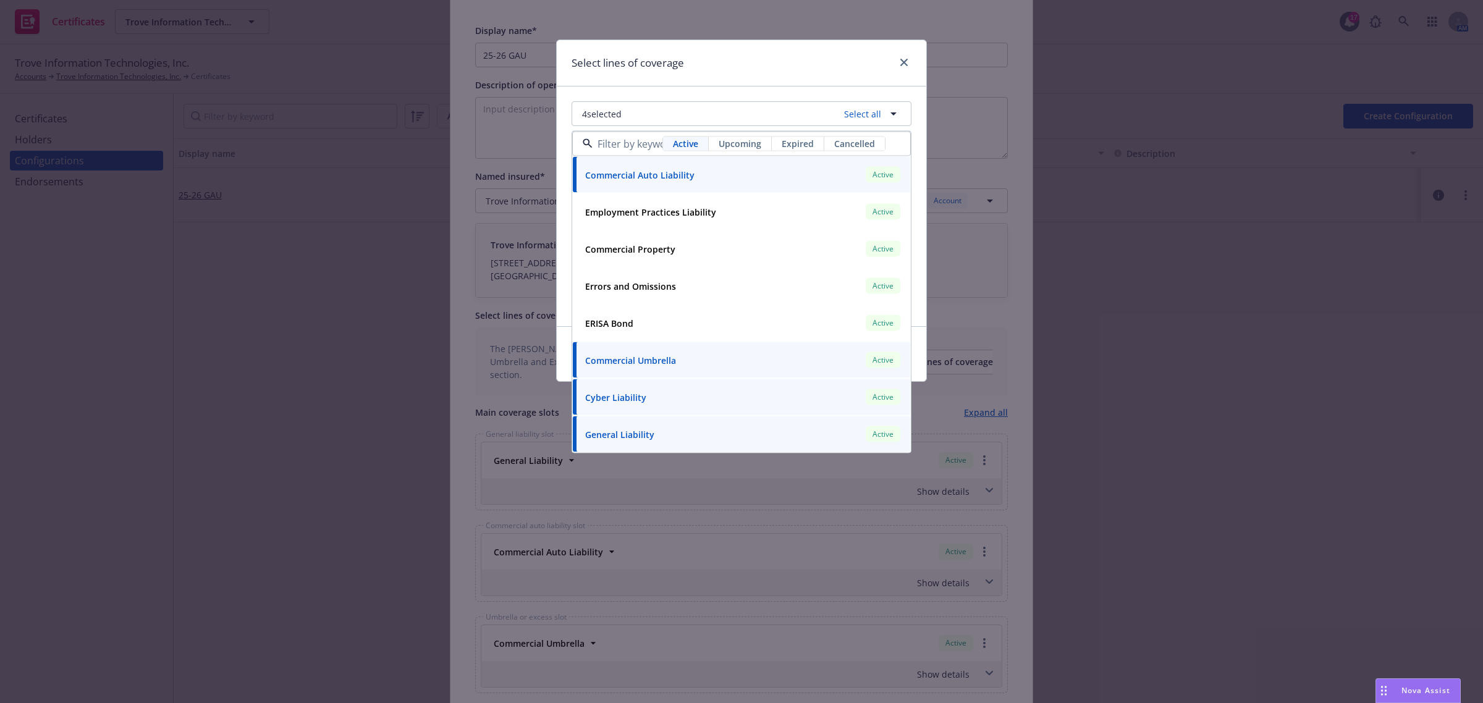
click at [558, 312] on div "4 selected Select all Active Upcoming Expired Cancelled Commercial Auto Liabili…" at bounding box center [741, 206] width 369 height 240
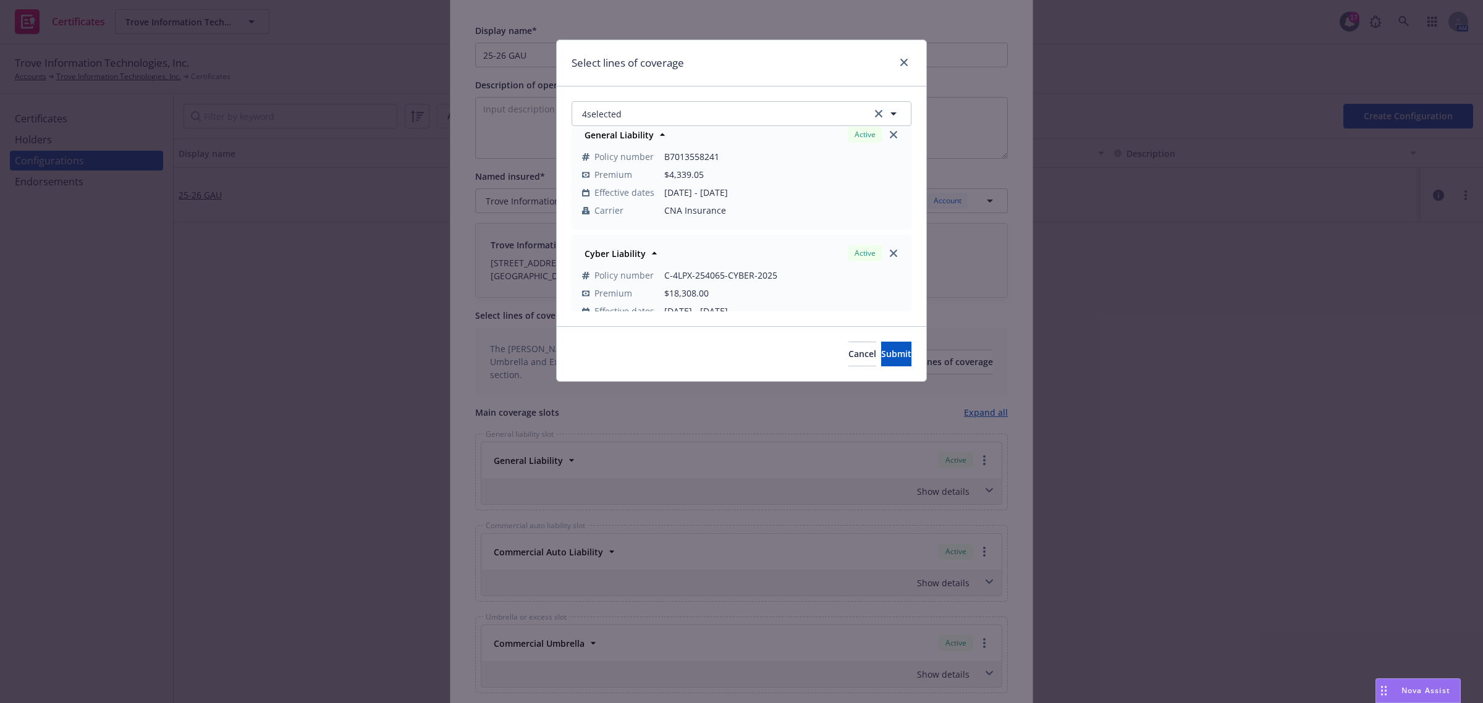
scroll to position [289, 0]
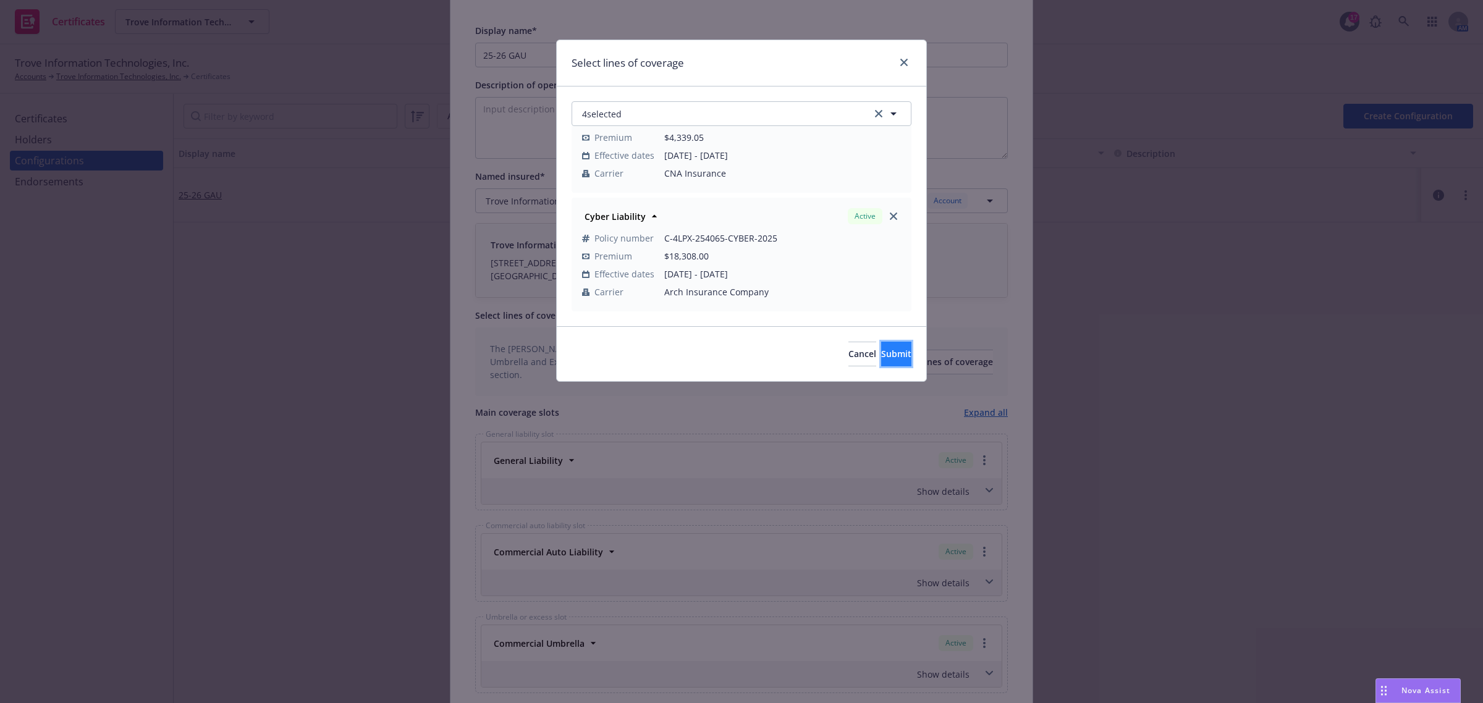
click at [890, 357] on span "Submit" at bounding box center [896, 354] width 30 height 12
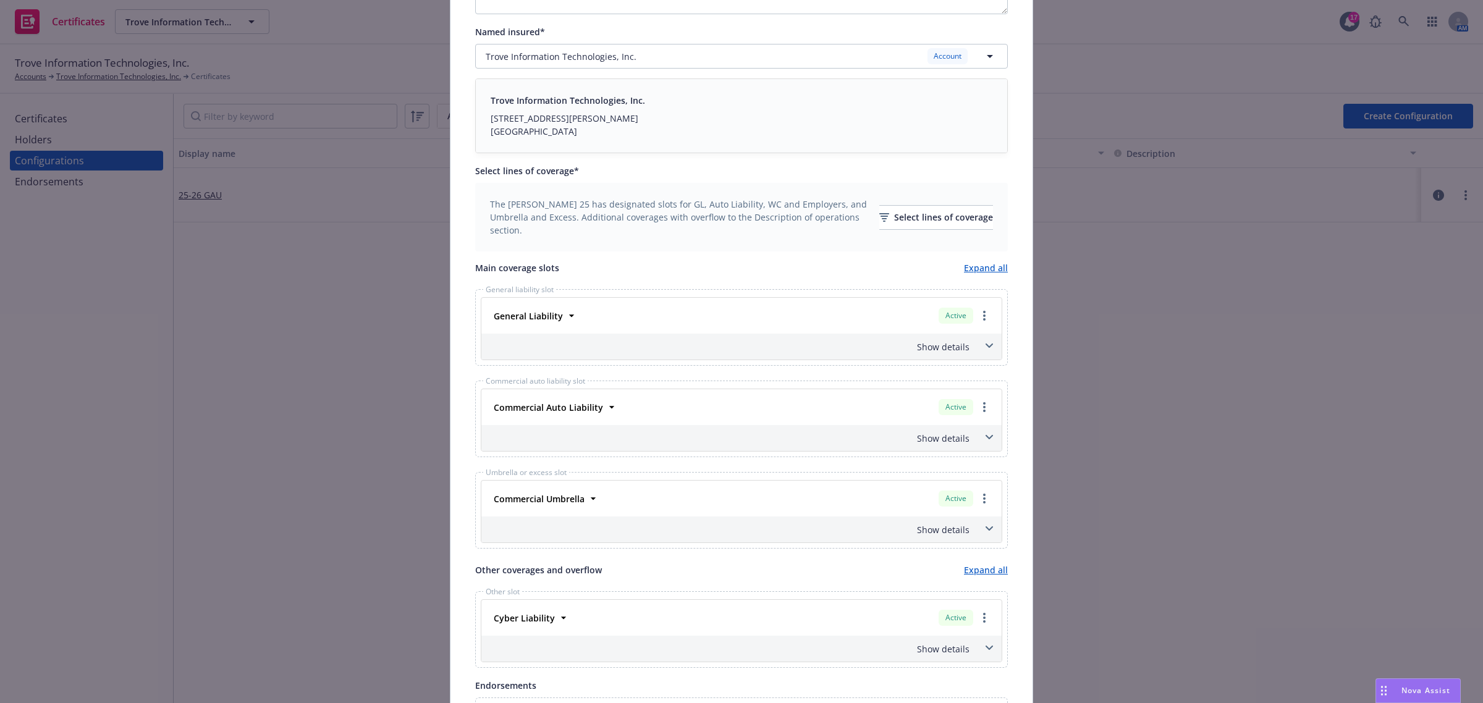
scroll to position [391, 0]
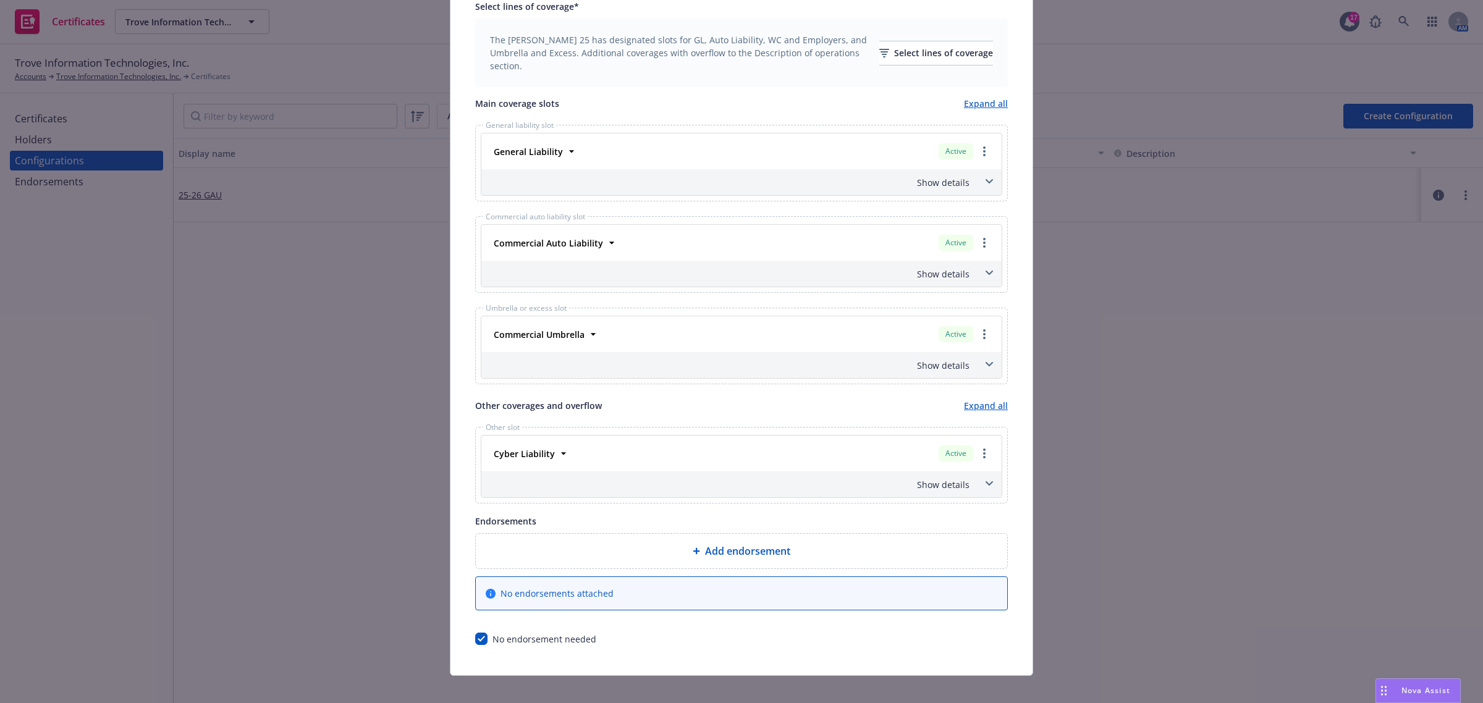
click at [993, 486] on div "Show details" at bounding box center [741, 484] width 520 height 26
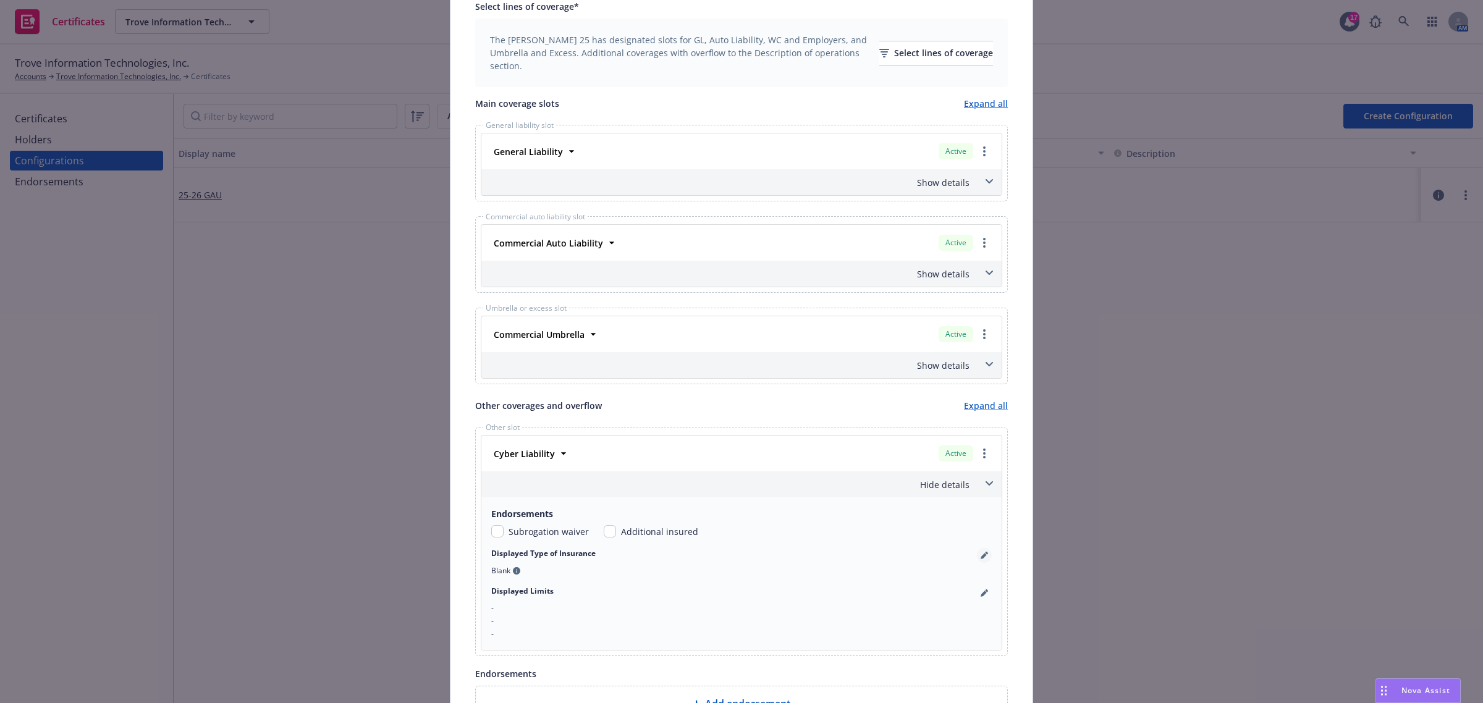
click at [982, 557] on link "pencil" at bounding box center [984, 555] width 15 height 15
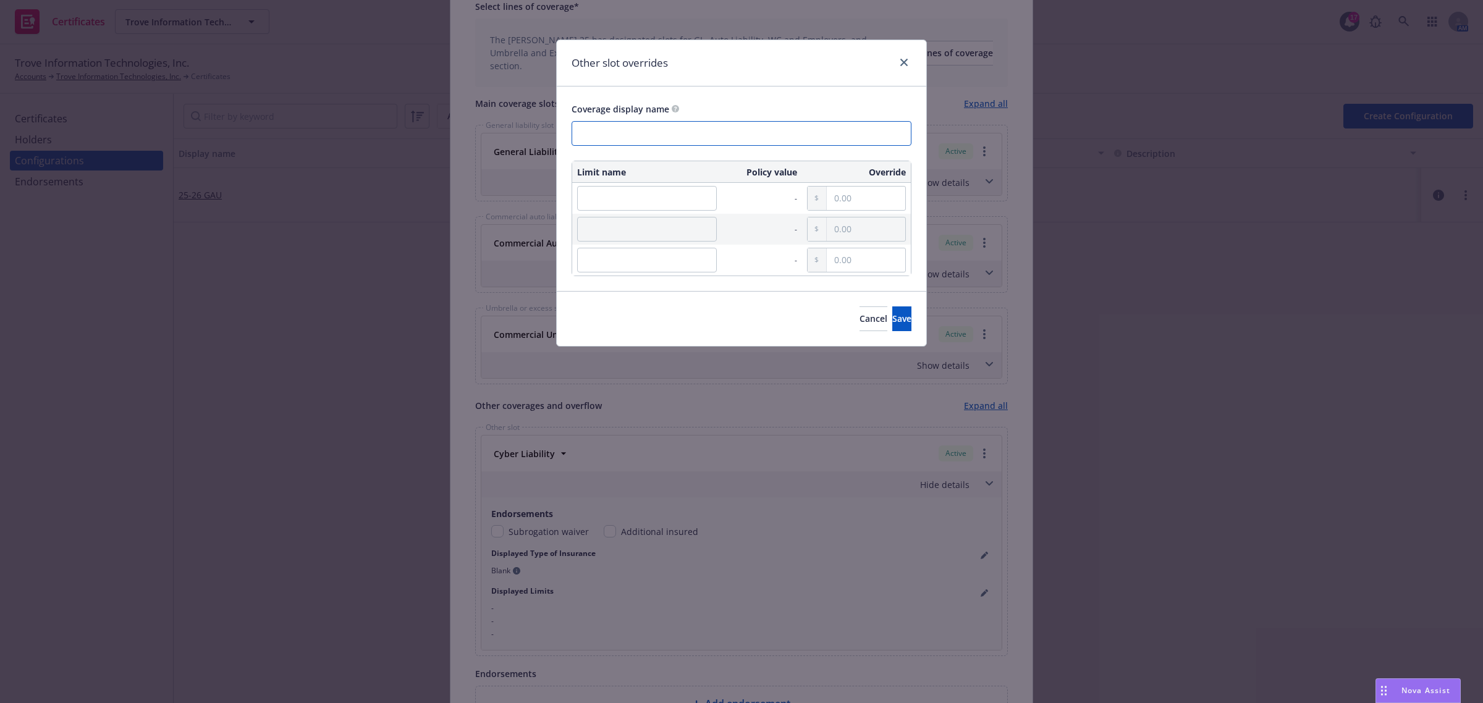
click at [616, 137] on input "text" at bounding box center [741, 133] width 340 height 25
type input "C"
type input "Cyber/Tech E&O"
click at [649, 191] on input "text" at bounding box center [647, 198] width 140 height 25
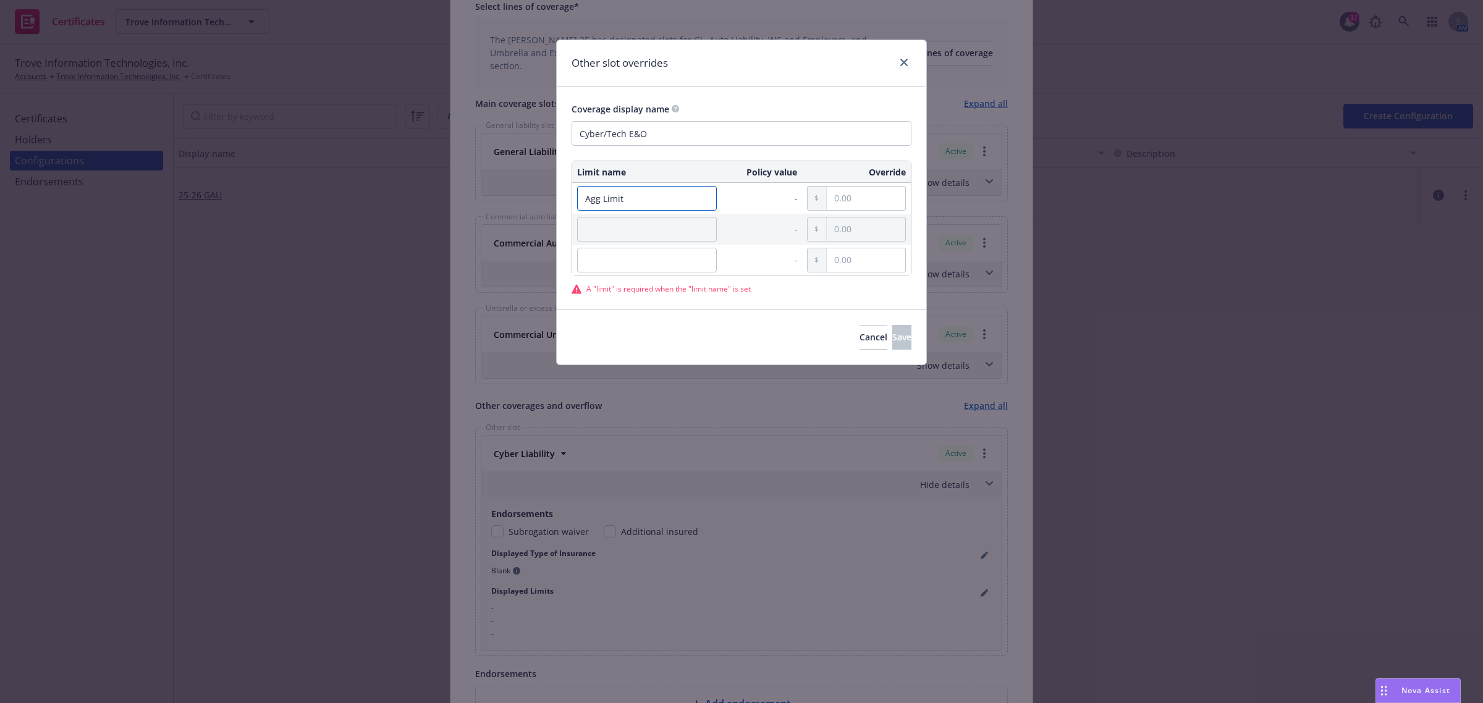
type input "Agg Limit"
click at [849, 207] on input "text" at bounding box center [866, 198] width 78 height 23
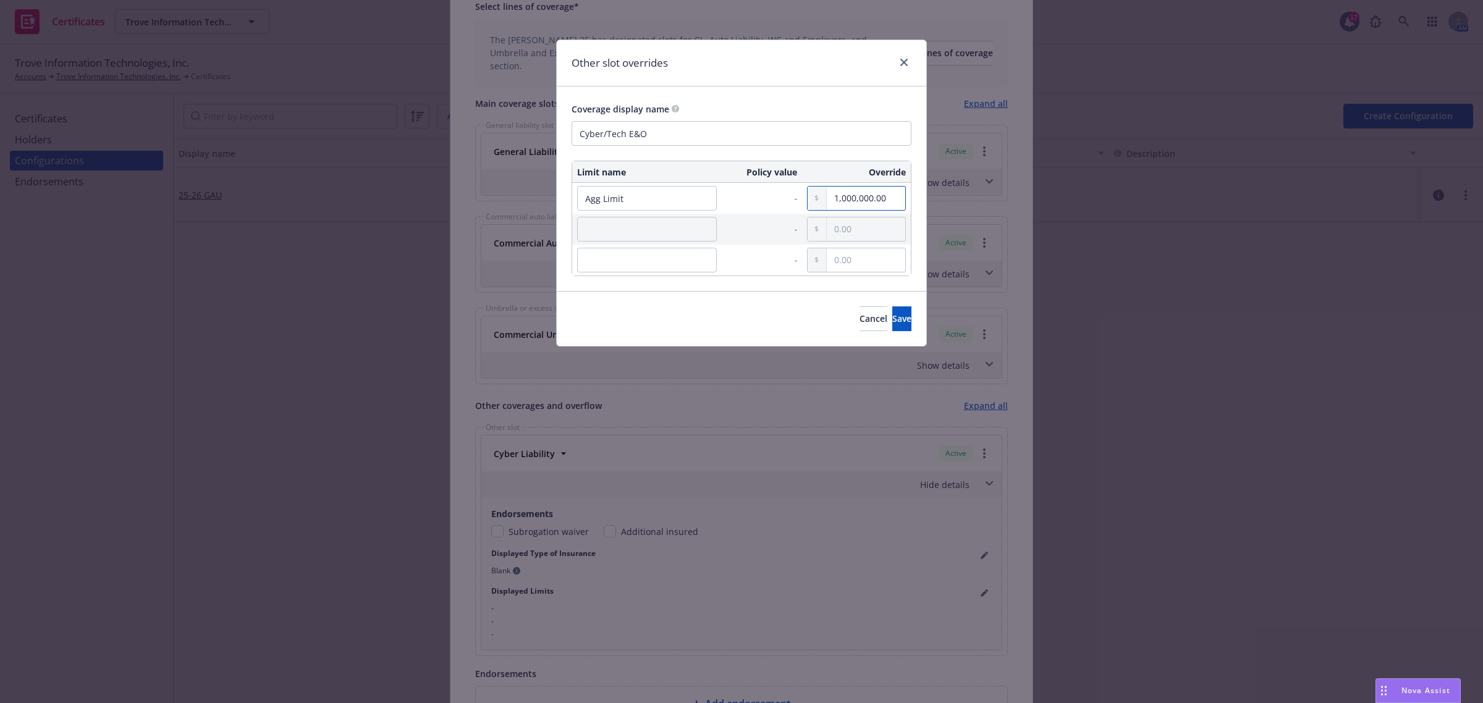
type input "1,000,000.00"
click at [846, 224] on input "text" at bounding box center [866, 228] width 78 height 23
click at [613, 224] on input "text" at bounding box center [647, 229] width 140 height 25
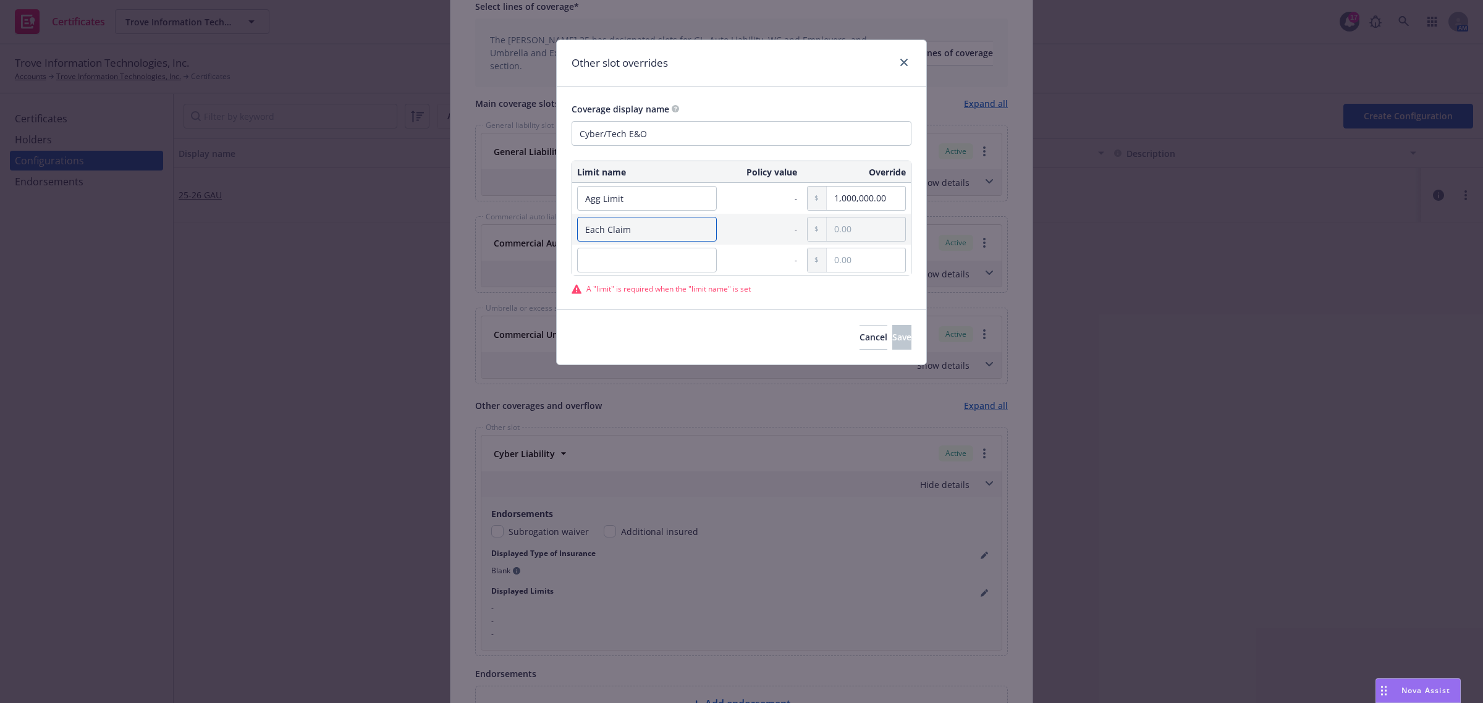
type input "Each Claim"
click at [835, 221] on input "text" at bounding box center [866, 228] width 78 height 23
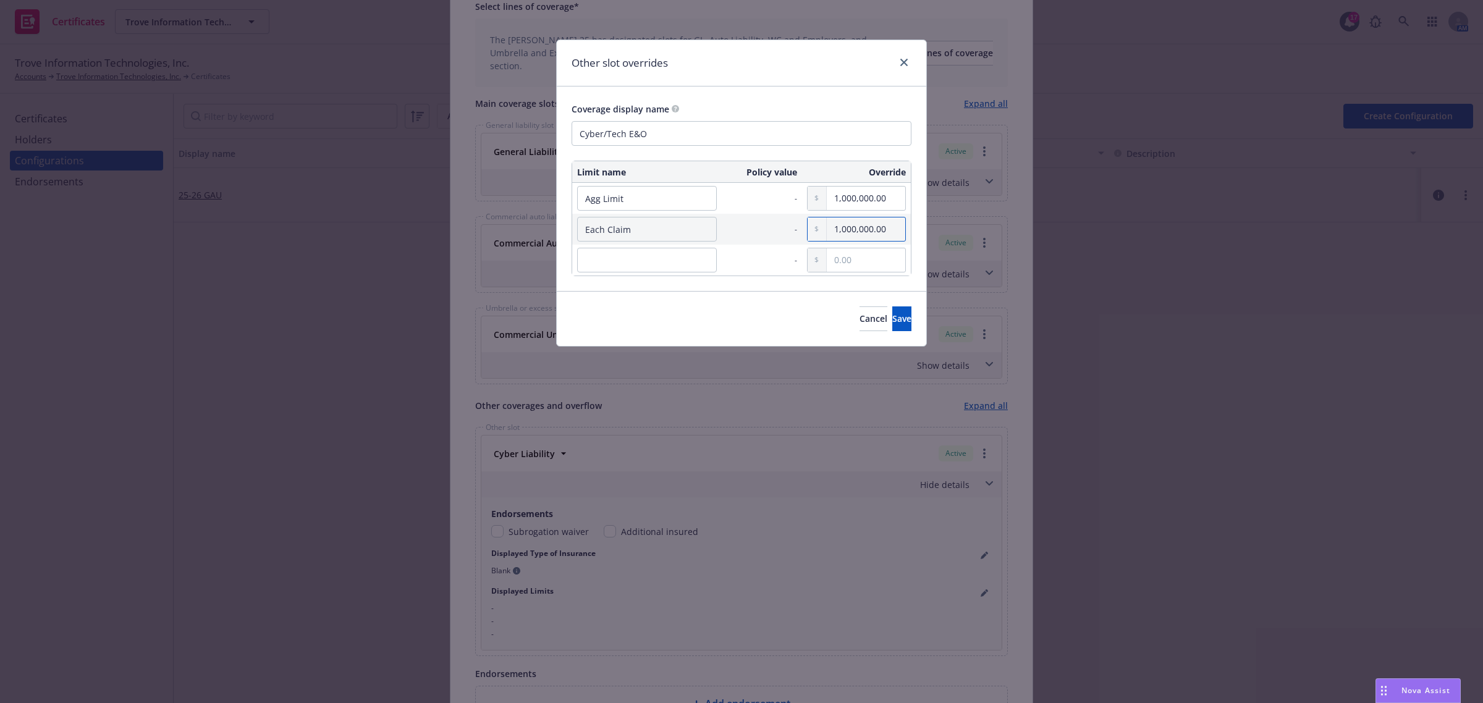
type input "1,000,000.00"
click at [675, 251] on input "text" at bounding box center [647, 260] width 140 height 25
click at [615, 263] on input "text" at bounding box center [647, 260] width 140 height 25
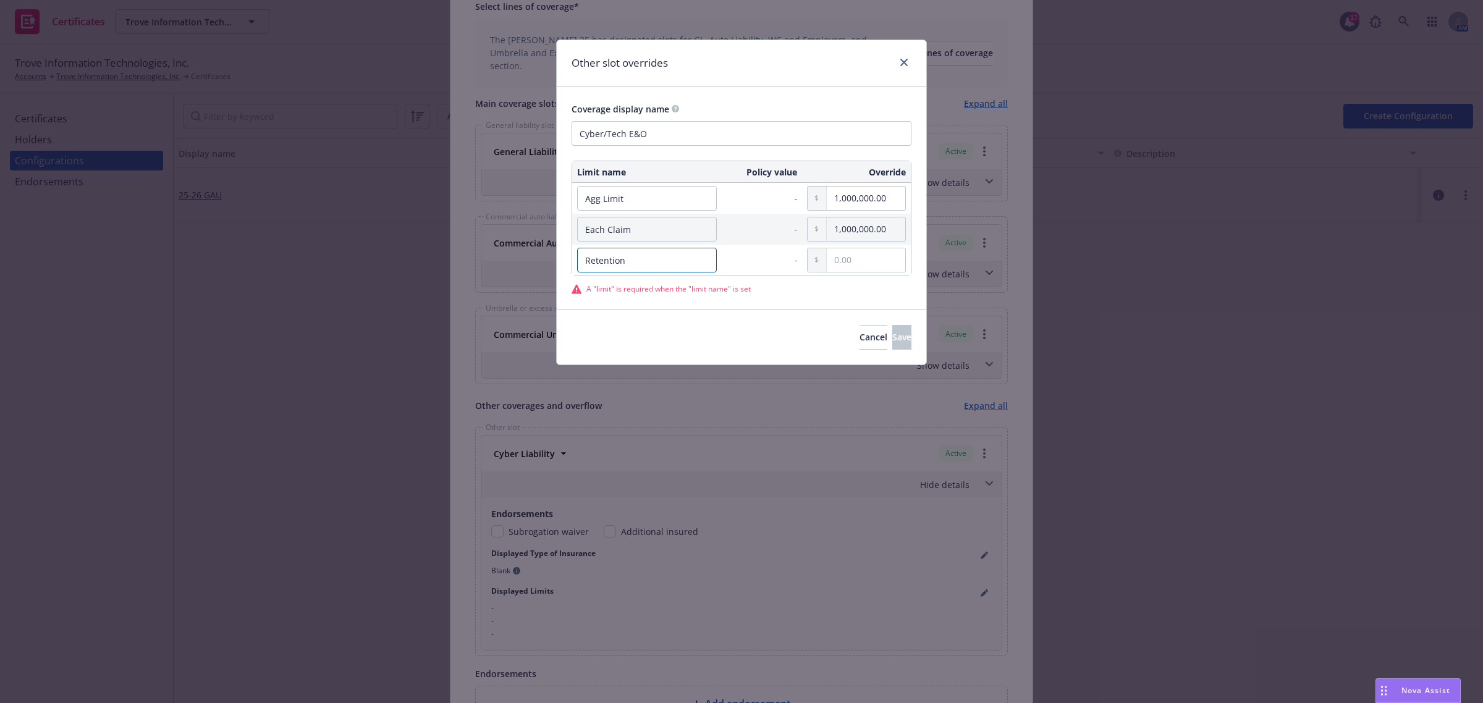
type input "Retention"
click at [846, 264] on input "text" at bounding box center [866, 259] width 78 height 23
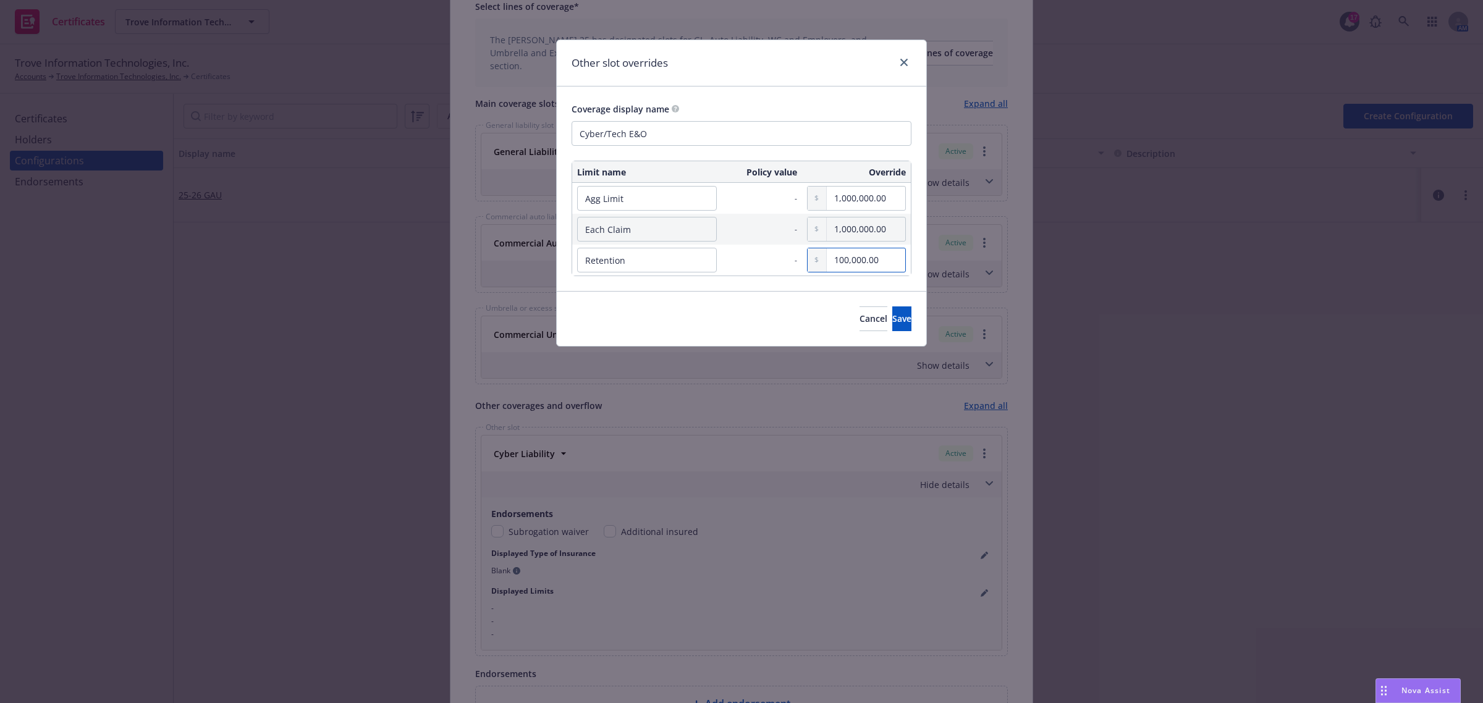
type input "100,000.00"
click at [834, 195] on input "1,000,000.00" at bounding box center [866, 198] width 78 height 23
type input "5,000,000.00"
click at [631, 237] on input "Each Claim" at bounding box center [647, 229] width 140 height 25
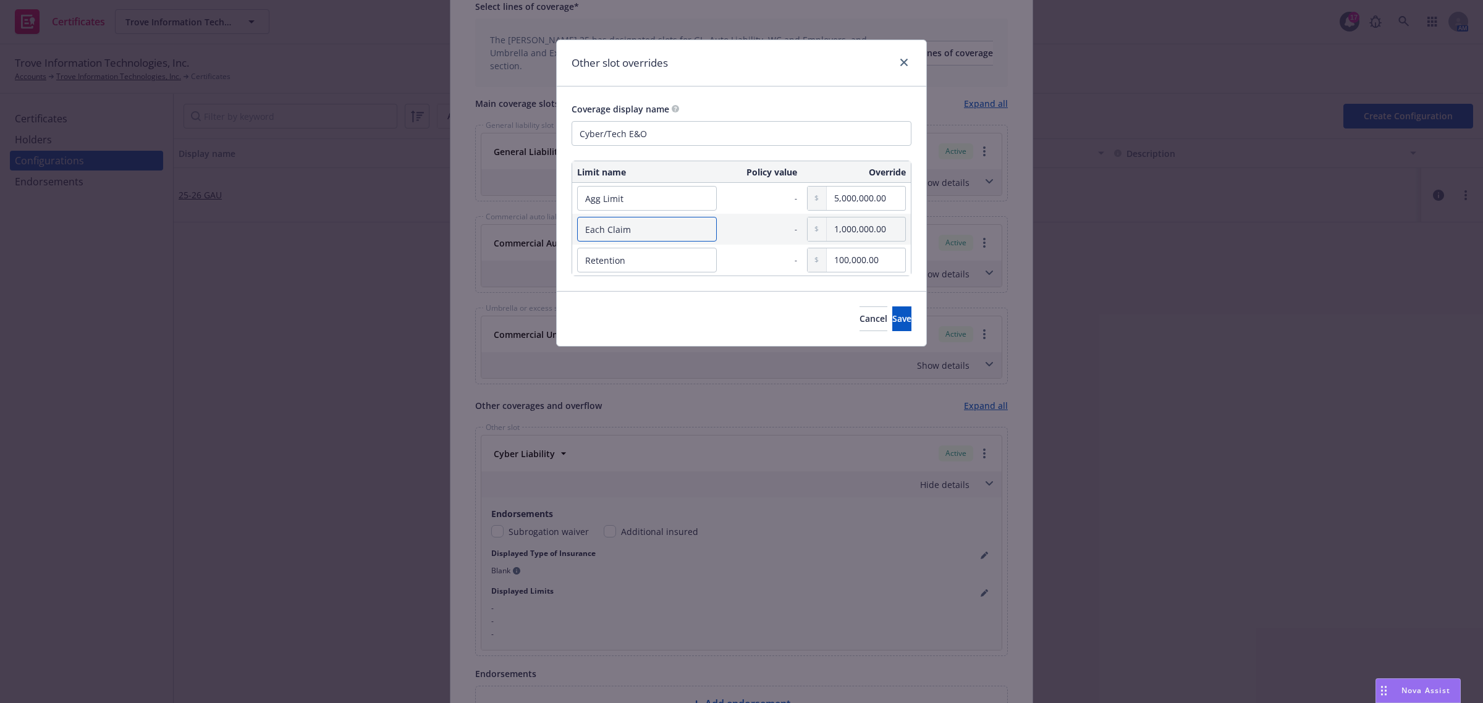
click at [631, 236] on input "Each Claim" at bounding box center [647, 229] width 140 height 25
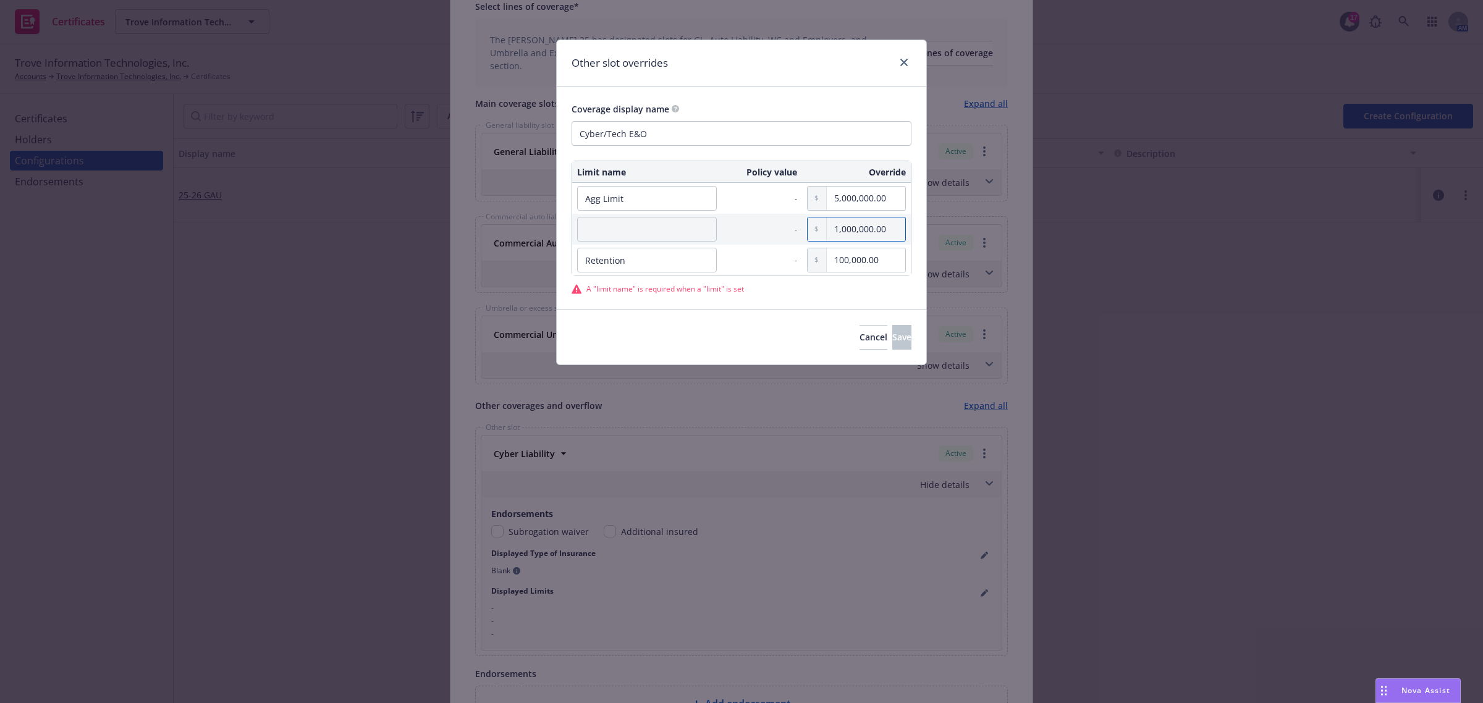
click at [882, 233] on input "1,000,000.00" at bounding box center [866, 228] width 78 height 23
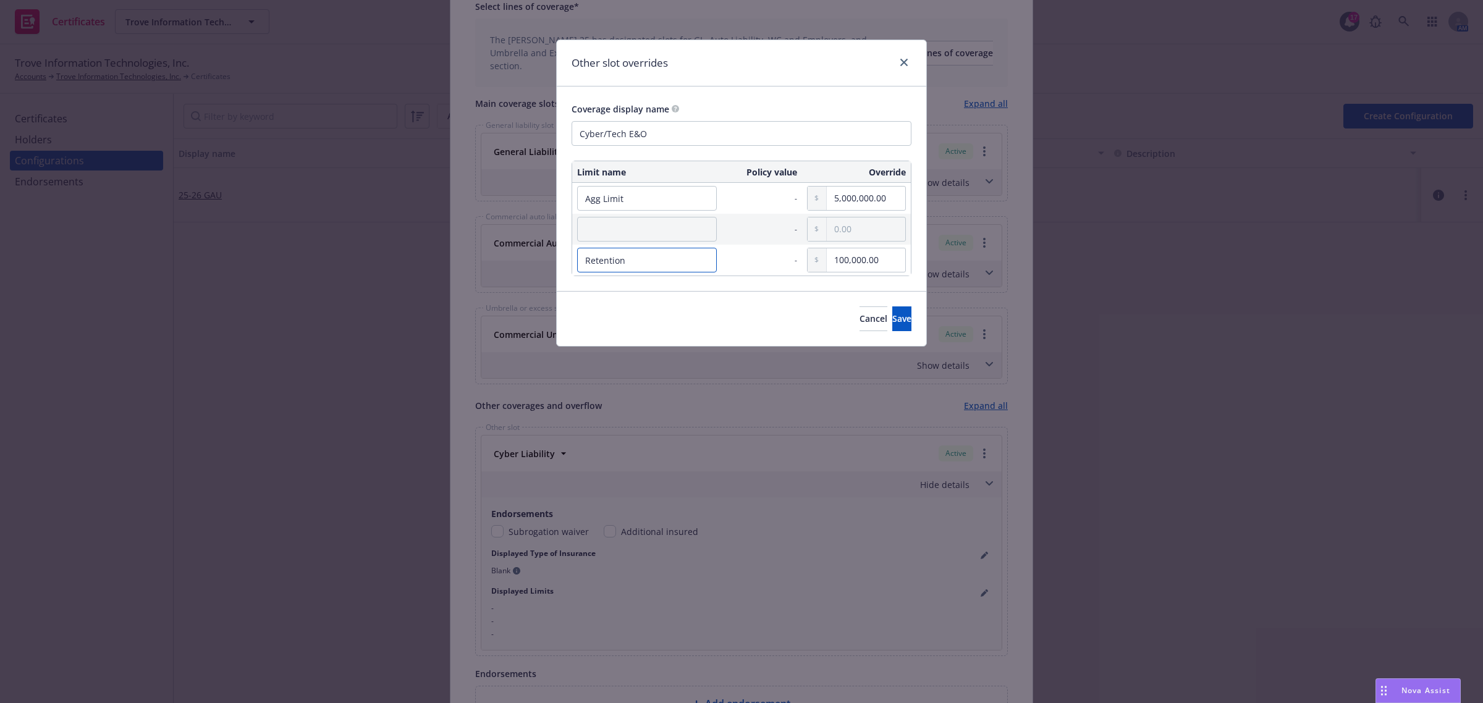
click at [665, 267] on input "Retention" at bounding box center [647, 260] width 140 height 25
click at [600, 266] on input "Retention" at bounding box center [647, 260] width 140 height 25
click at [650, 232] on input "text" at bounding box center [647, 229] width 140 height 25
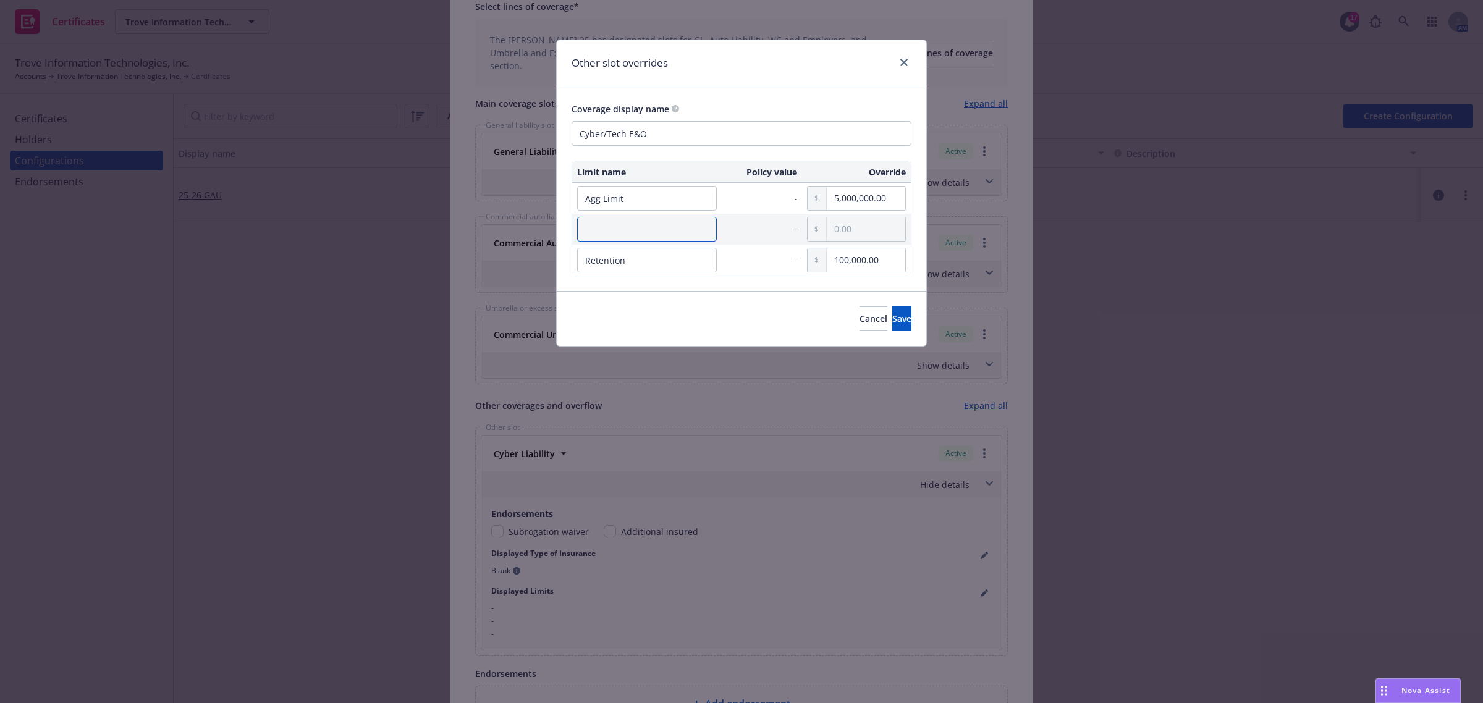
paste input "Retention"
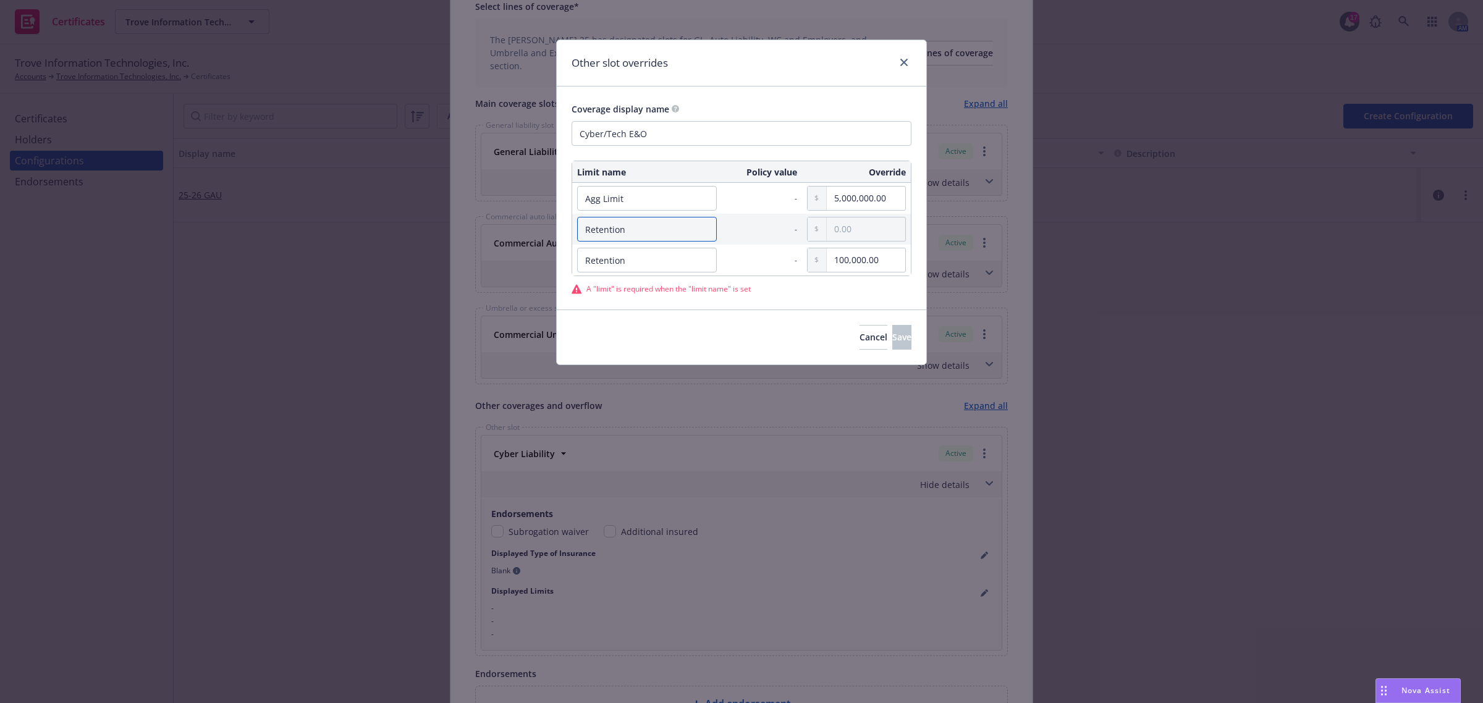
type input "Retention"
click at [857, 263] on input "100,000.00" at bounding box center [866, 259] width 78 height 23
click at [857, 221] on input "text" at bounding box center [866, 228] width 78 height 23
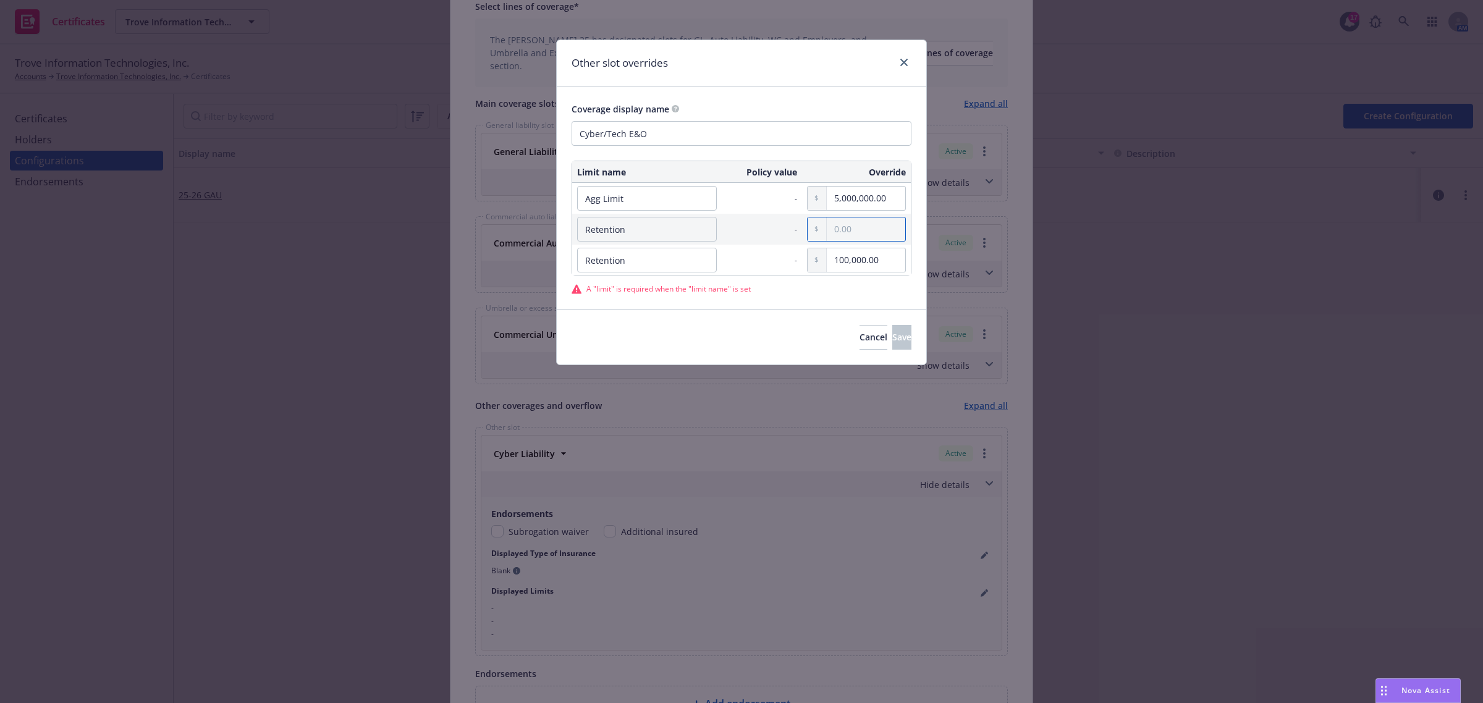
paste input "100,000.00"
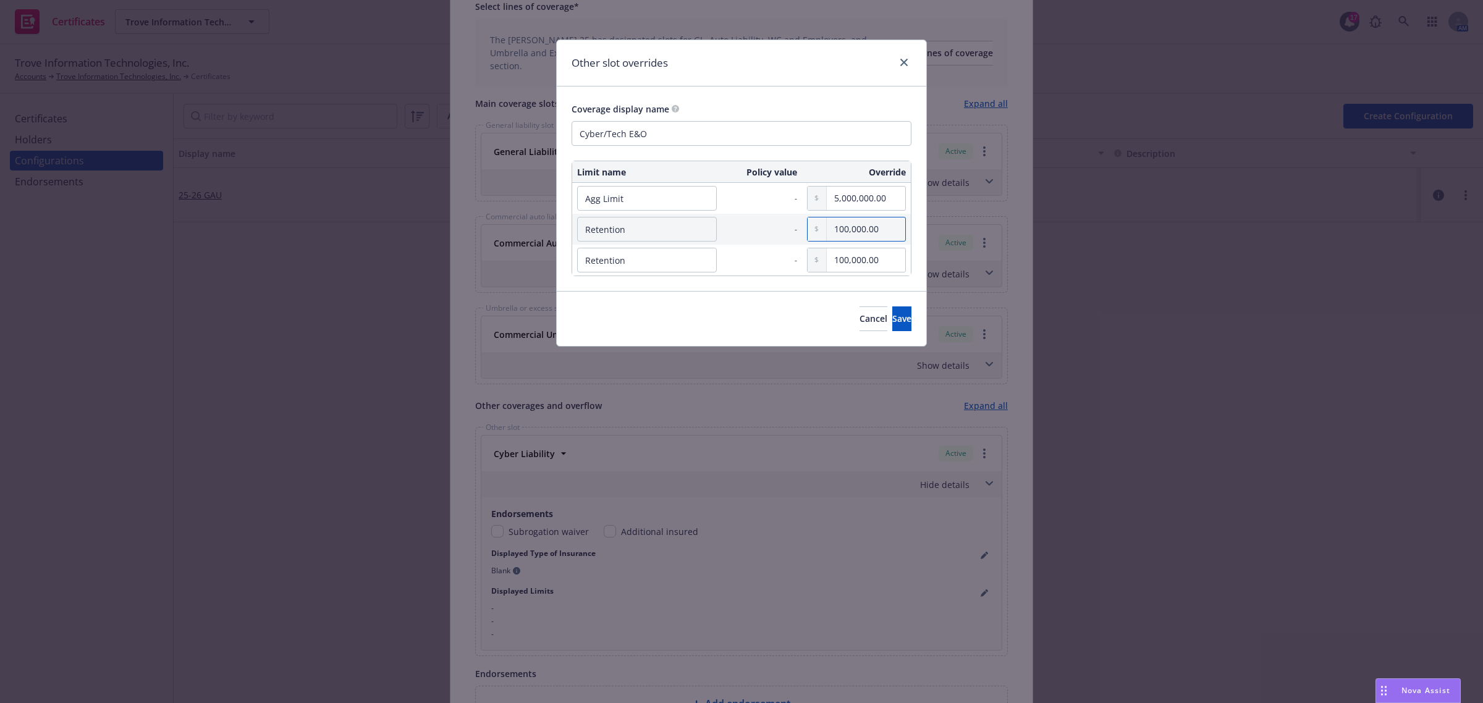
type input "100,000.00"
click at [619, 258] on input "Retention" at bounding box center [647, 260] width 140 height 25
click at [620, 258] on input "Retention" at bounding box center [647, 260] width 140 height 25
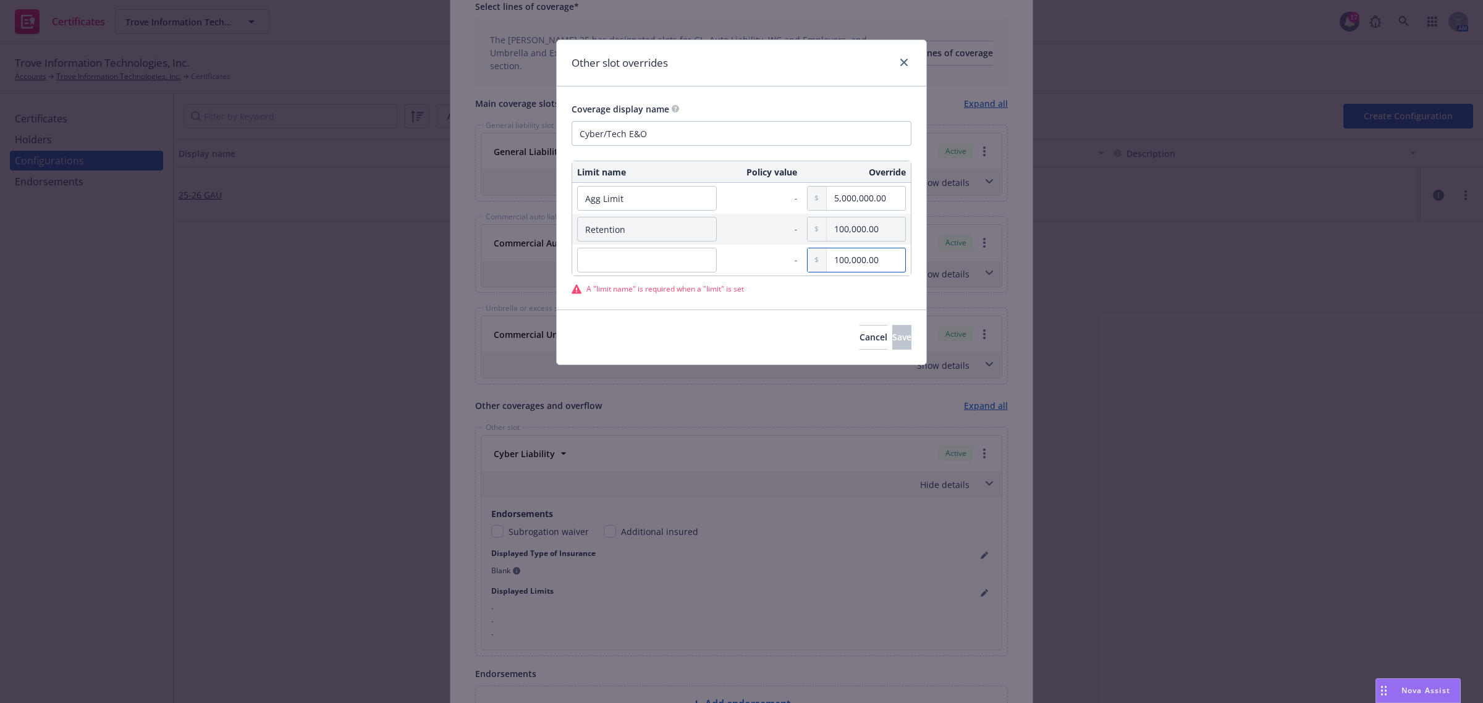
click at [854, 266] on input "100,000.00" at bounding box center [866, 259] width 78 height 23
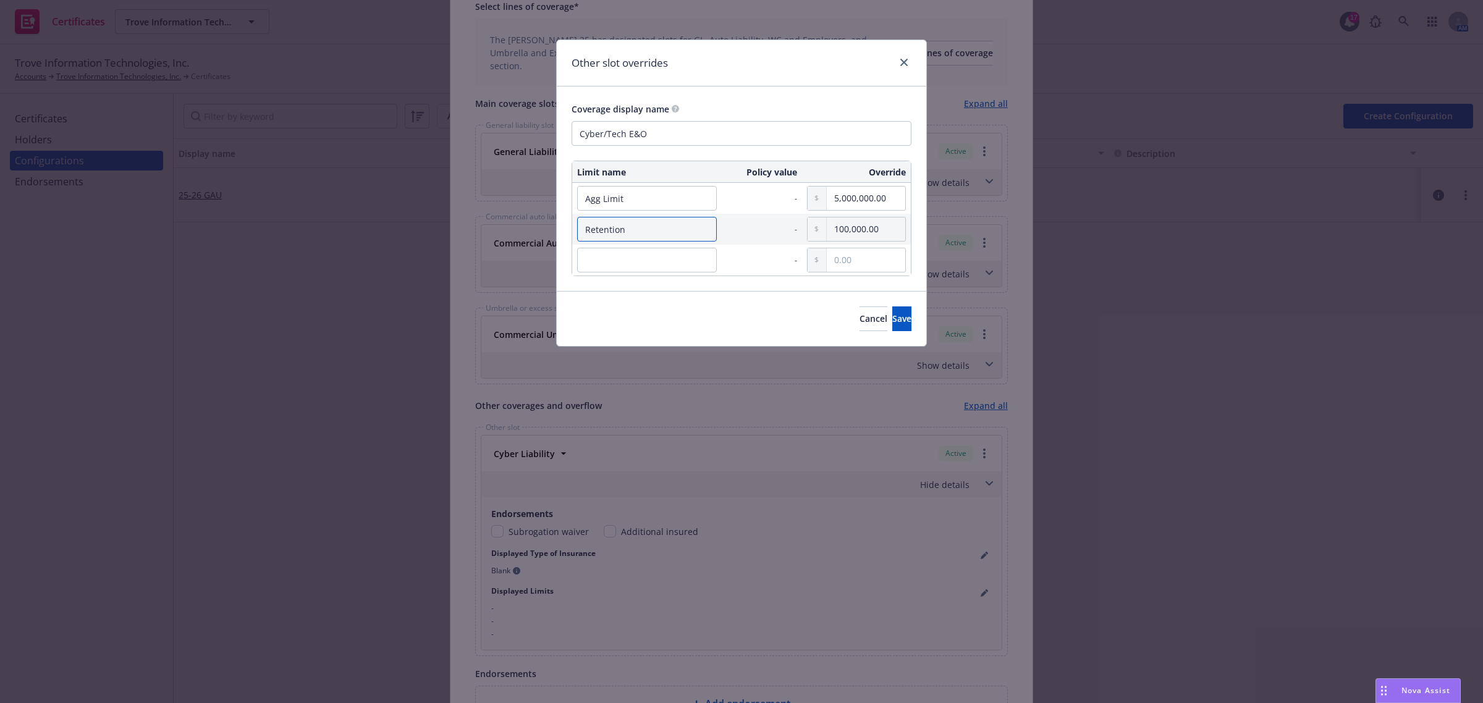
click at [662, 232] on input "Retention" at bounding box center [647, 229] width 140 height 25
click at [892, 319] on span "Save" at bounding box center [901, 319] width 19 height 12
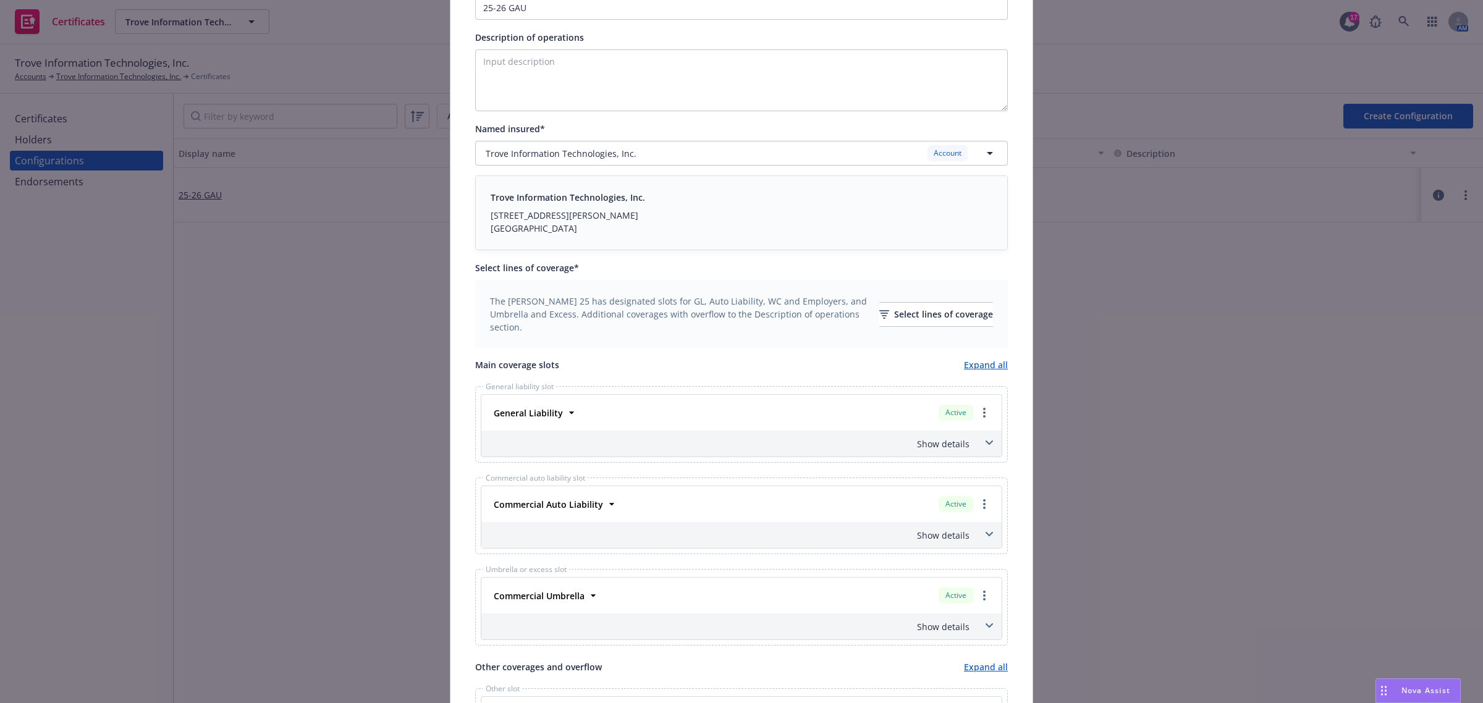
scroll to position [0, 0]
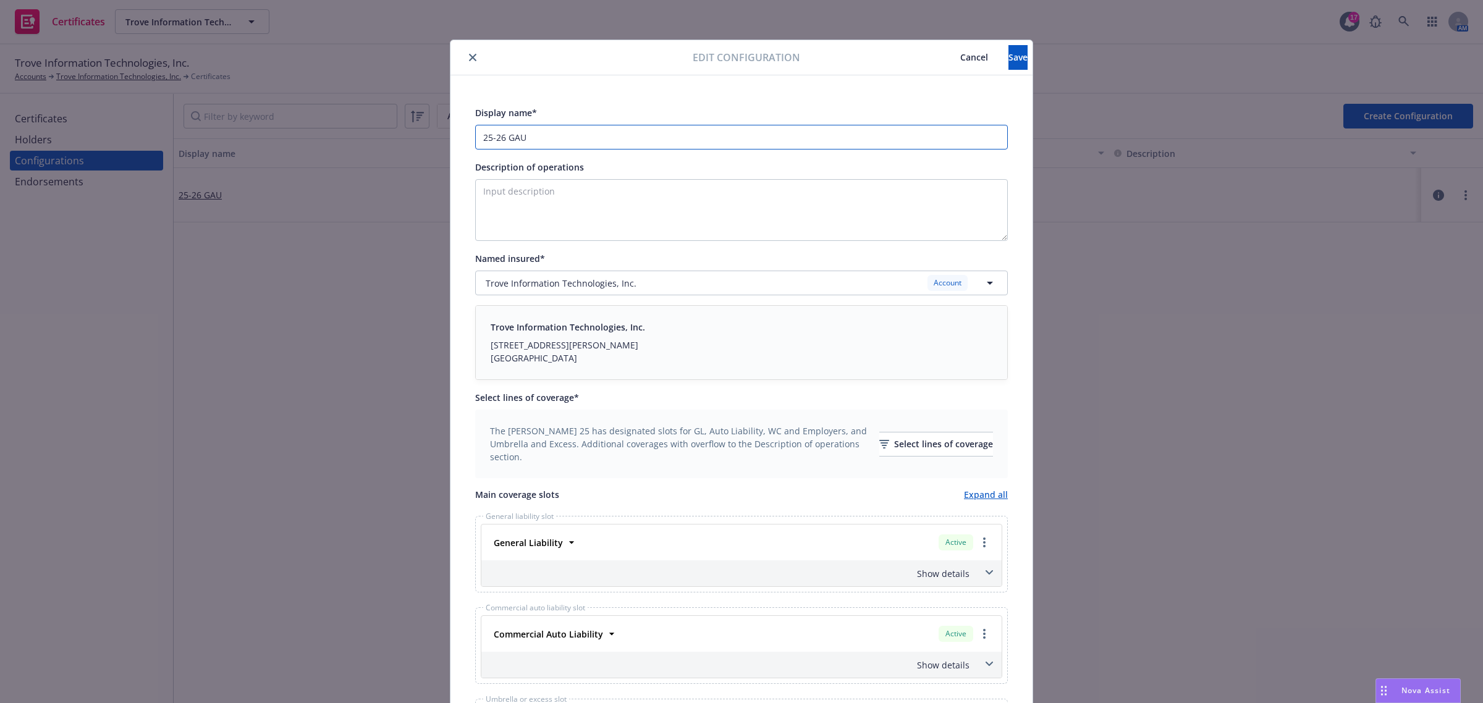
click at [555, 141] on input "25-26 GAU" at bounding box center [741, 137] width 532 height 25
type input "25-26 GAU,E&O Cyber"
click at [1008, 51] on span "Save" at bounding box center [1017, 57] width 19 height 12
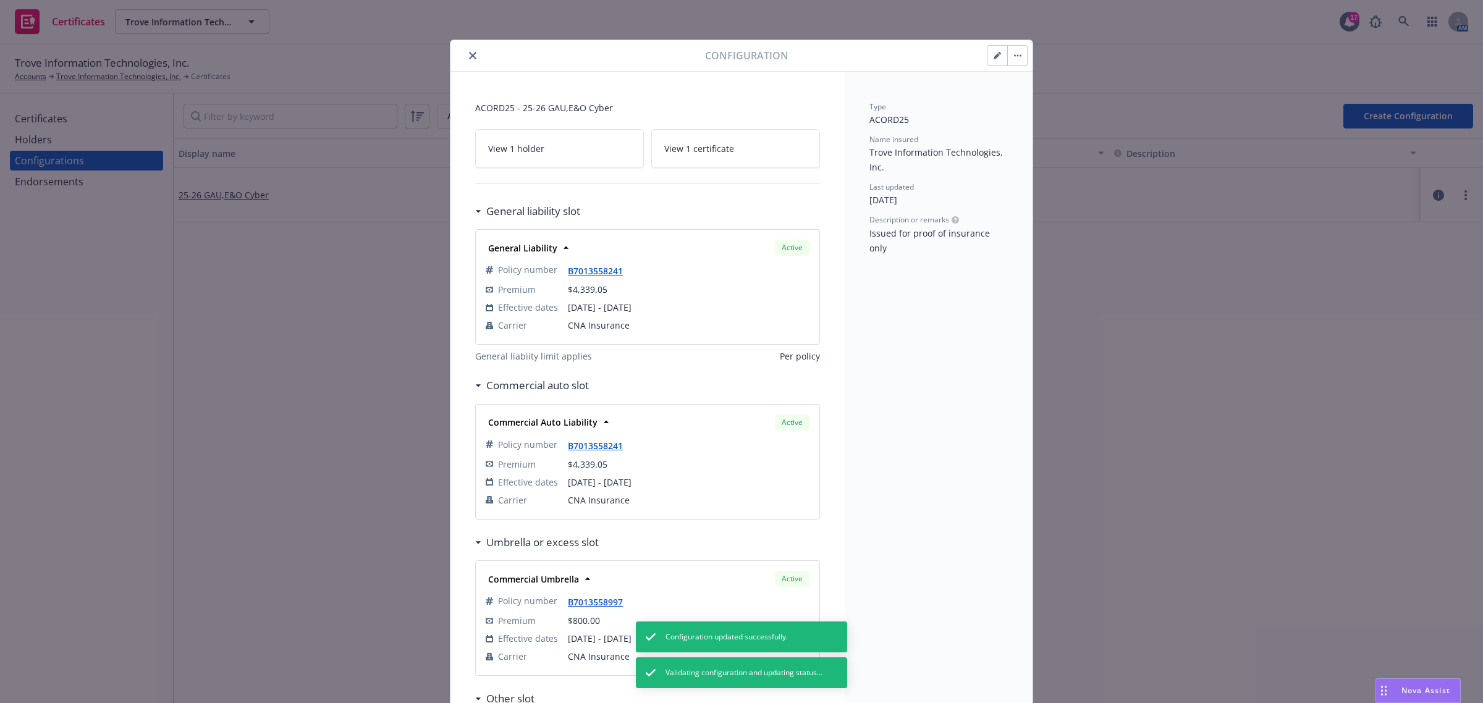
click at [469, 62] on button "close" at bounding box center [472, 55] width 15 height 15
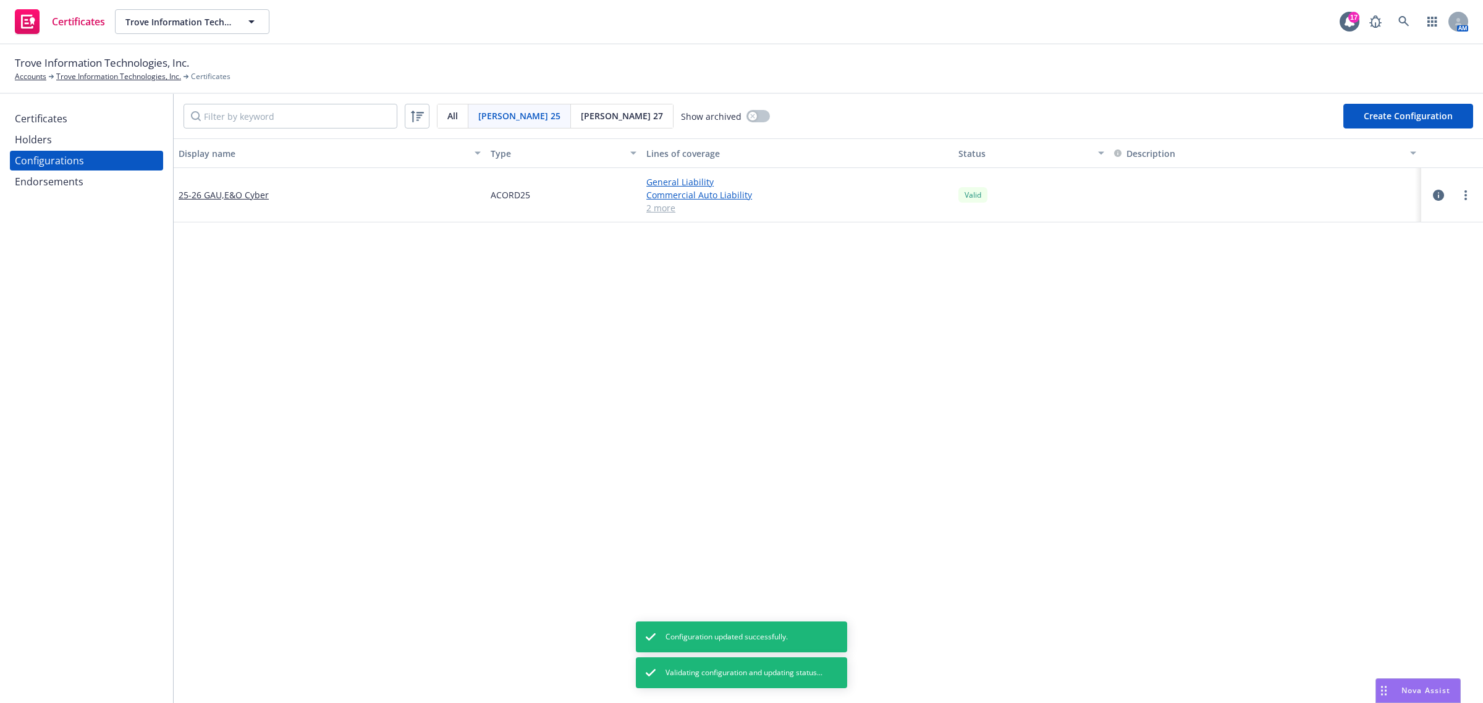
click at [41, 119] on div "Certificates" at bounding box center [41, 119] width 53 height 20
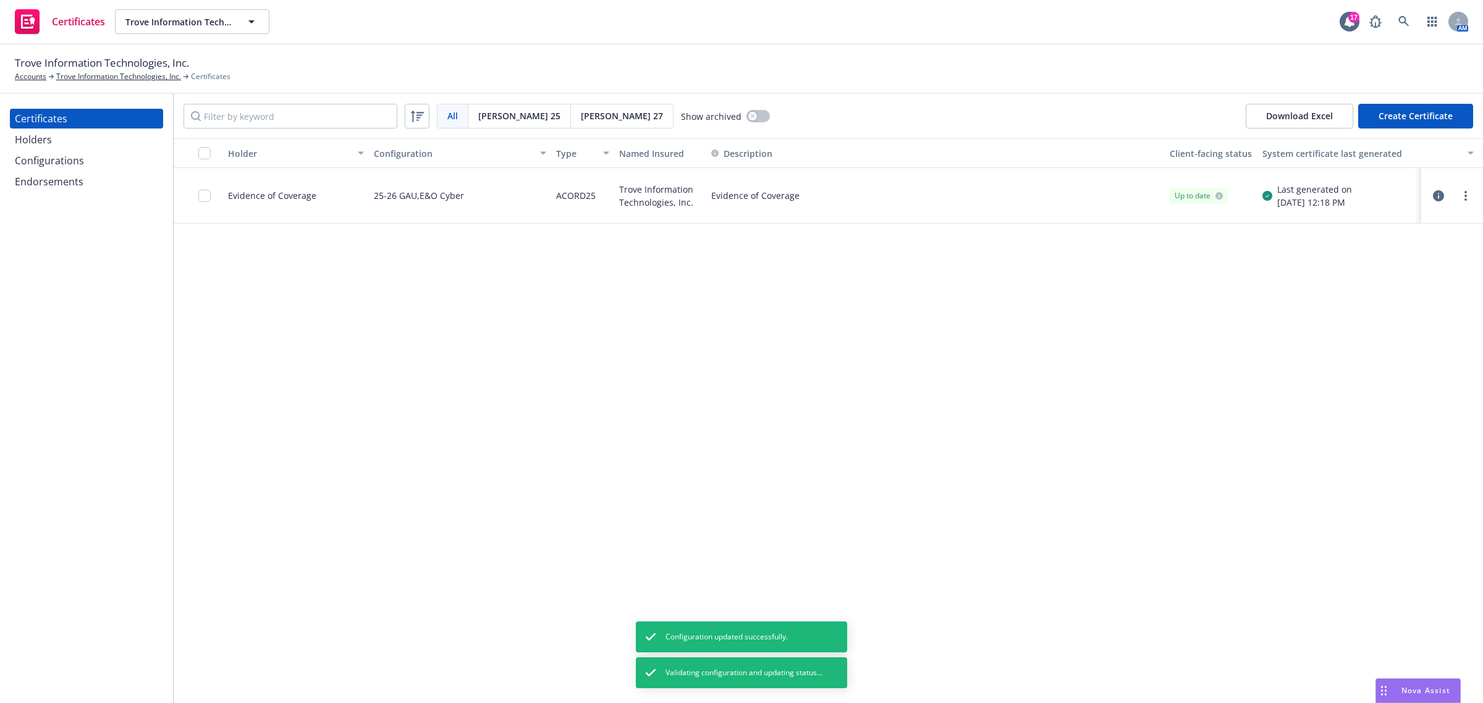
click at [854, 394] on div "Holder Configuration Type Named Insured Description Client-facing status System…" at bounding box center [828, 420] width 1309 height 565
click at [1467, 201] on link "more" at bounding box center [1465, 195] width 15 height 15
click at [1428, 279] on link "Regenerate" at bounding box center [1373, 270] width 198 height 25
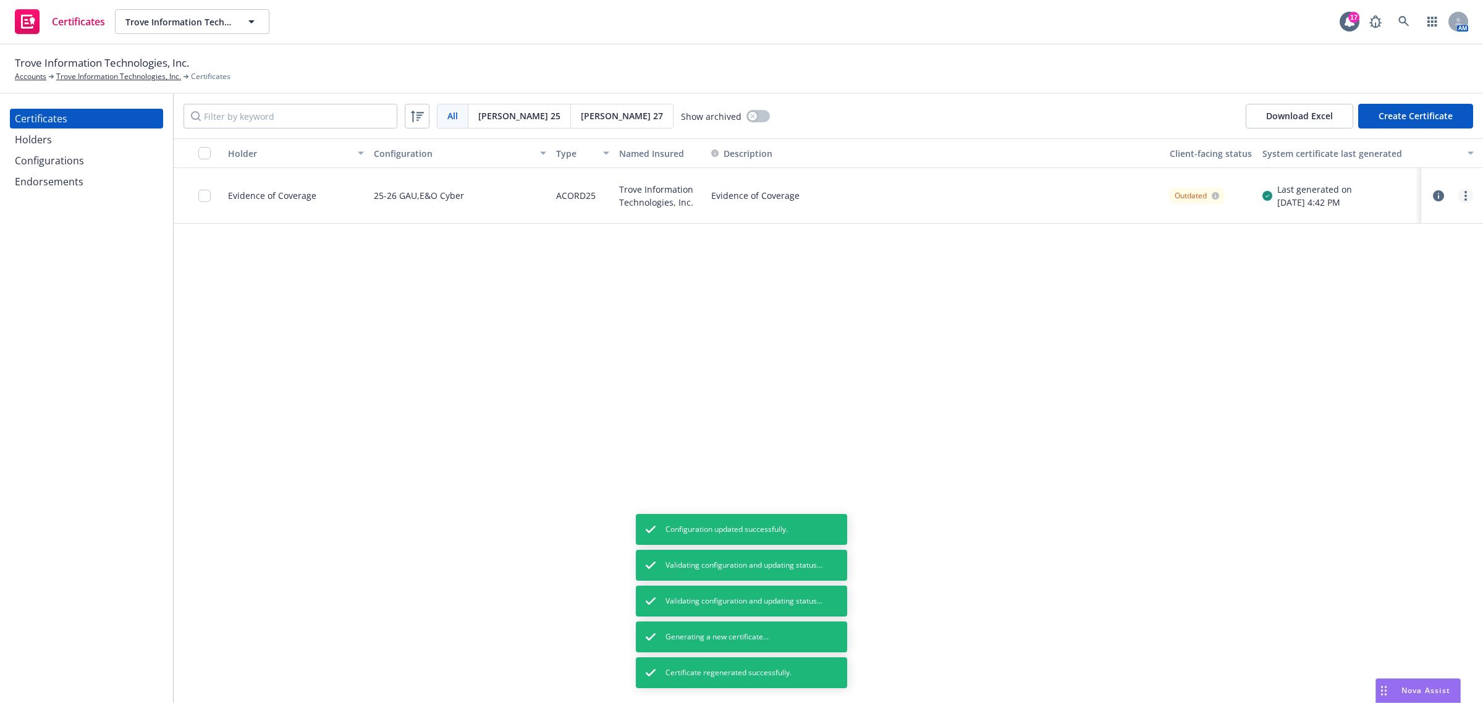
click at [1464, 198] on icon "more" at bounding box center [1465, 196] width 2 height 10
click at [1404, 412] on link "Preview a new version" at bounding box center [1373, 418] width 198 height 25
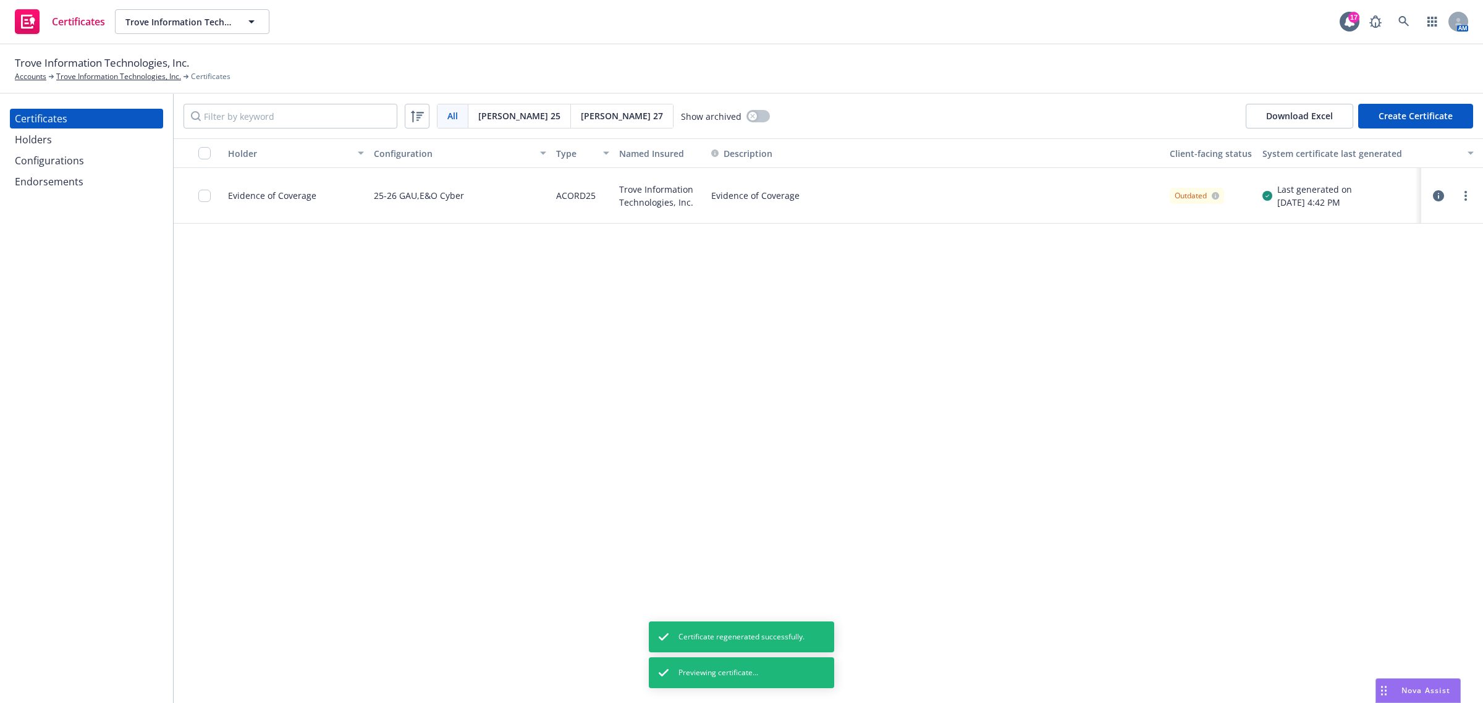
click at [473, 400] on div "Holder Configuration Type Named Insured Description Client-facing status System…" at bounding box center [828, 420] width 1309 height 565
click at [202, 195] on input "checkbox" at bounding box center [204, 196] width 12 height 12
click at [797, 673] on button "Other actions" at bounding box center [764, 675] width 66 height 25
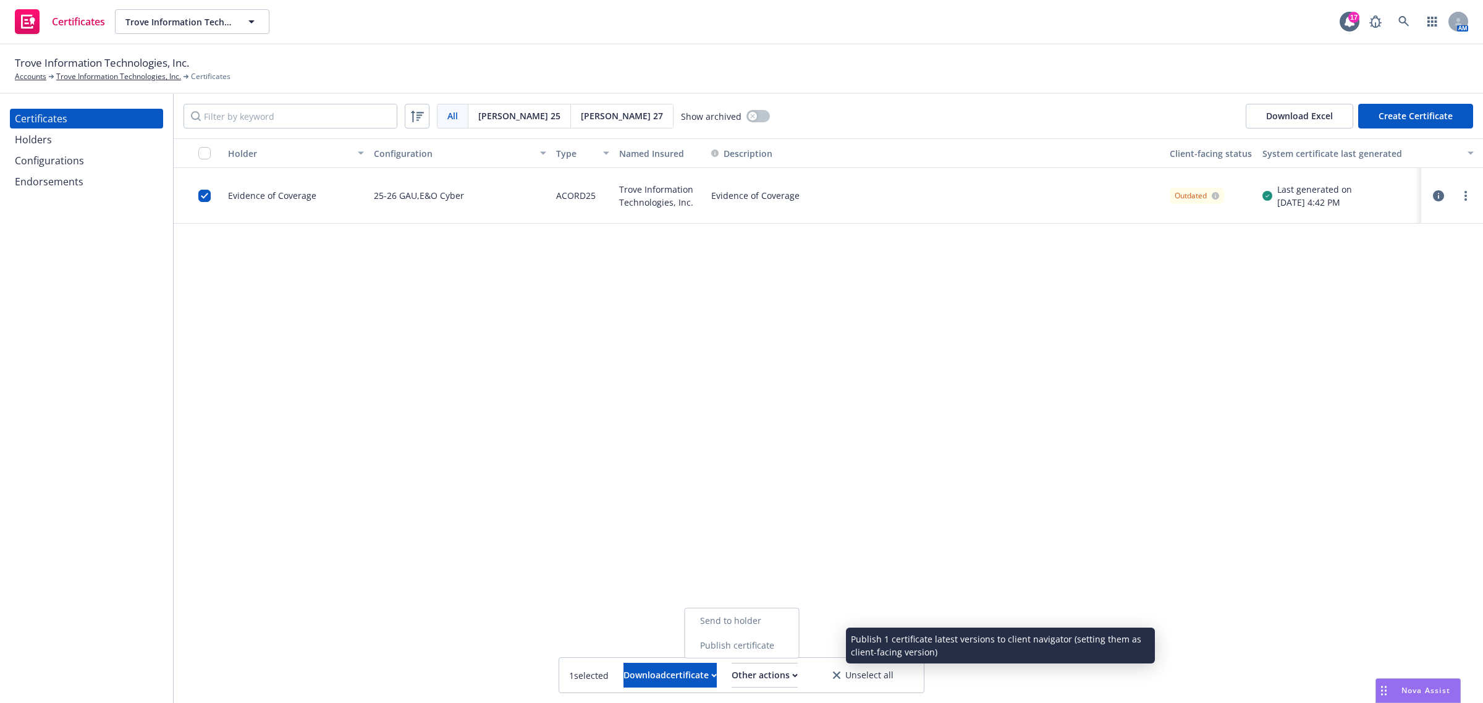
click at [746, 654] on link "Publish certificate" at bounding box center [742, 645] width 114 height 25
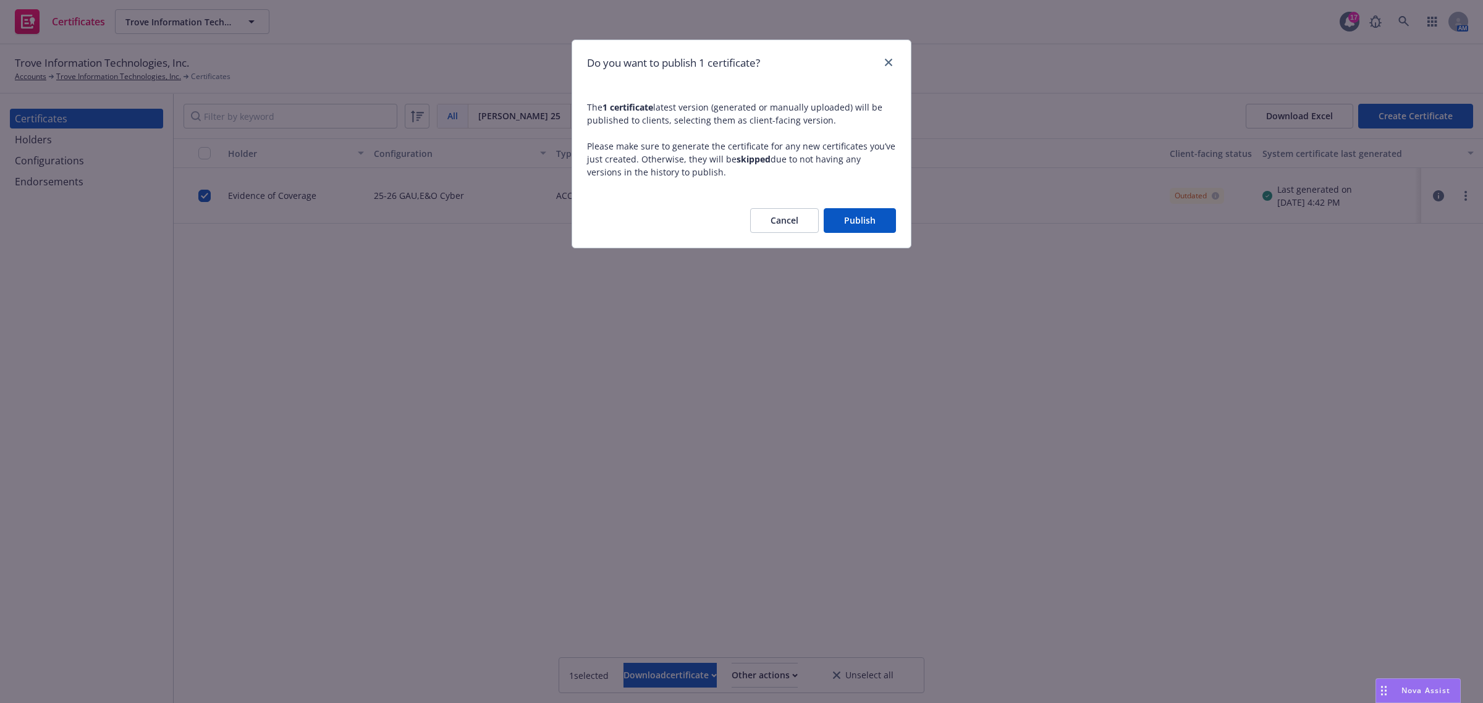
click at [851, 214] on button "Publish" at bounding box center [859, 220] width 72 height 25
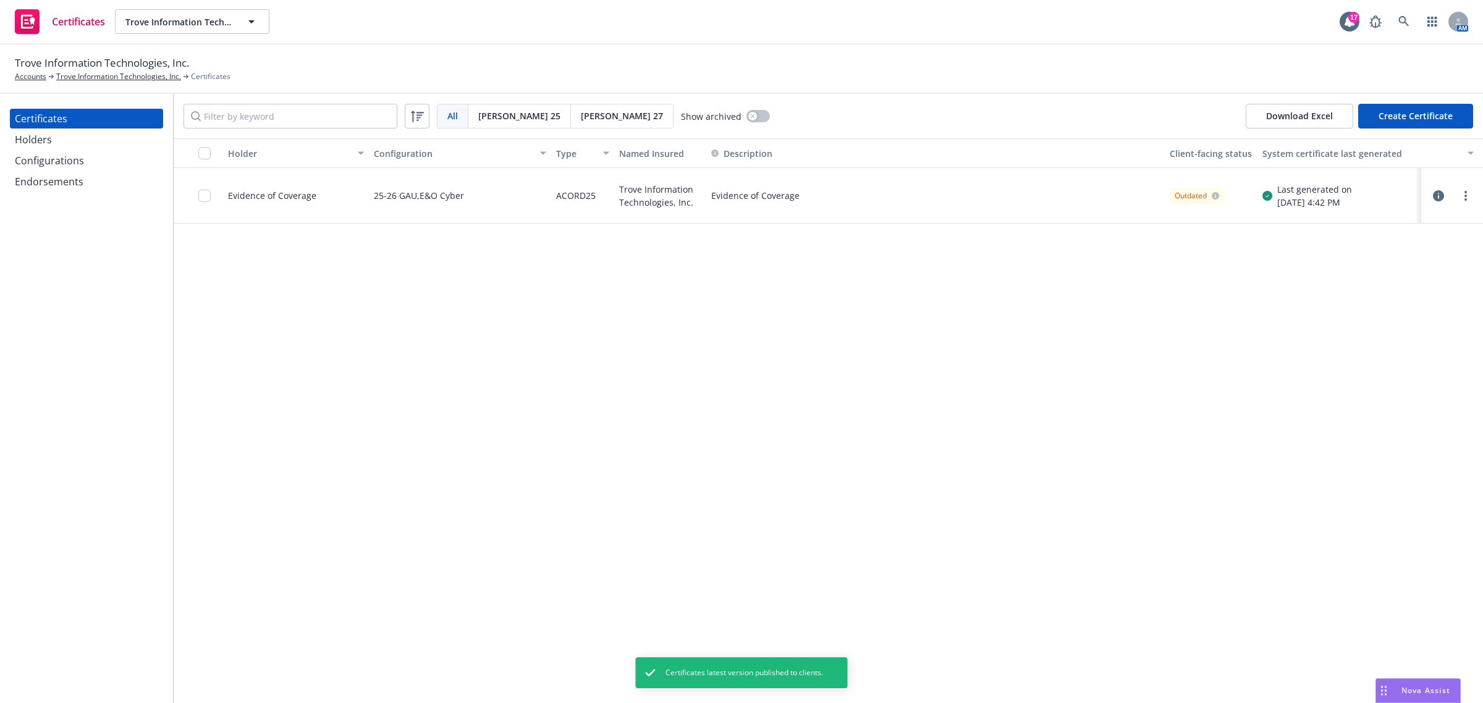
click at [690, 498] on div "Holder Configuration Type Named Insured Description Client-facing status System…" at bounding box center [828, 420] width 1309 height 565
click at [689, 498] on div "Holder Configuration Type Named Insured Description Client-facing status System…" at bounding box center [828, 420] width 1309 height 565
drag, startPoint x: 1022, startPoint y: 355, endPoint x: 106, endPoint y: 180, distance: 933.3
click at [1021, 355] on div "Holder Configuration Type Named Insured Description Client-facing status System…" at bounding box center [828, 420] width 1309 height 565
click at [28, 141] on div "Holders" at bounding box center [33, 140] width 37 height 20
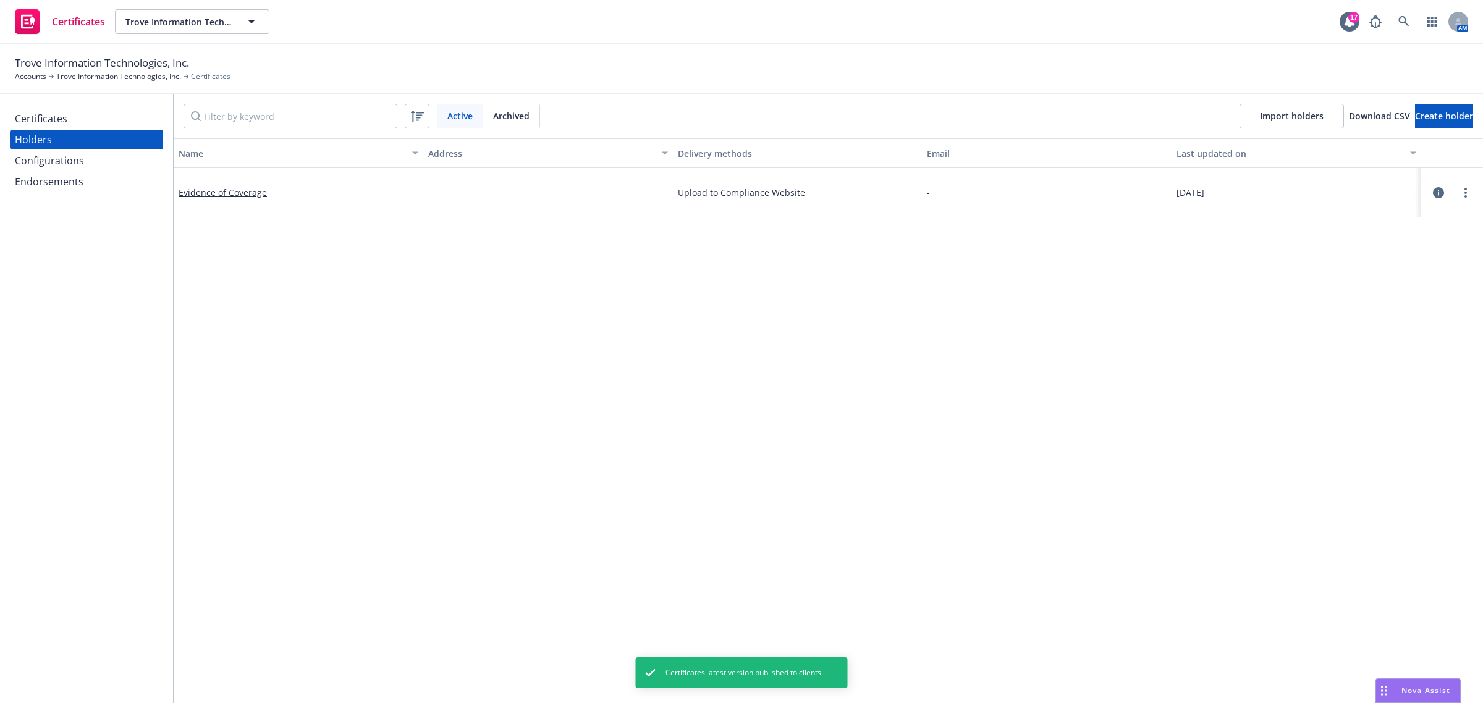
click at [39, 112] on div "Certificates" at bounding box center [41, 119] width 53 height 20
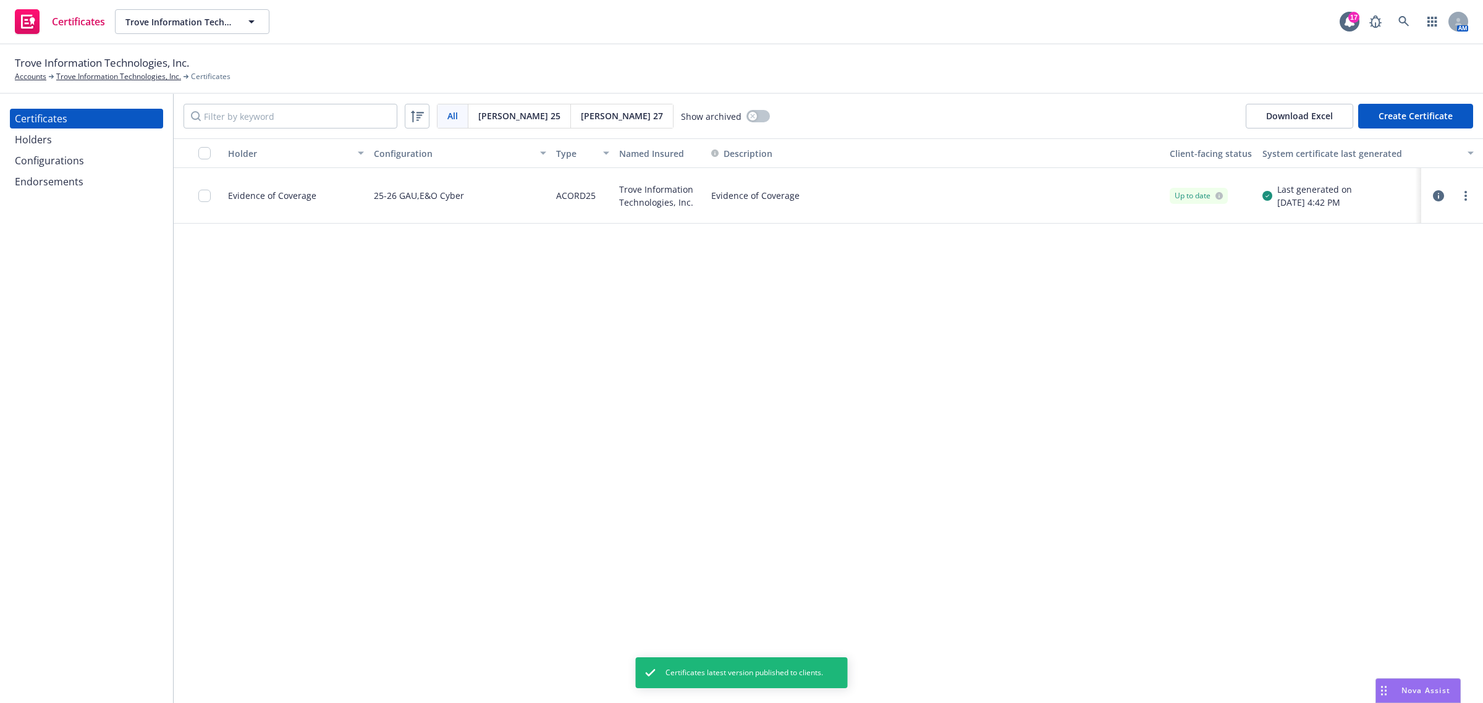
click at [561, 452] on div "Holder Configuration Type Named Insured Description Client-facing status System…" at bounding box center [828, 420] width 1309 height 565
click at [1390, 338] on div "Holder Configuration Type Named Insured Description Client-facing status System…" at bounding box center [828, 420] width 1309 height 565
click at [1467, 198] on link "more" at bounding box center [1465, 195] width 15 height 15
click at [1363, 368] on link "Download uneditable generated certificate" at bounding box center [1373, 368] width 198 height 25
